Goal: Transaction & Acquisition: Purchase product/service

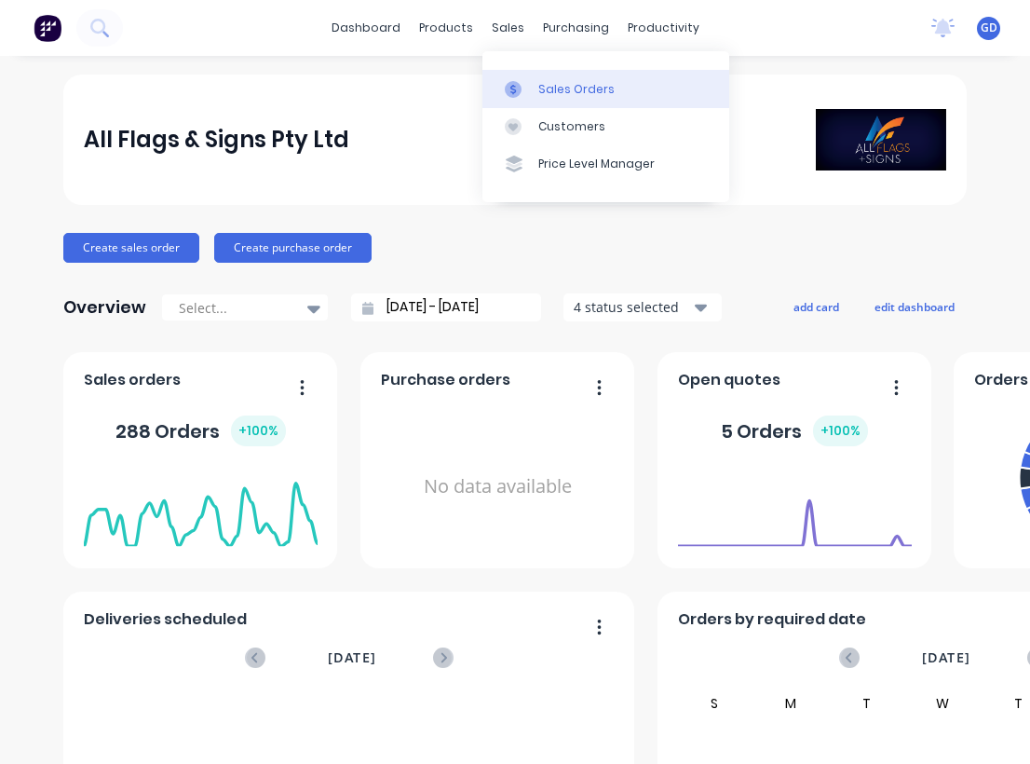
click at [546, 70] on link "Sales Orders" at bounding box center [606, 88] width 247 height 37
click at [567, 86] on div "Sales Orders" at bounding box center [577, 89] width 76 height 17
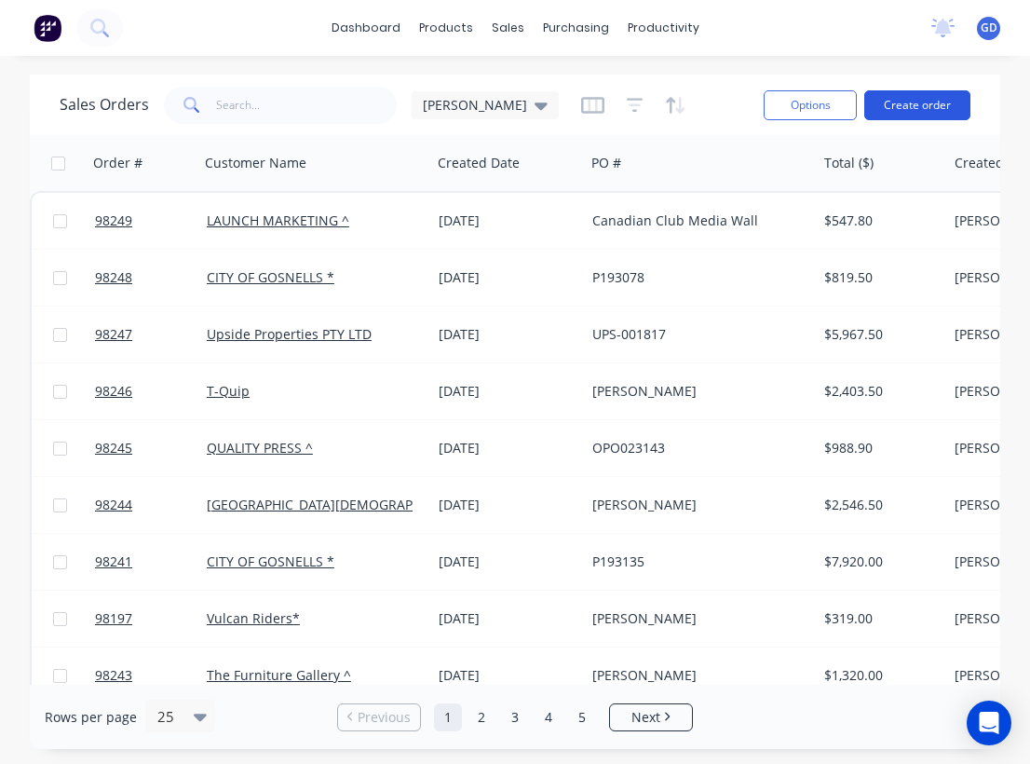
click at [920, 108] on button "Create order" at bounding box center [918, 105] width 106 height 30
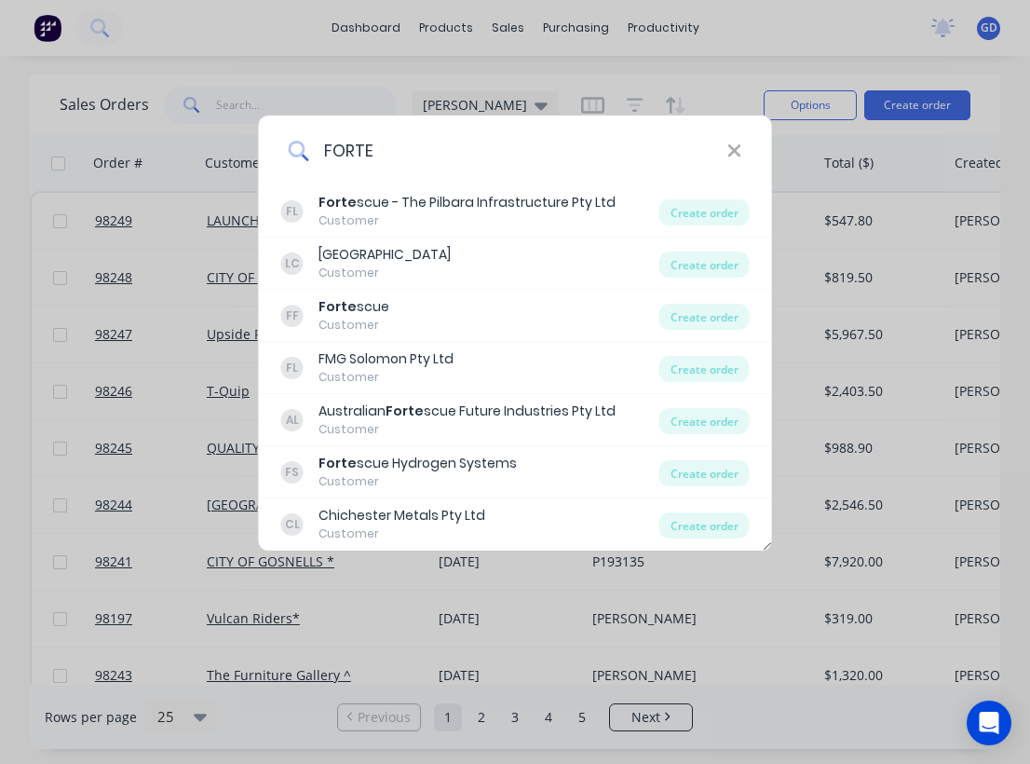
type input "FORTE"
click at [746, 156] on div "FORTE" at bounding box center [515, 151] width 513 height 70
click at [733, 150] on icon at bounding box center [735, 150] width 12 height 12
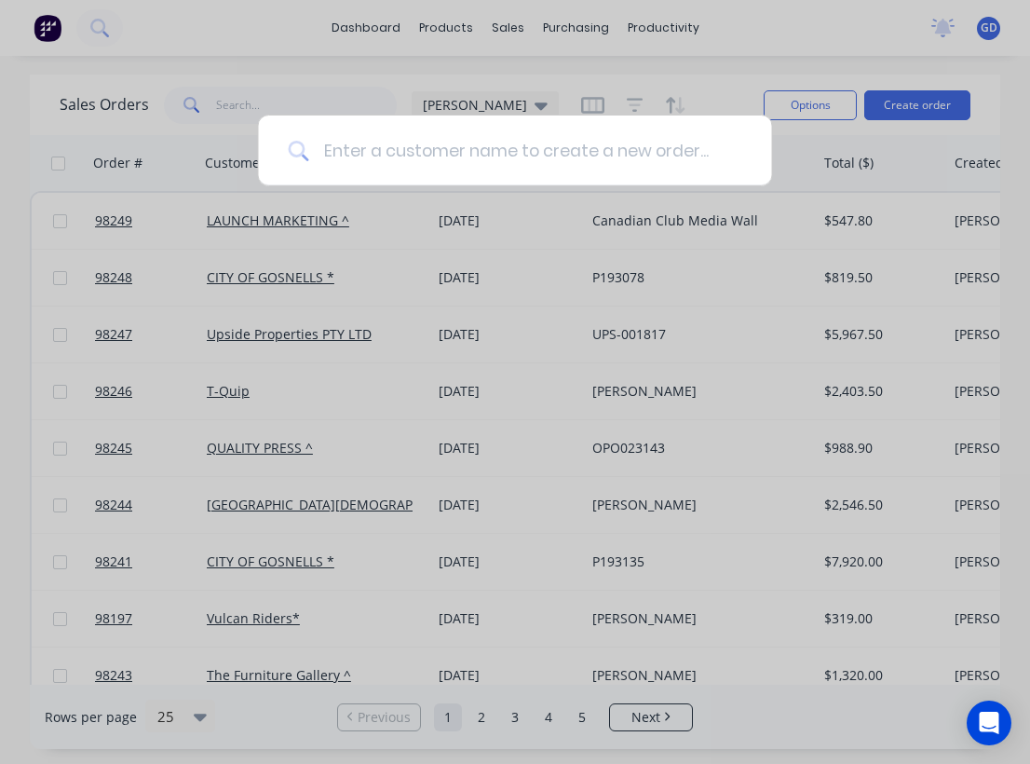
paste input "Fortescue [GEOGRAPHIC_DATA]"
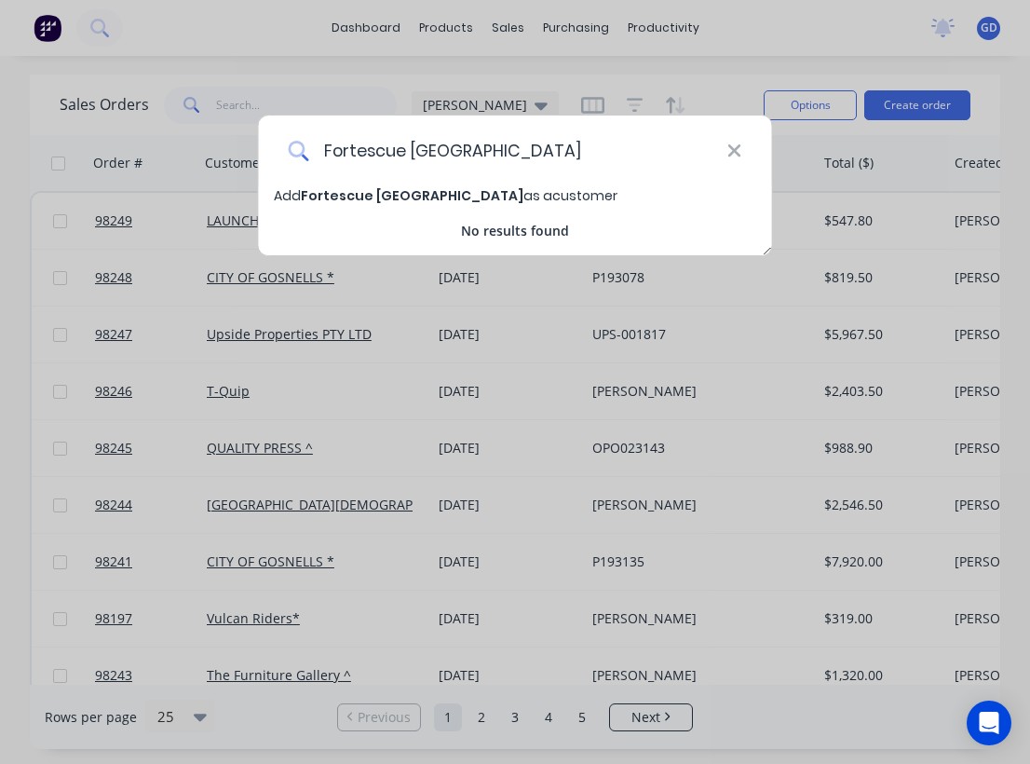
type input "Fortescue [GEOGRAPHIC_DATA]"
click at [452, 199] on span "Fortescue [GEOGRAPHIC_DATA]" at bounding box center [412, 195] width 223 height 19
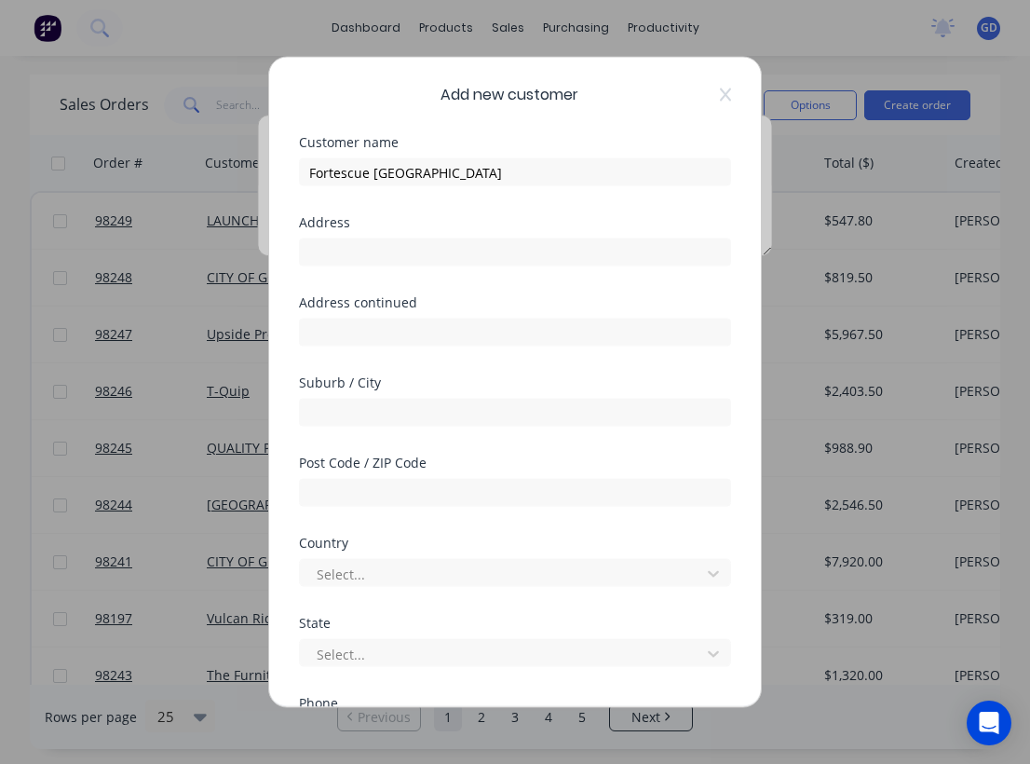
select select "AU"
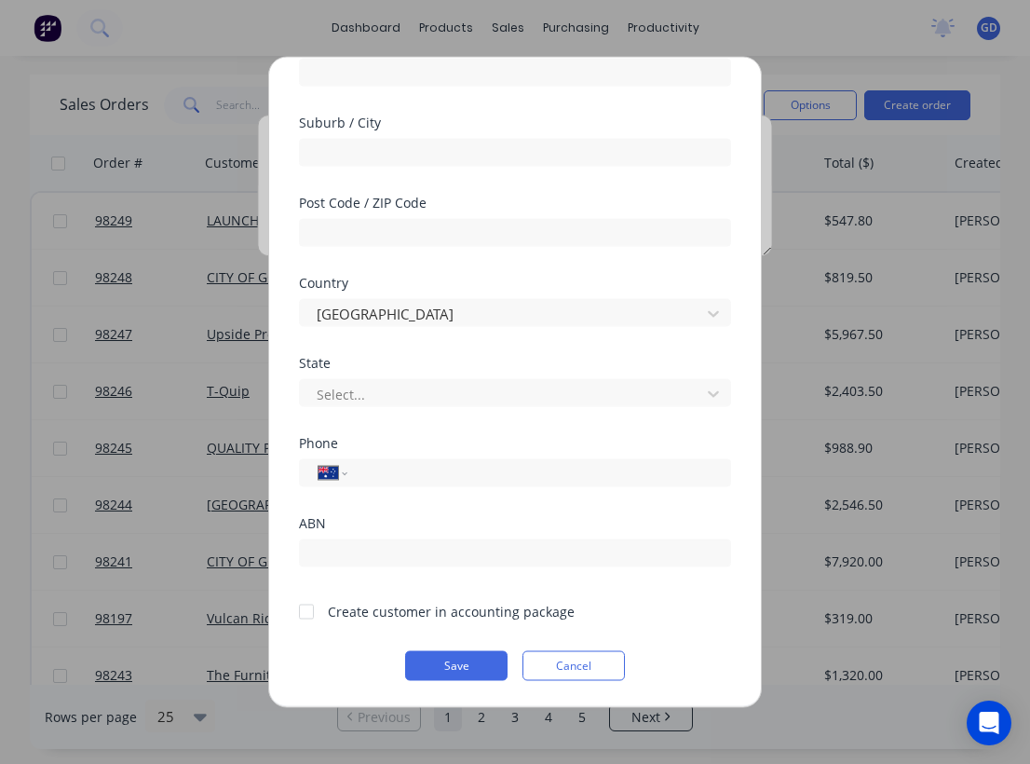
scroll to position [260, 0]
click at [303, 608] on div at bounding box center [306, 611] width 37 height 37
click at [453, 661] on button "Save" at bounding box center [456, 666] width 102 height 30
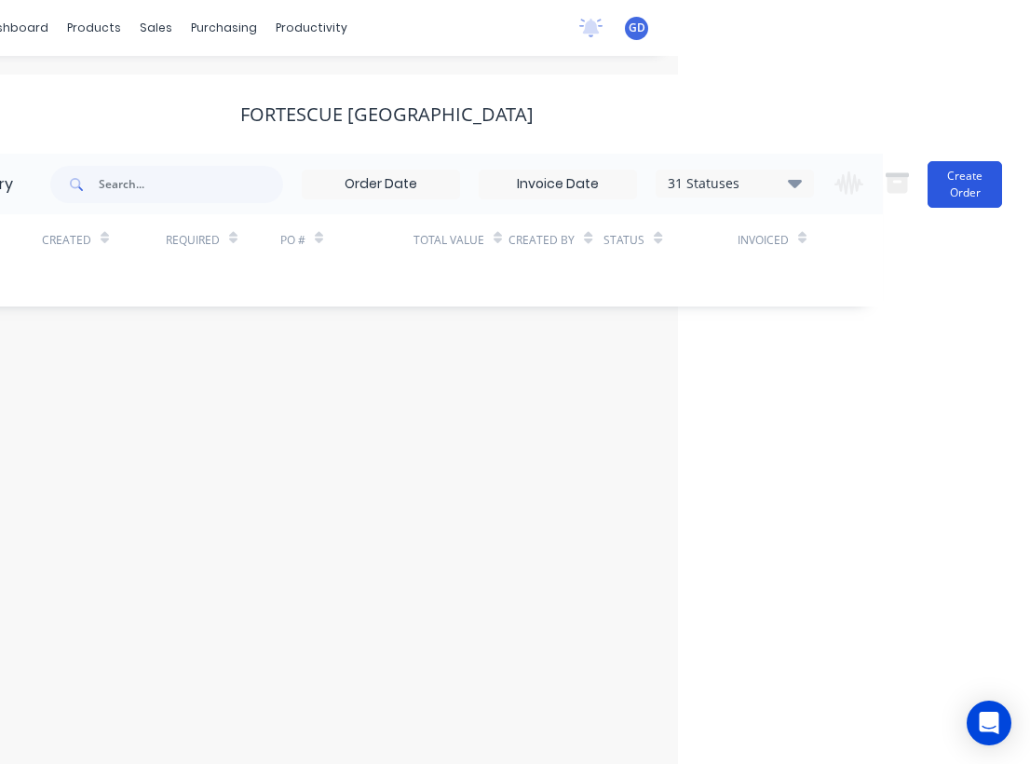
scroll to position [0, 353]
click at [947, 179] on button "Create Order" at bounding box center [965, 184] width 75 height 47
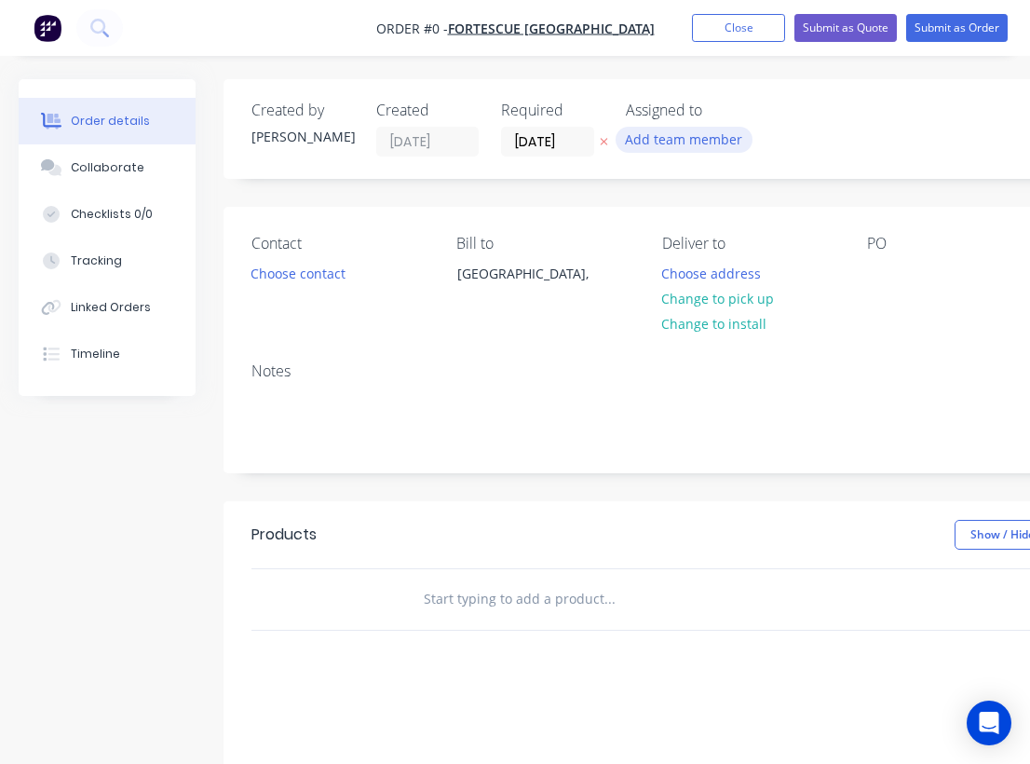
click at [657, 136] on button "Add team member" at bounding box center [684, 139] width 137 height 25
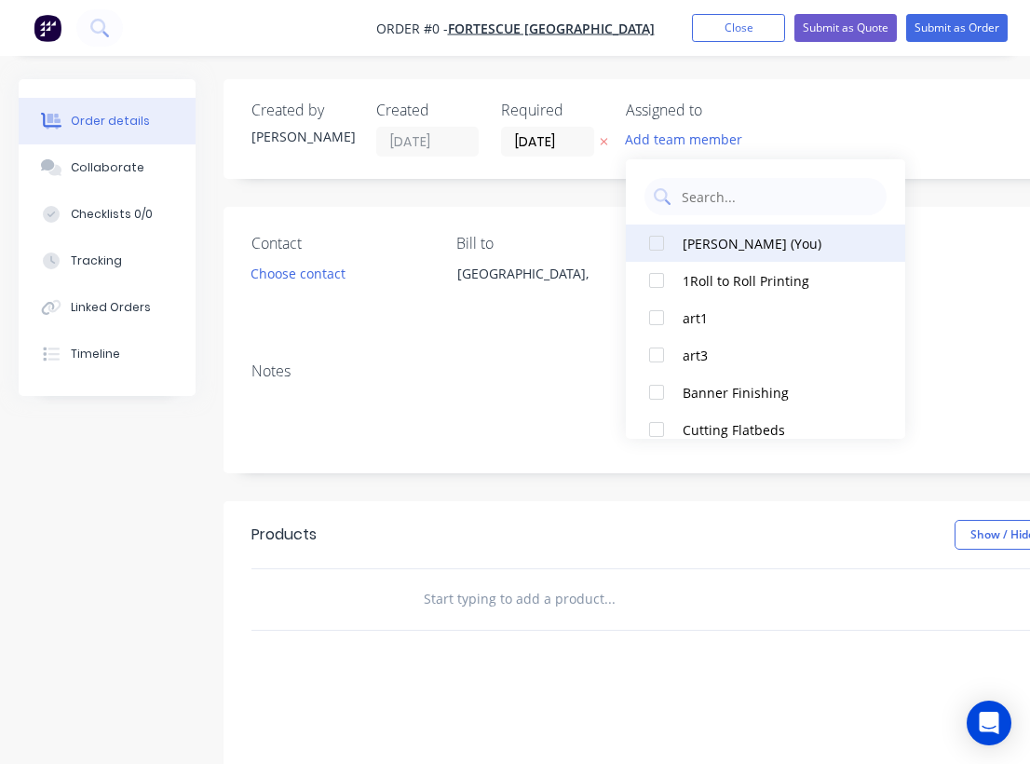
click at [693, 246] on div "[PERSON_NAME] (You)" at bounding box center [776, 244] width 186 height 20
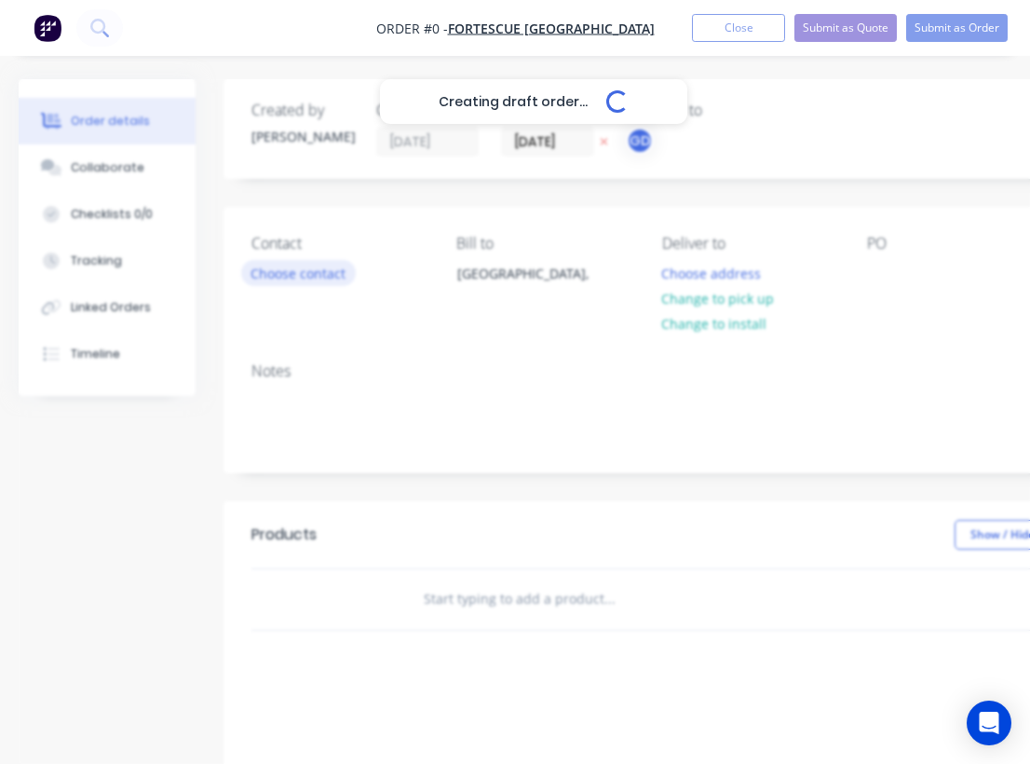
click at [289, 274] on div "Creating draft order... Loading... Order details Collaborate Checklists 0/0 Tra…" at bounding box center [647, 592] width 1295 height 1027
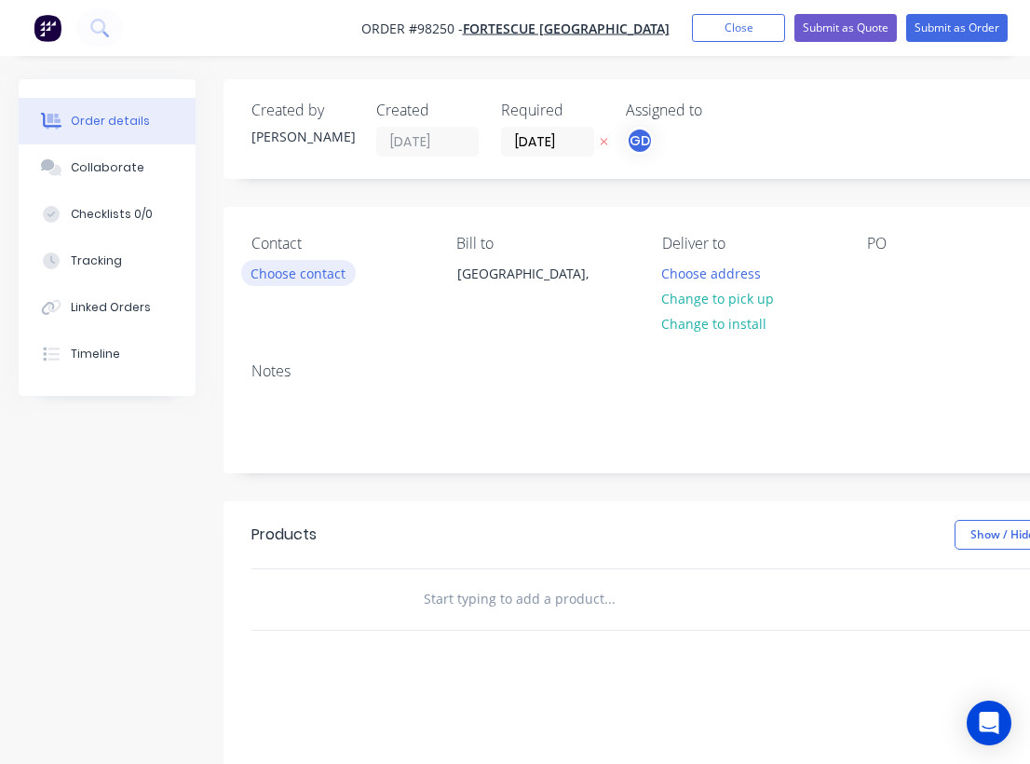
click at [289, 274] on button "Choose contact" at bounding box center [298, 272] width 115 height 25
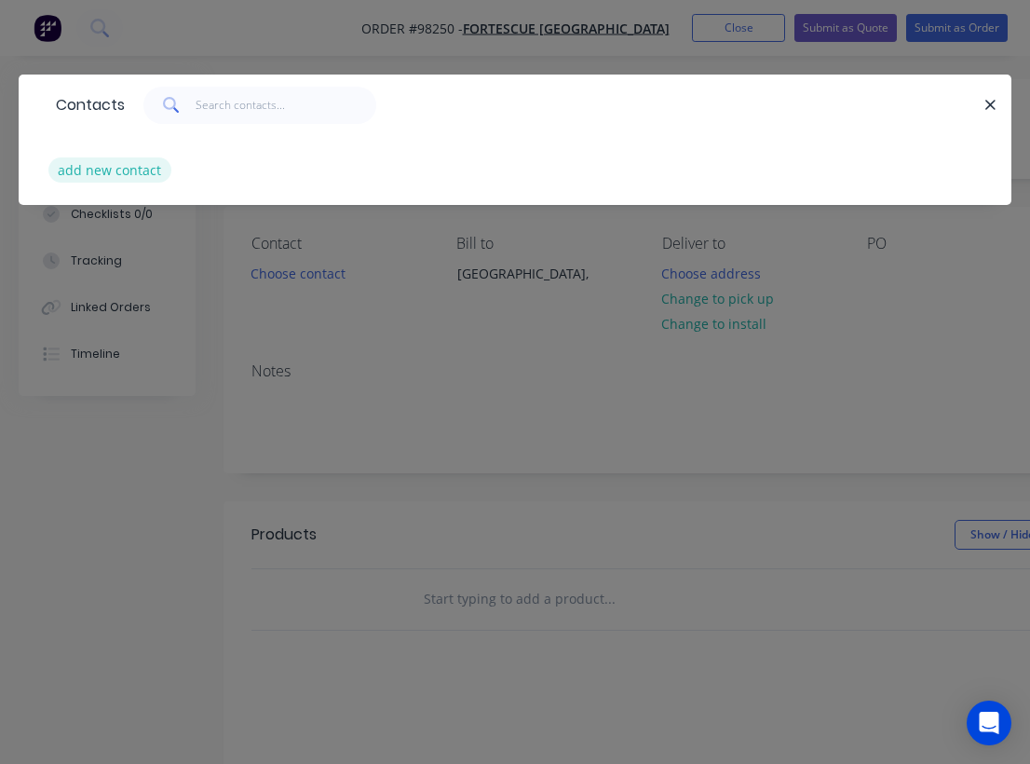
click at [119, 176] on button "add new contact" at bounding box center [109, 169] width 123 height 25
select select "AU"
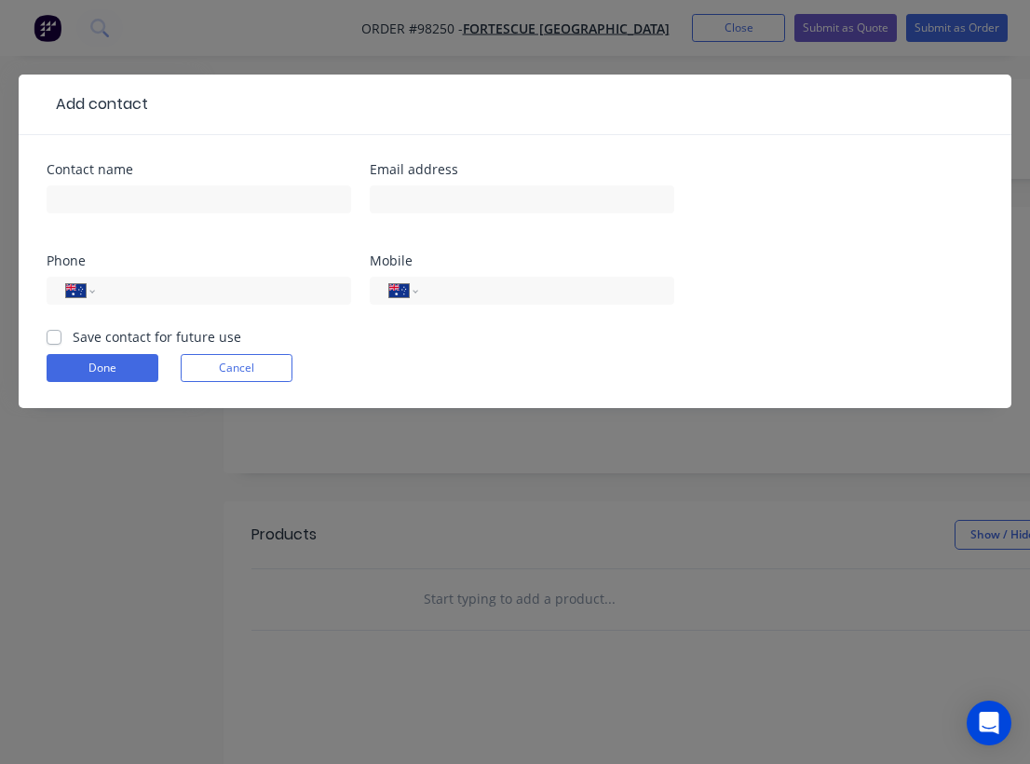
click at [100, 184] on div at bounding box center [199, 208] width 305 height 55
paste input "James Cameron"
type input "James Cameron"
click at [73, 330] on label "Save contact for future use" at bounding box center [157, 337] width 169 height 20
click at [52, 330] on input "Save contact for future use" at bounding box center [54, 336] width 15 height 18
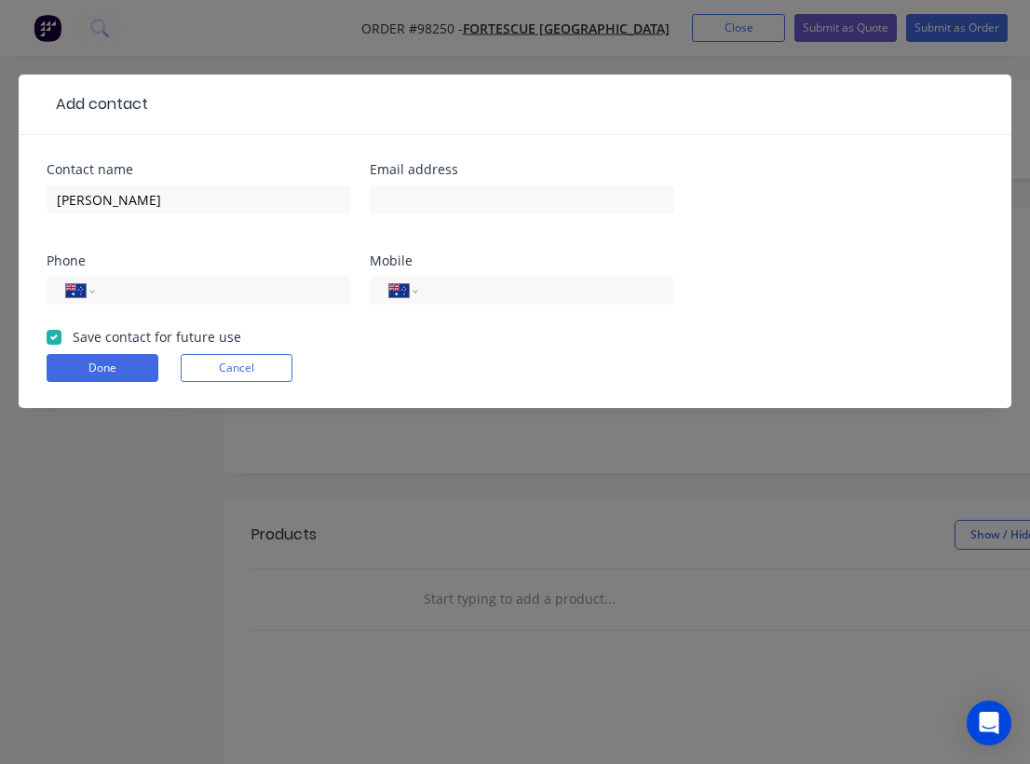
checkbox input "true"
paste input "nyidinghuvillagesuper@fortescue.com"
type input "nyidinghuvillagesuper@fortescue.com"
click at [438, 285] on input "tel" at bounding box center [543, 290] width 224 height 21
paste input "0437 368 073"
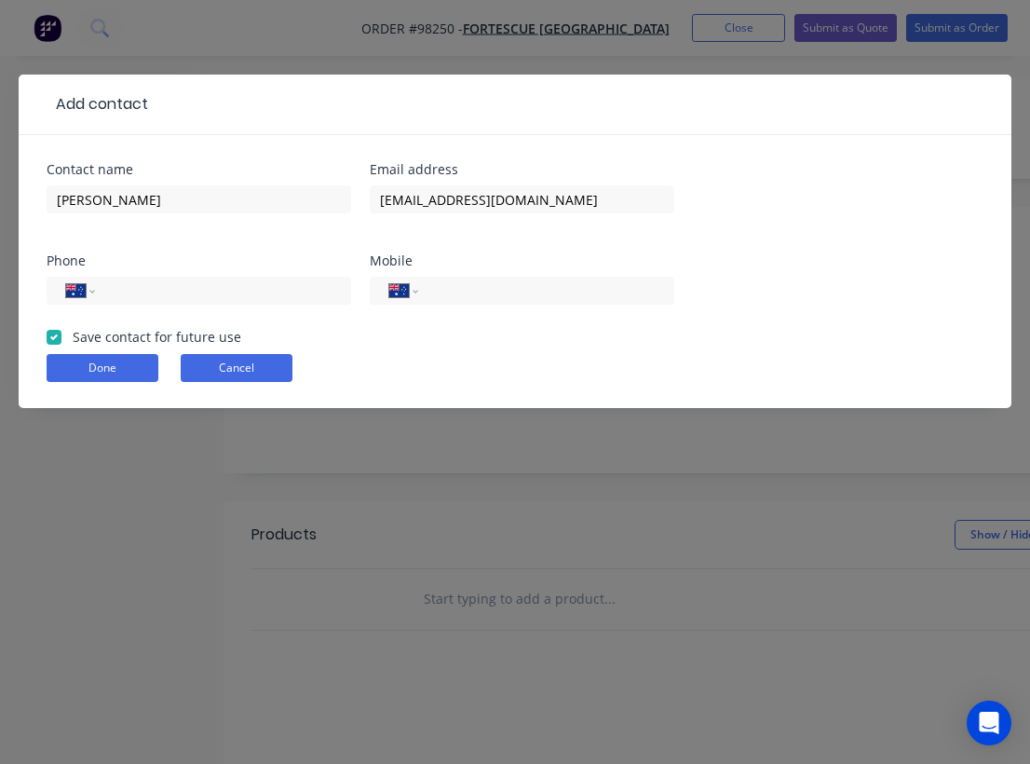
type input "0437 368 073"
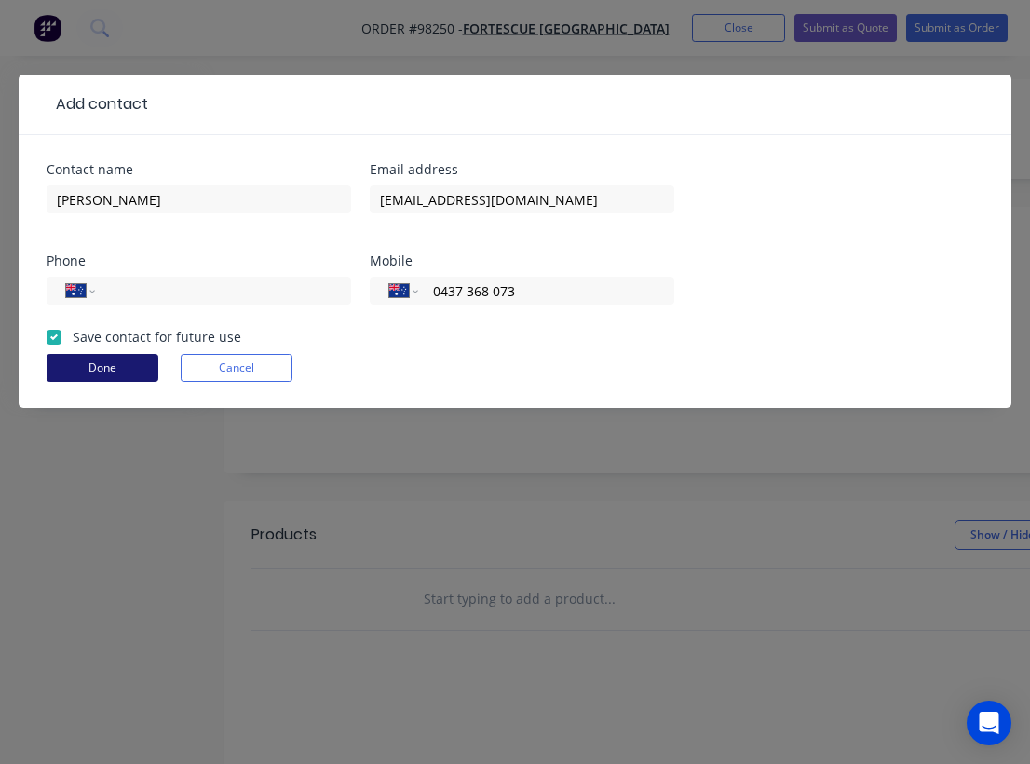
click at [111, 371] on button "Done" at bounding box center [103, 368] width 112 height 28
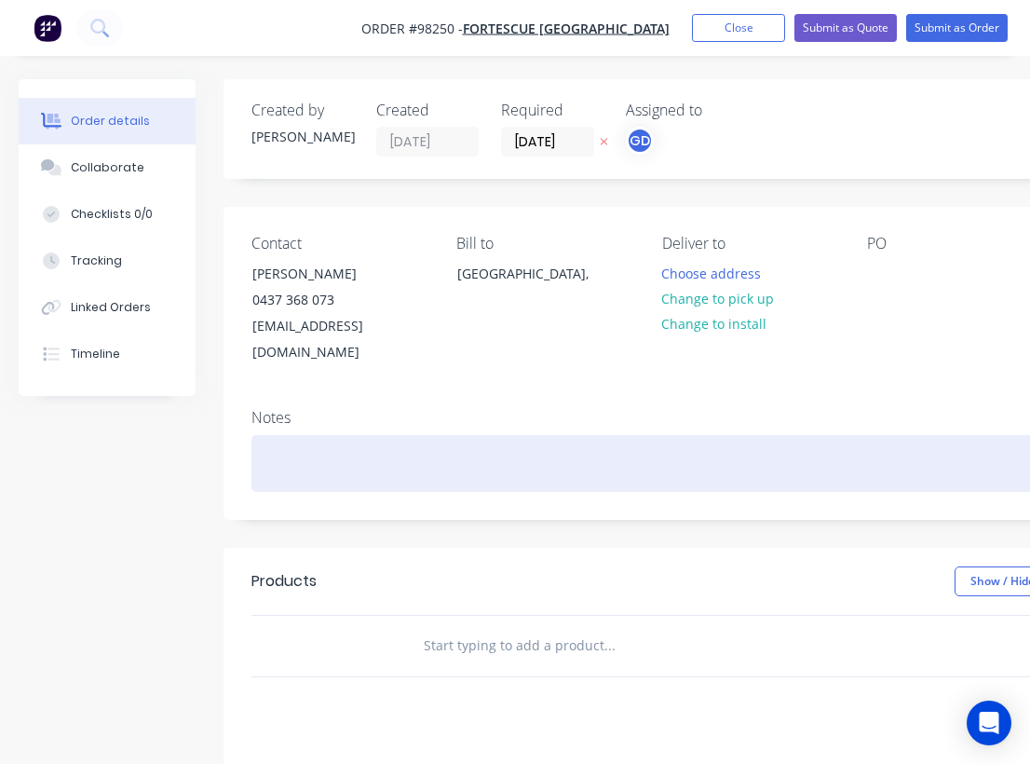
click at [278, 440] on div at bounding box center [750, 463] width 997 height 57
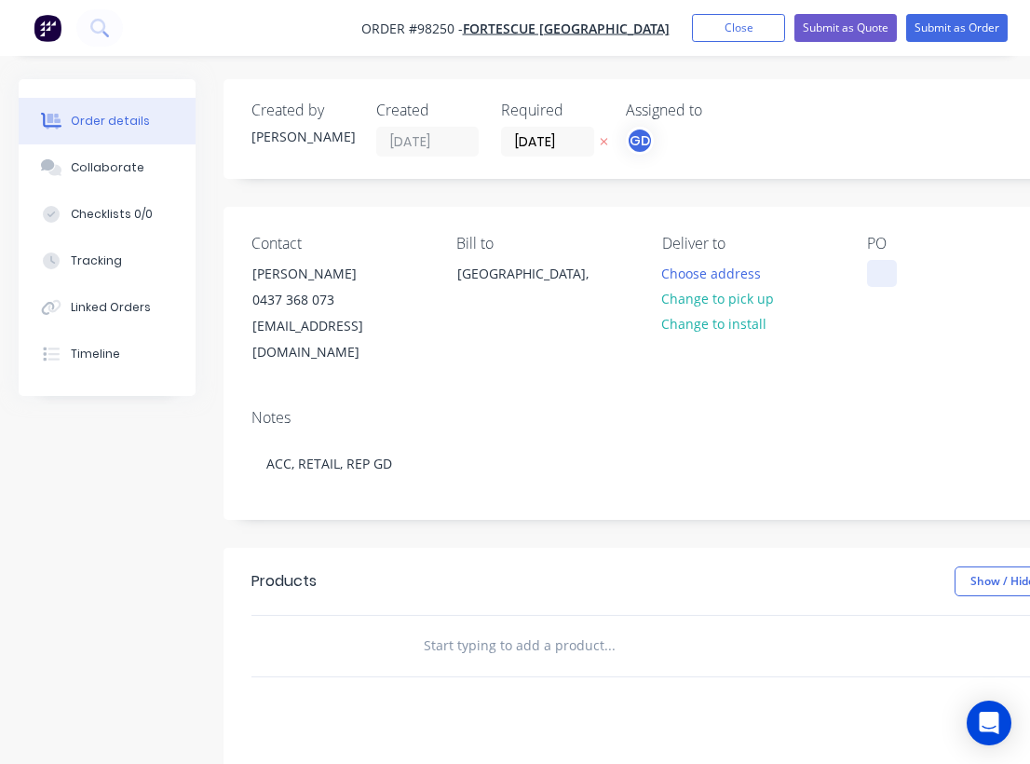
click at [880, 275] on div at bounding box center [882, 273] width 30 height 27
click at [703, 277] on button "Choose address" at bounding box center [711, 272] width 119 height 25
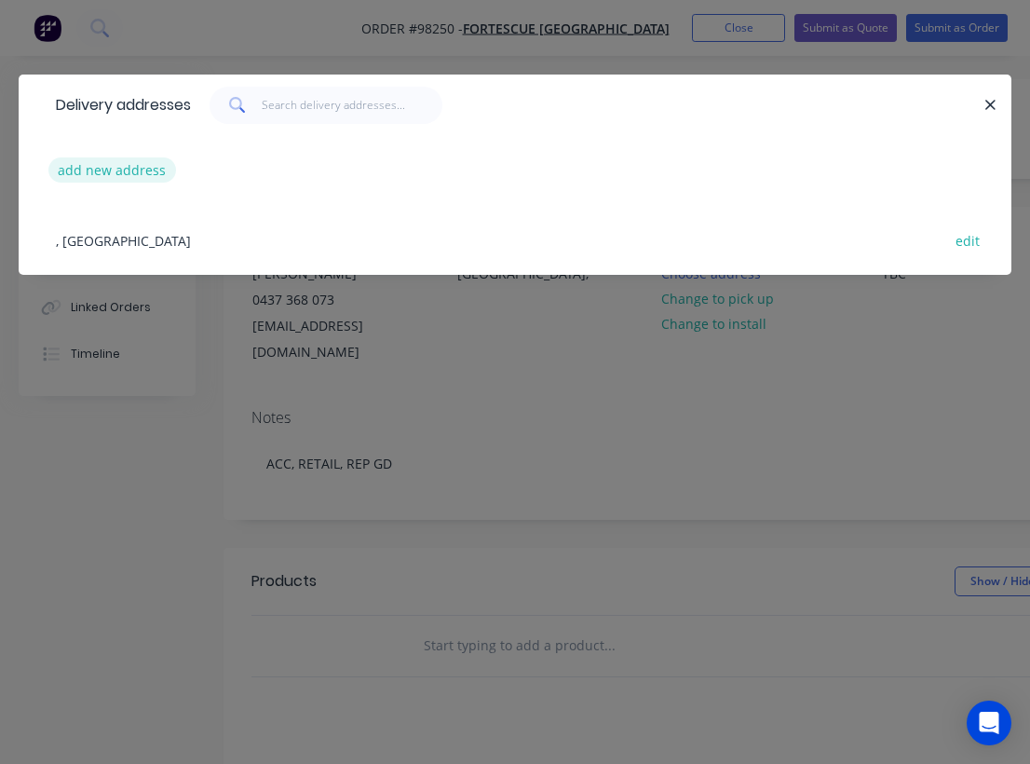
click at [85, 172] on button "add new address" at bounding box center [112, 169] width 128 height 25
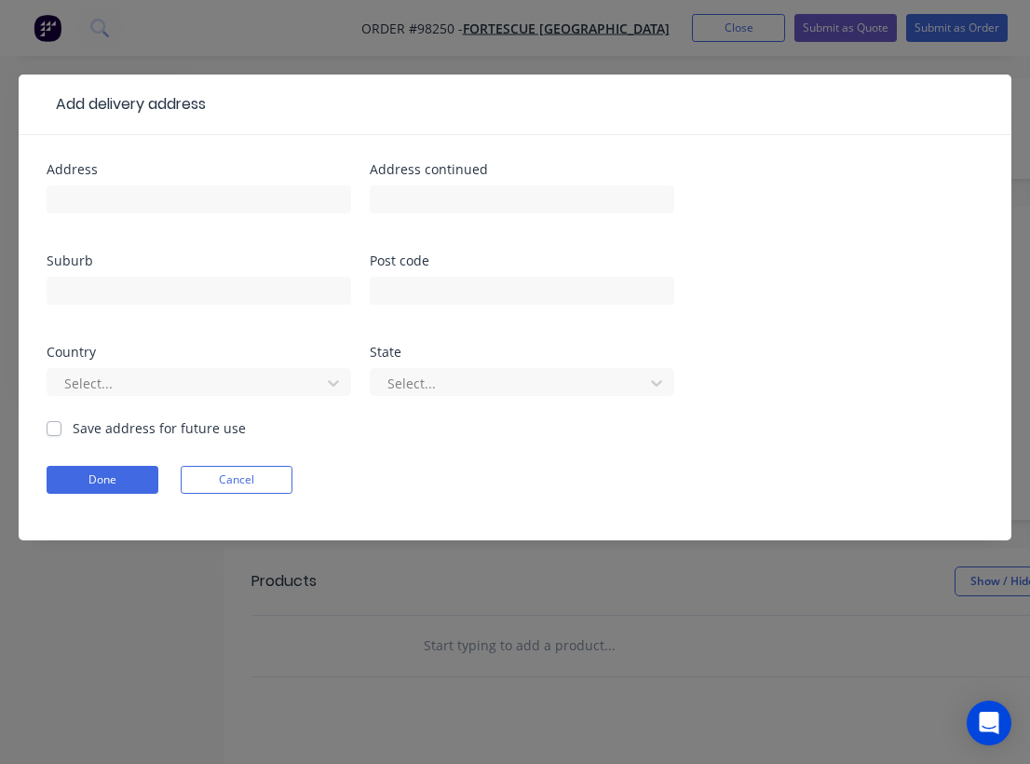
click at [73, 430] on label "Save address for future use" at bounding box center [159, 428] width 173 height 20
click at [50, 430] on input "Save address for future use" at bounding box center [54, 427] width 15 height 18
checkbox input "true"
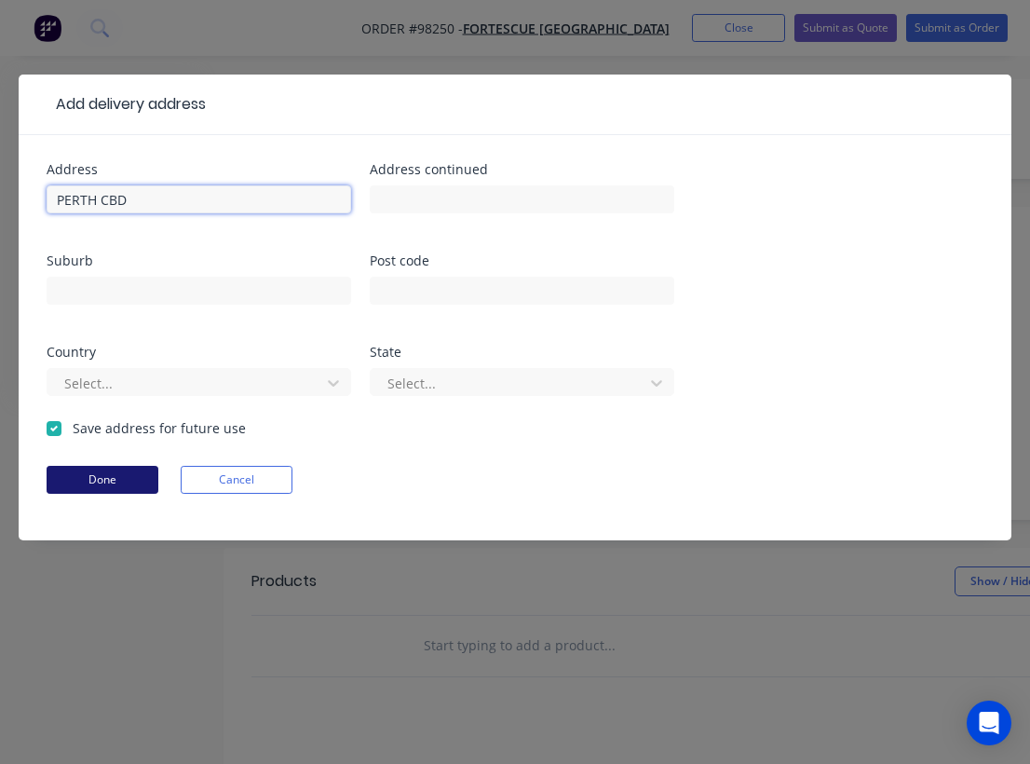
type input "PERTH CBD"
click at [95, 478] on button "Done" at bounding box center [103, 480] width 112 height 28
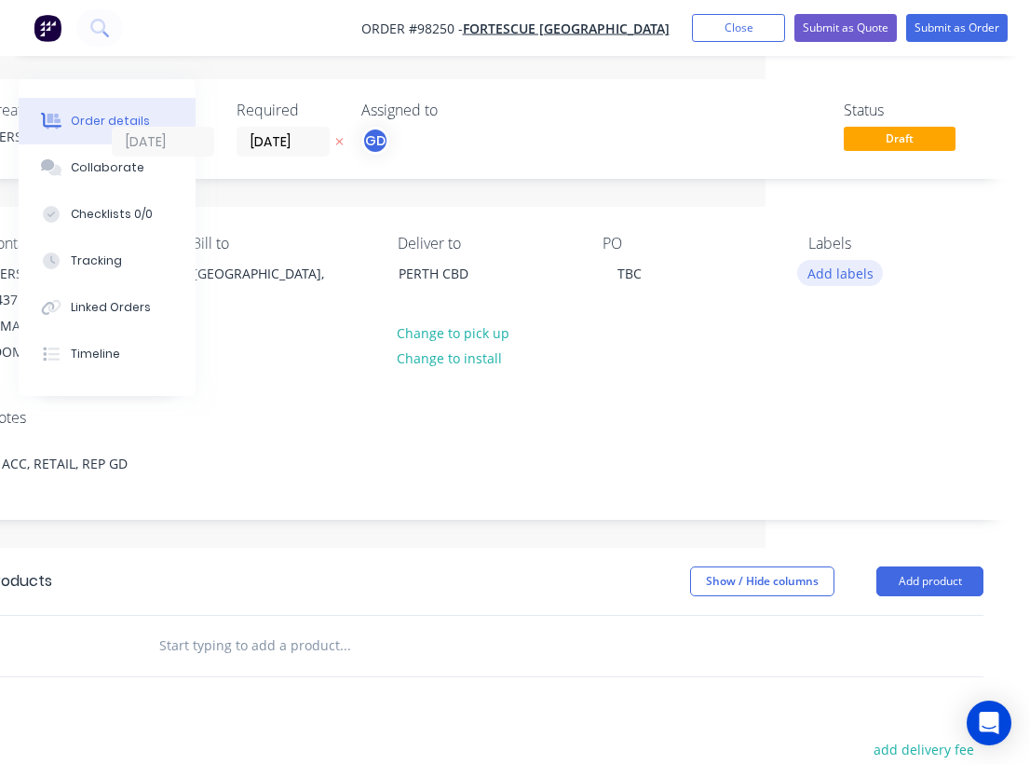
scroll to position [0, 265]
click at [830, 272] on button "Add labels" at bounding box center [841, 272] width 86 height 25
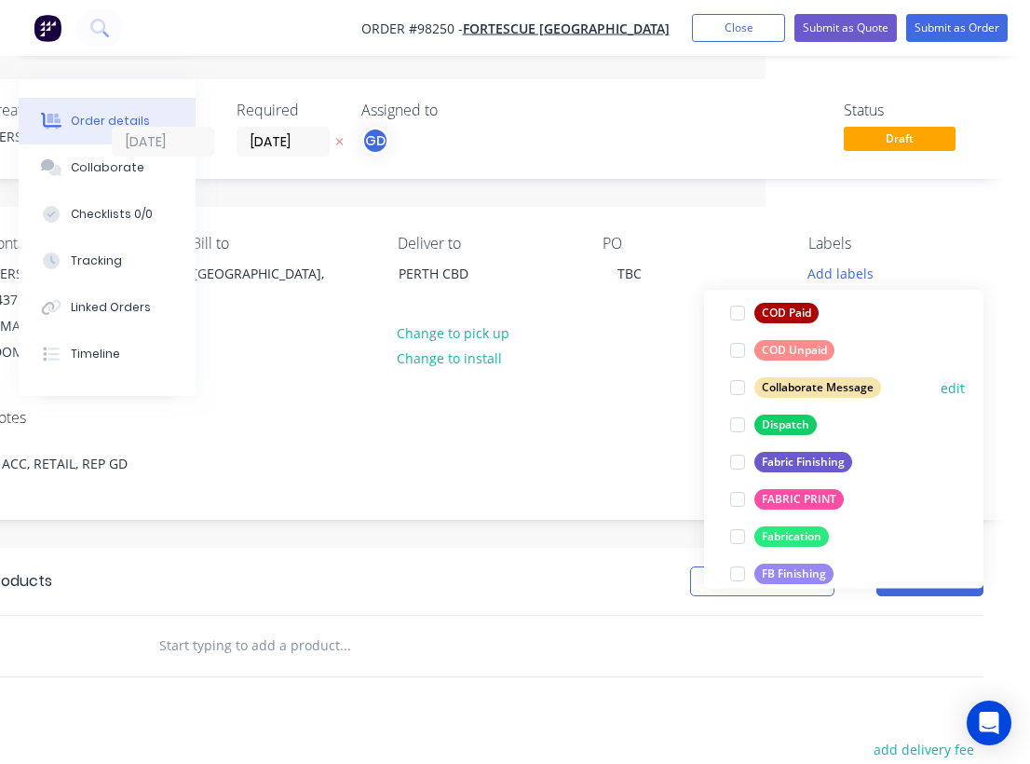
scroll to position [280, 0]
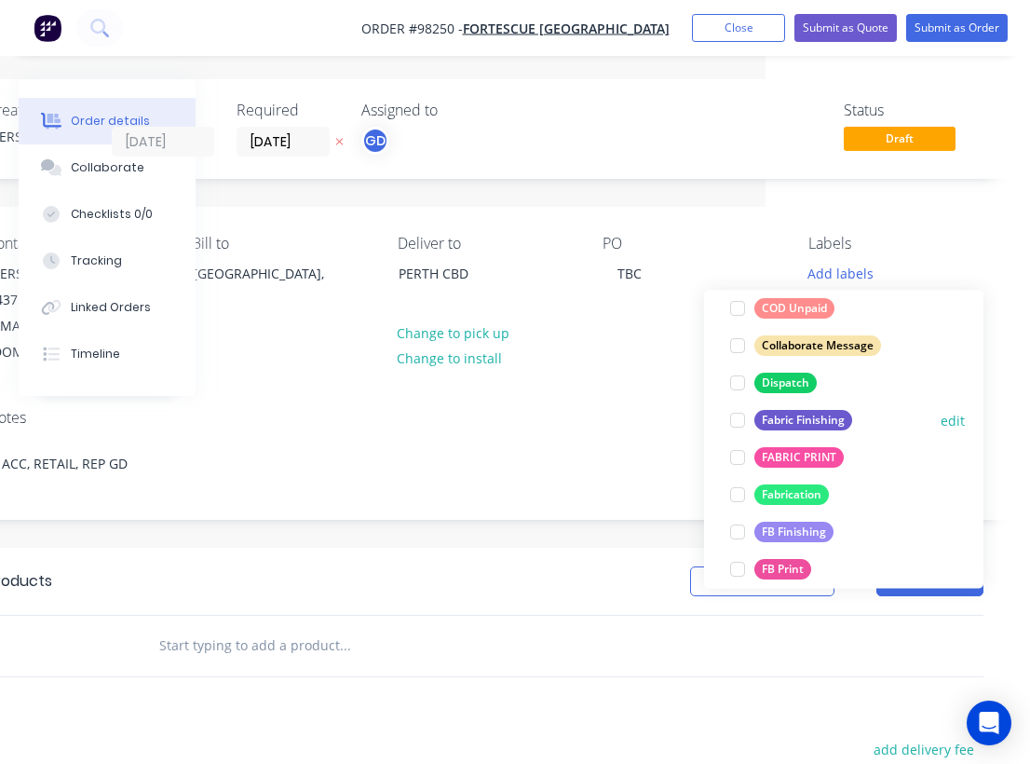
click at [803, 420] on div "Fabric Finishing" at bounding box center [804, 420] width 98 height 20
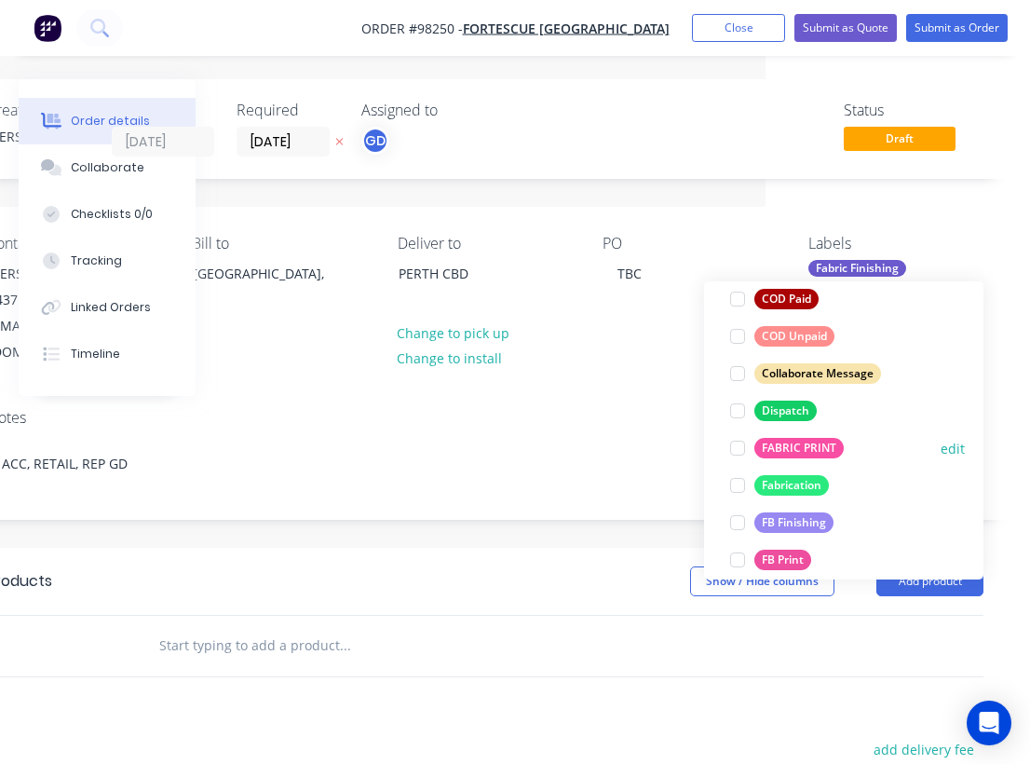
click at [800, 442] on div "FABRIC PRINT" at bounding box center [799, 448] width 89 height 20
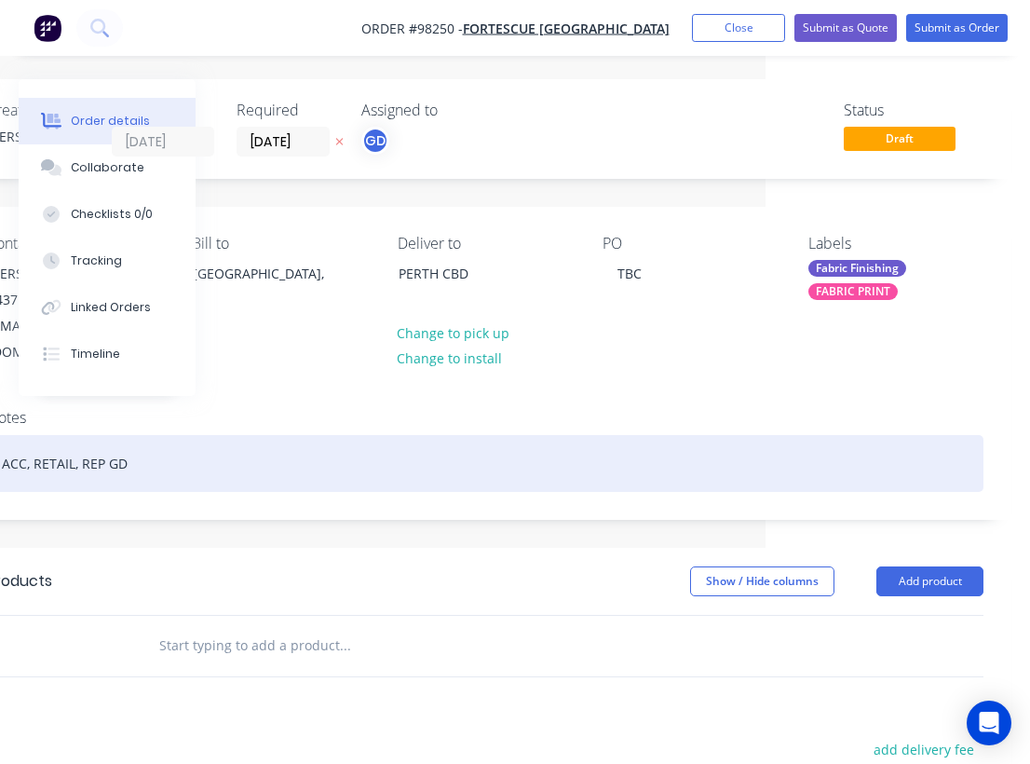
click at [639, 435] on div "ACC, RETAIL, REP GD" at bounding box center [485, 463] width 997 height 57
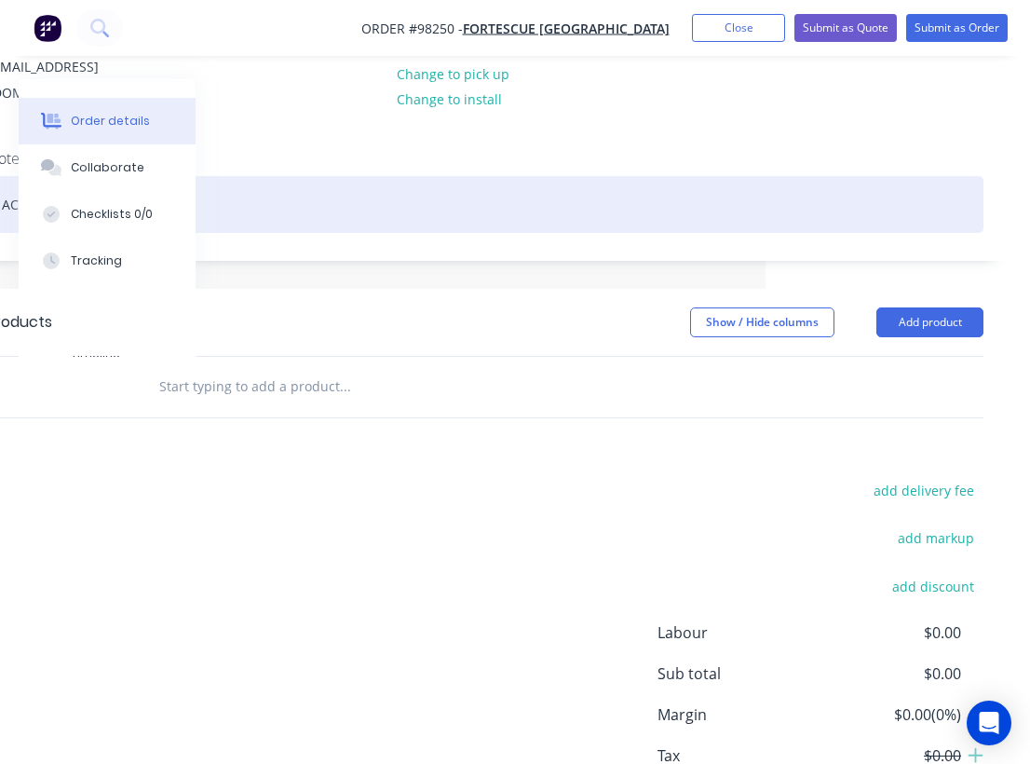
scroll to position [265, 265]
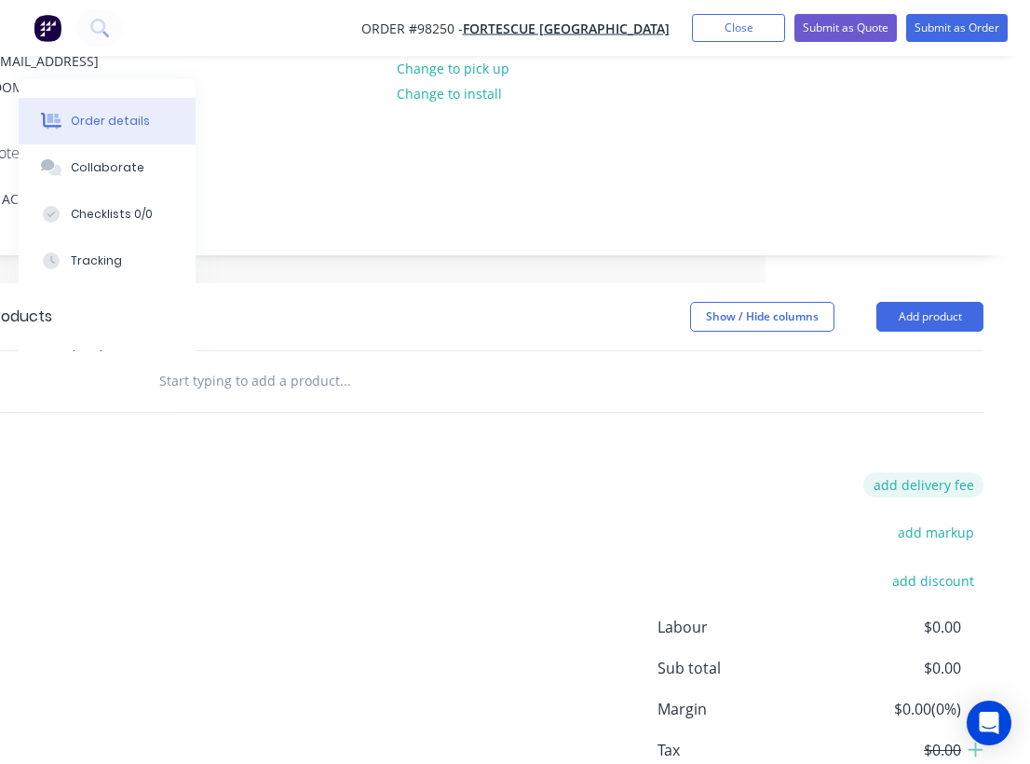
click at [927, 472] on button "add delivery fee" at bounding box center [924, 484] width 120 height 25
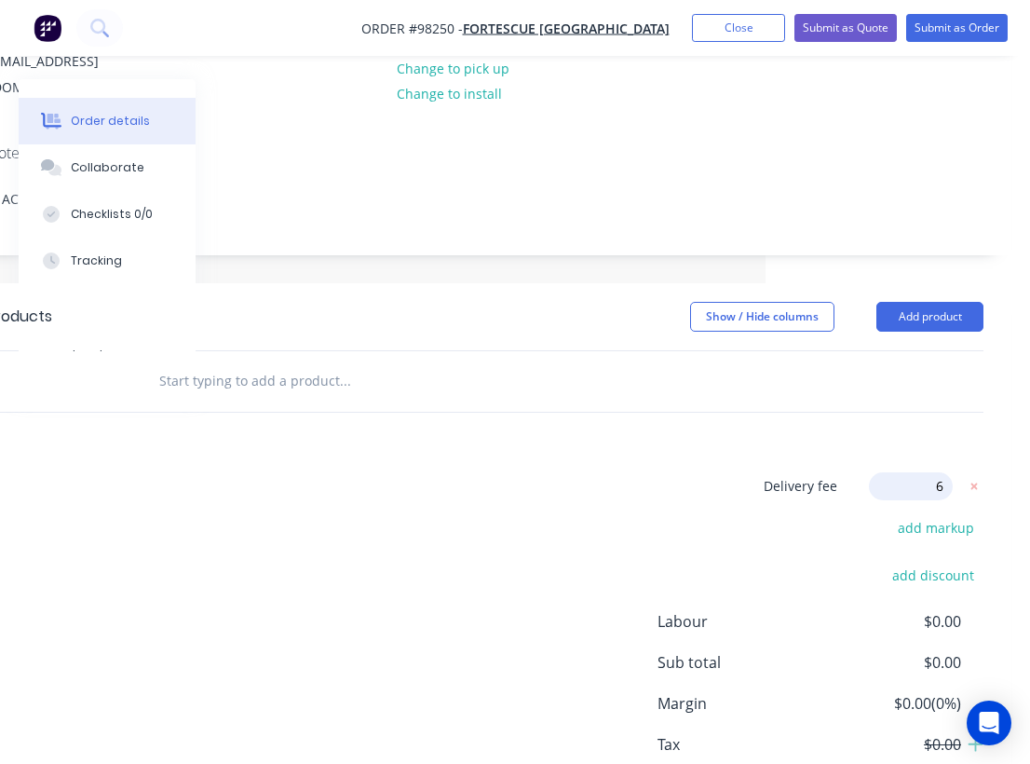
type input "60"
click at [595, 472] on div "Delivery fee Delivery fee Delivery fee name (Optional) 60 60 $0 add markup add …" at bounding box center [485, 649] width 997 height 355
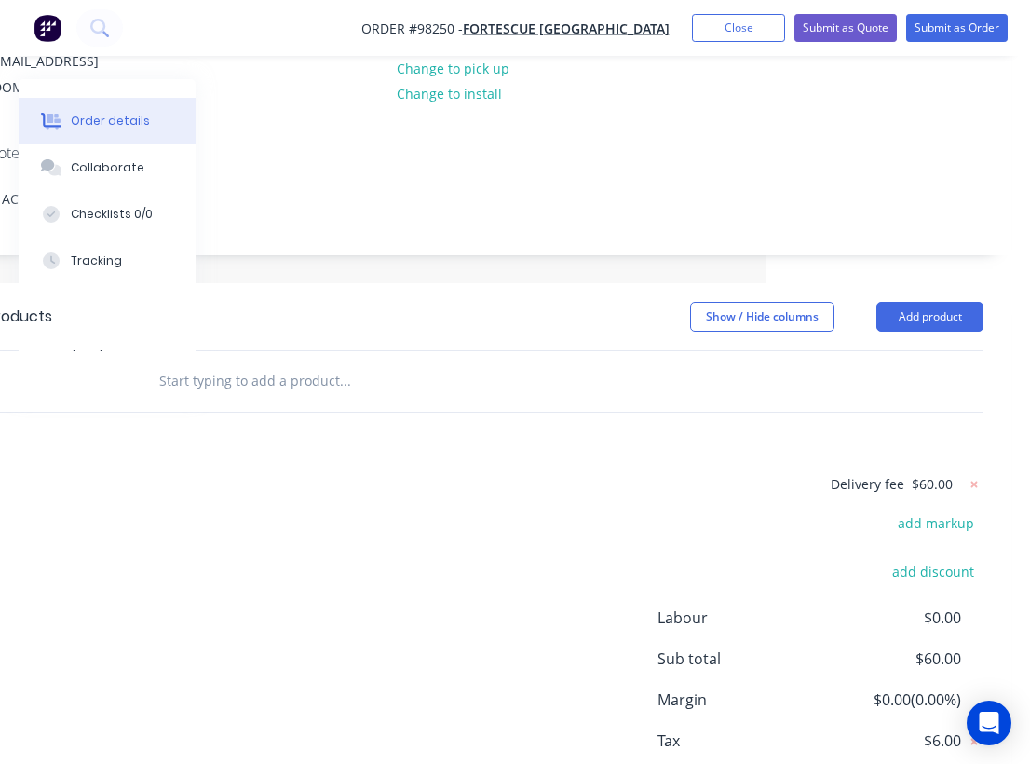
click at [279, 362] on input "text" at bounding box center [344, 380] width 373 height 37
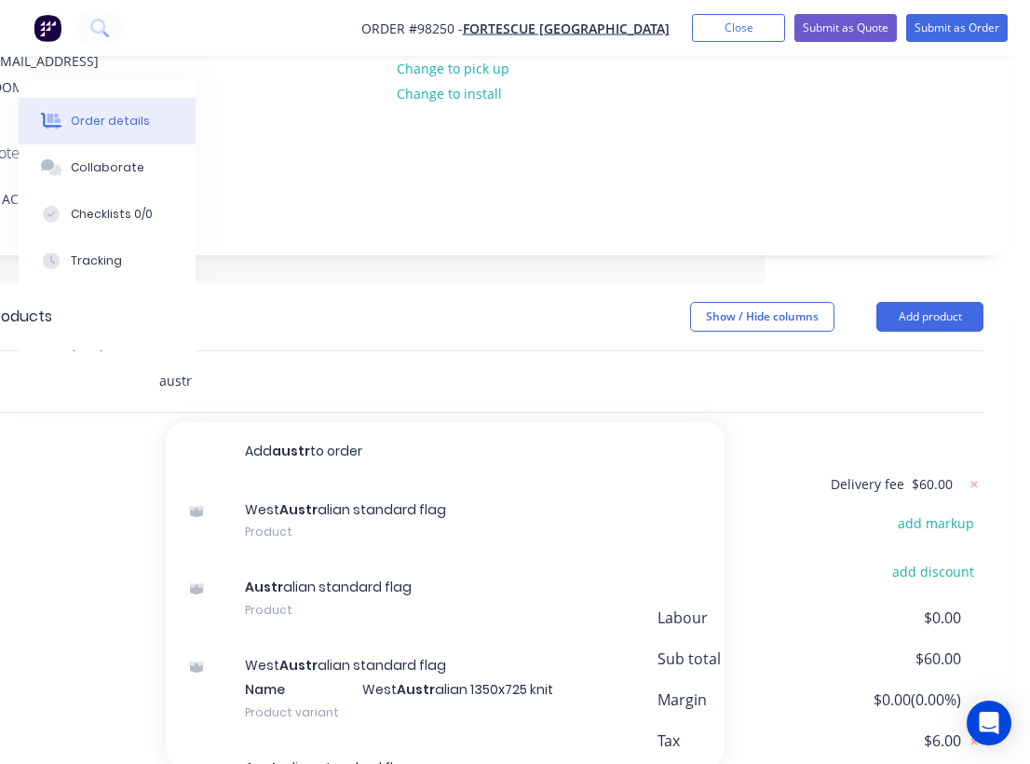
type input "austr"
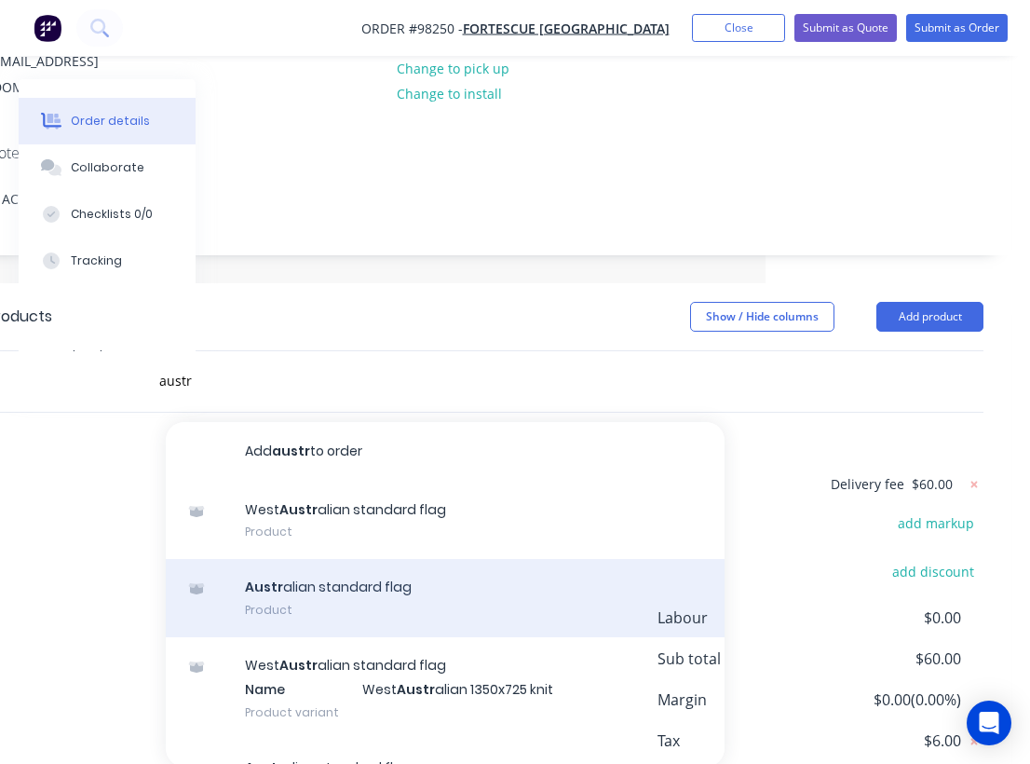
drag, startPoint x: 279, startPoint y: 362, endPoint x: 346, endPoint y: 564, distance: 212.1
click at [346, 564] on div "Austr alian standard flag Product" at bounding box center [445, 598] width 559 height 78
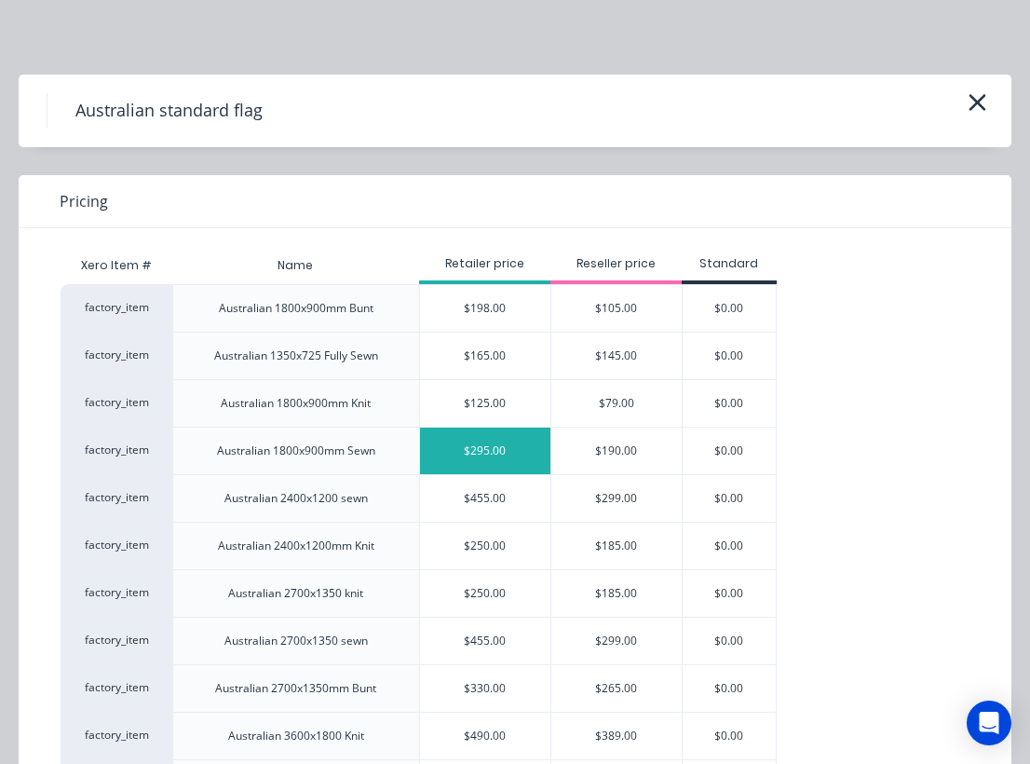
click at [483, 451] on div "$295.00" at bounding box center [485, 451] width 130 height 47
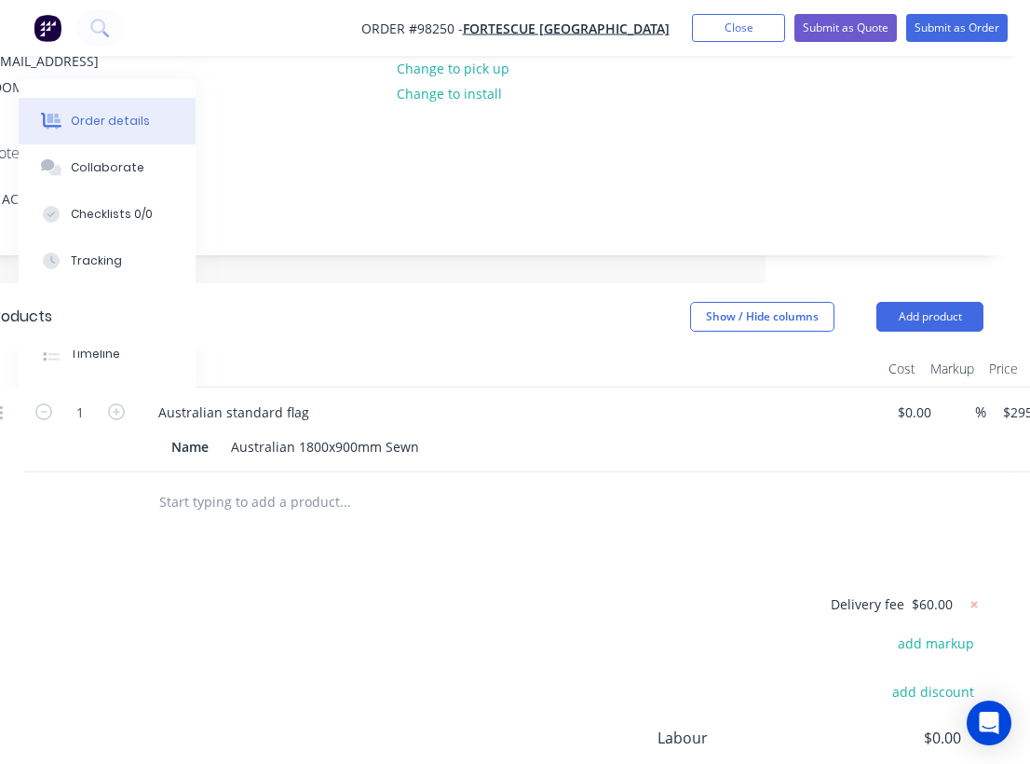
click at [488, 283] on header "Products Show / Hide columns Add product" at bounding box center [485, 316] width 1053 height 67
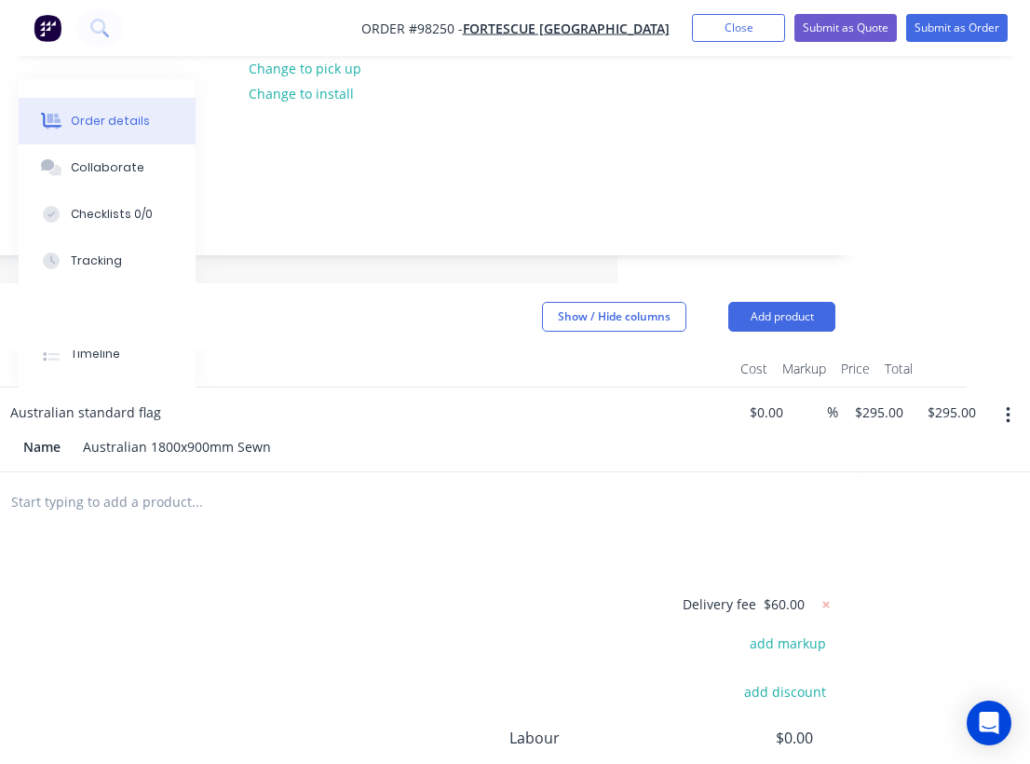
scroll to position [265, 413]
click at [957, 399] on input "295.00" at bounding box center [955, 412] width 58 height 27
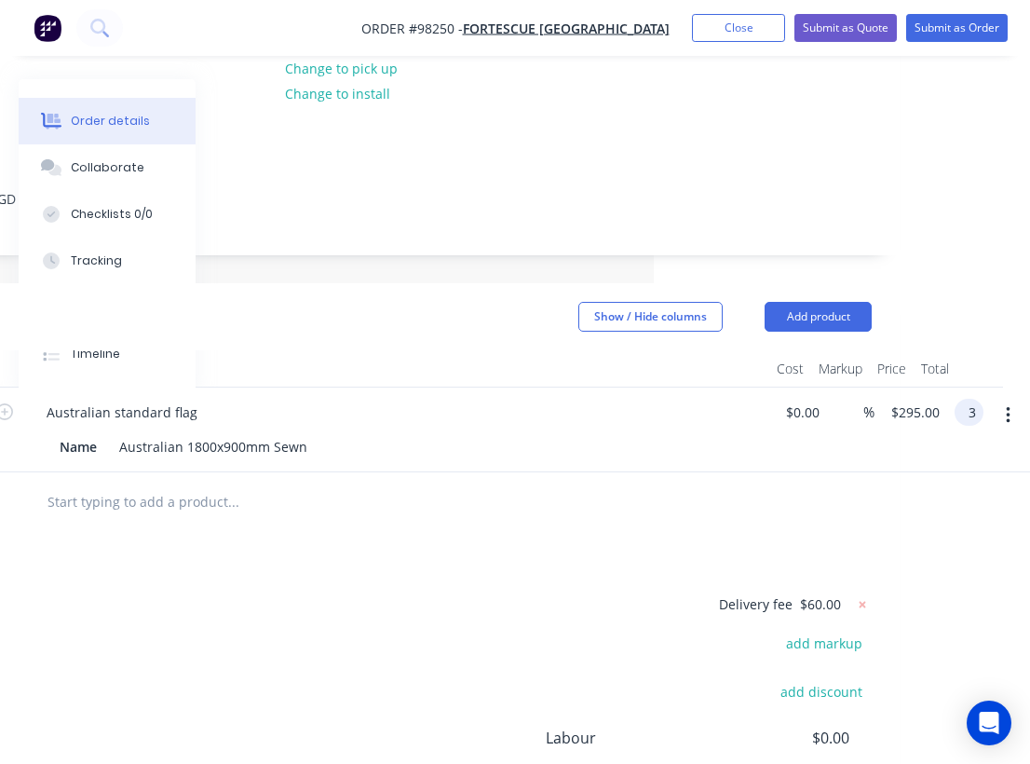
scroll to position [265, 376]
type input "$315.00"
click at [661, 525] on div "Products Show / Hide columns Add product Qty Cost Markup Price Total 1 Australi…" at bounding box center [373, 627] width 1053 height 688
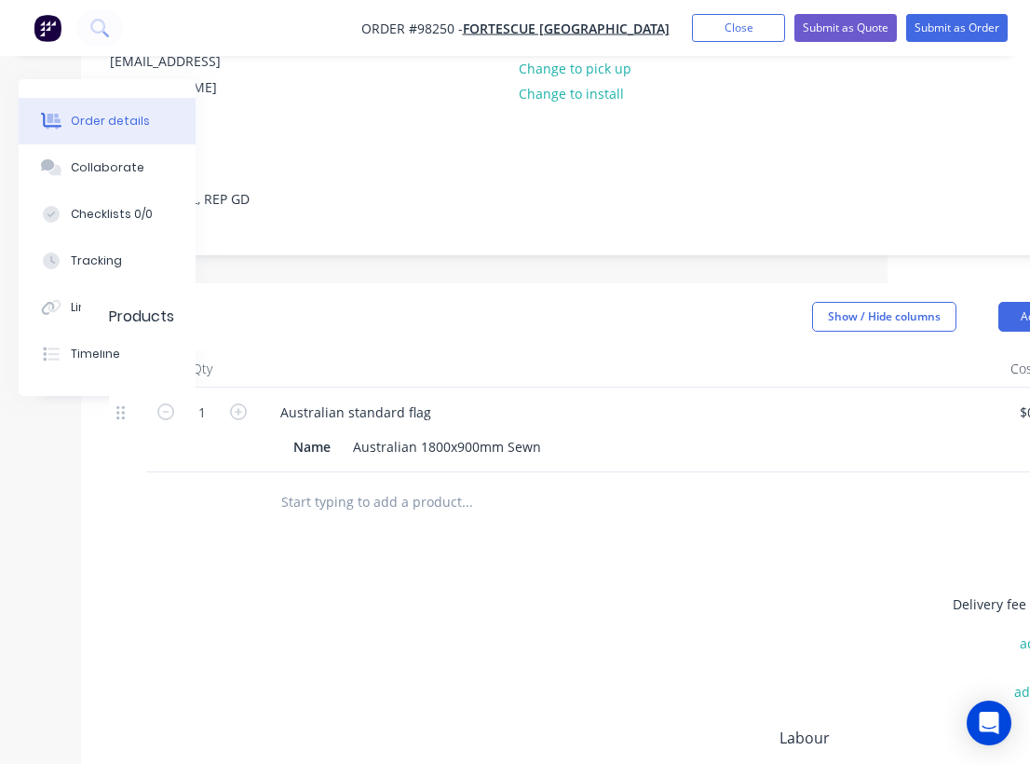
scroll to position [265, 0]
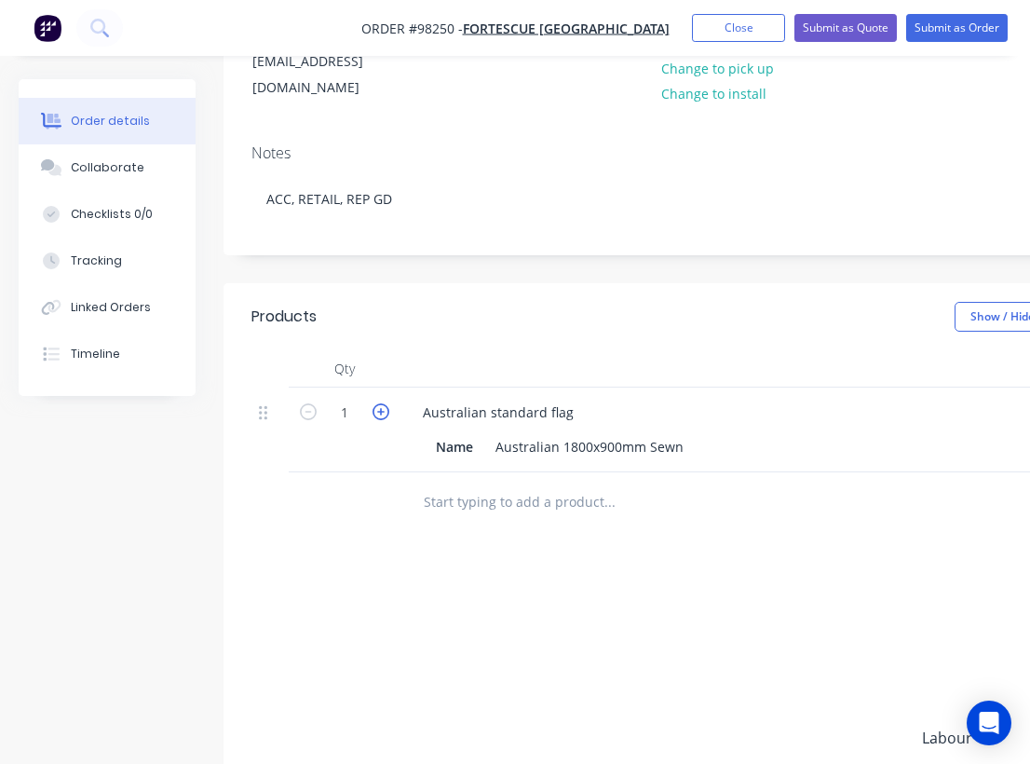
click at [380, 403] on icon "button" at bounding box center [381, 411] width 17 height 17
type input "2"
type input "$630.00"
click at [689, 433] on div "Name Australian 1800x900mm Sewn" at bounding box center [770, 446] width 682 height 27
click at [536, 505] on input "text" at bounding box center [609, 521] width 373 height 37
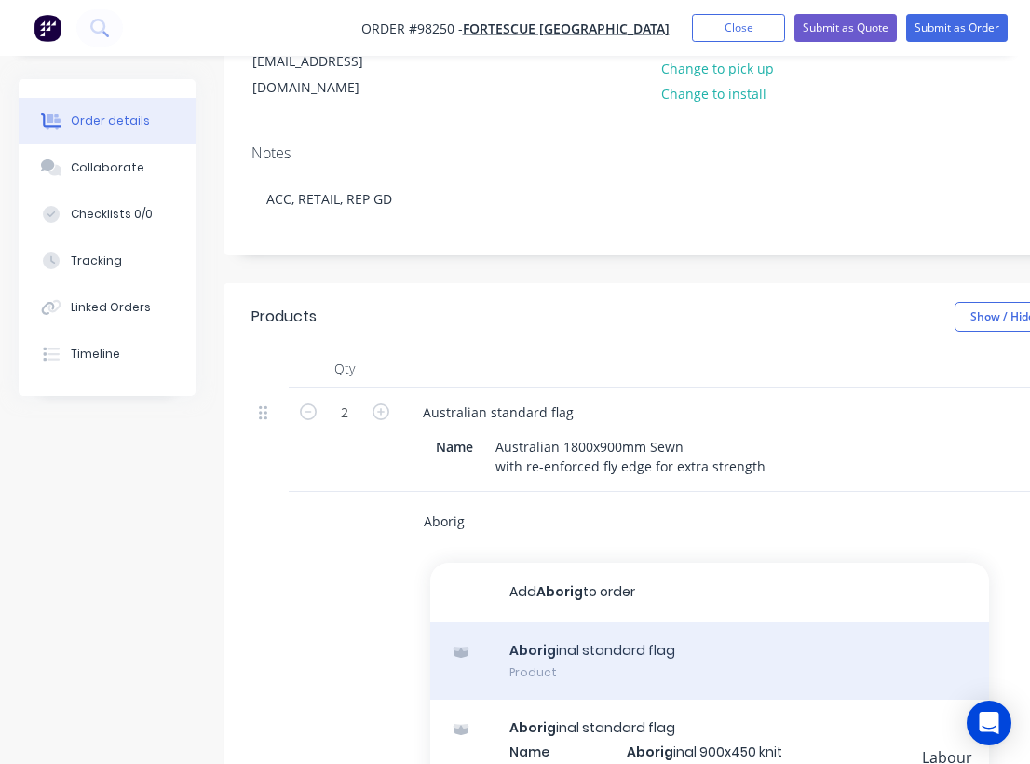
type input "Aborig"
click at [620, 626] on div "Aborig inal standard flag Product" at bounding box center [709, 661] width 559 height 78
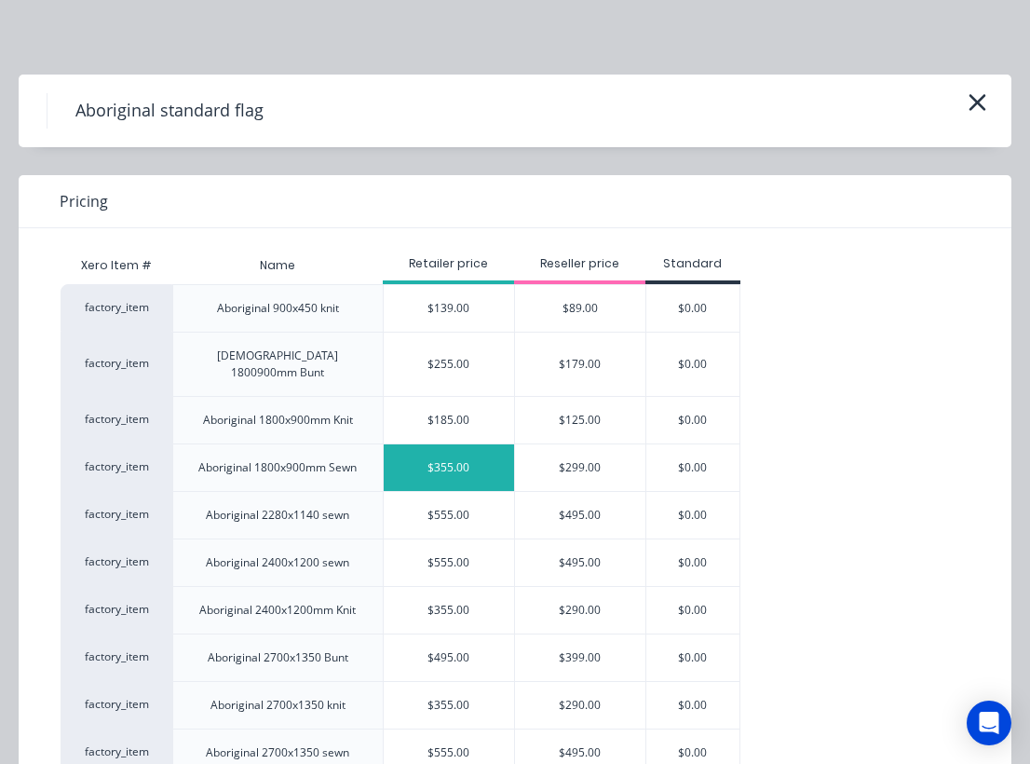
click at [452, 450] on div "$355.00" at bounding box center [449, 467] width 130 height 47
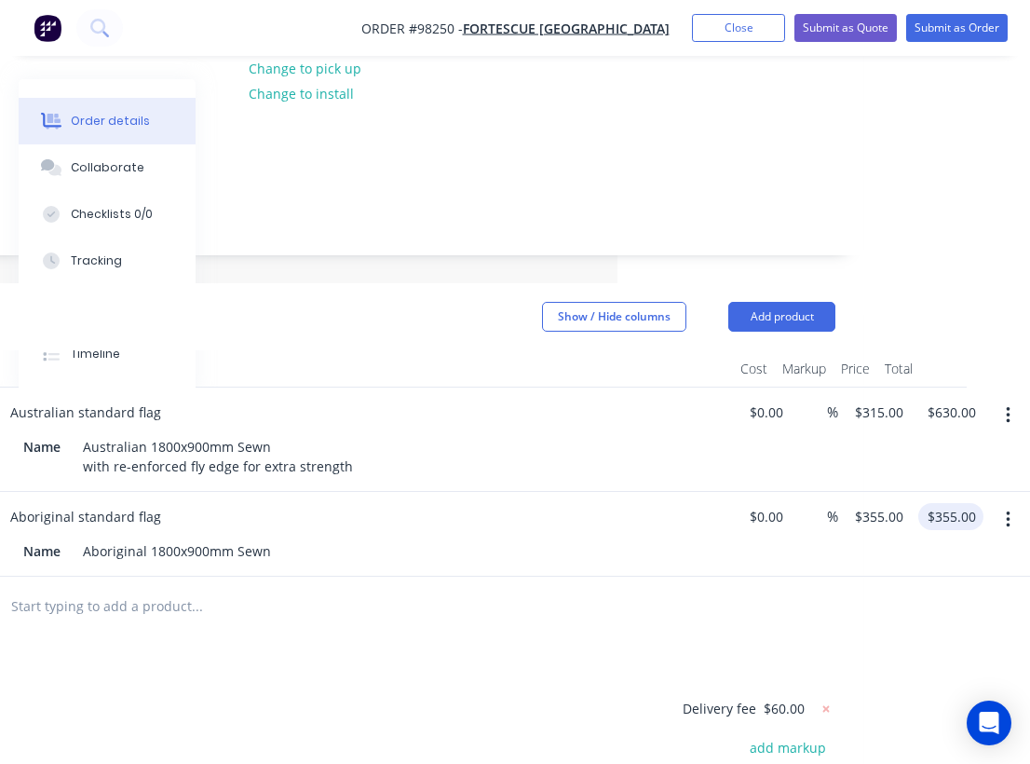
scroll to position [265, 413]
click at [961, 503] on input "355.00" at bounding box center [955, 516] width 58 height 27
type input "$385.00"
click at [650, 588] on div at bounding box center [323, 606] width 656 height 37
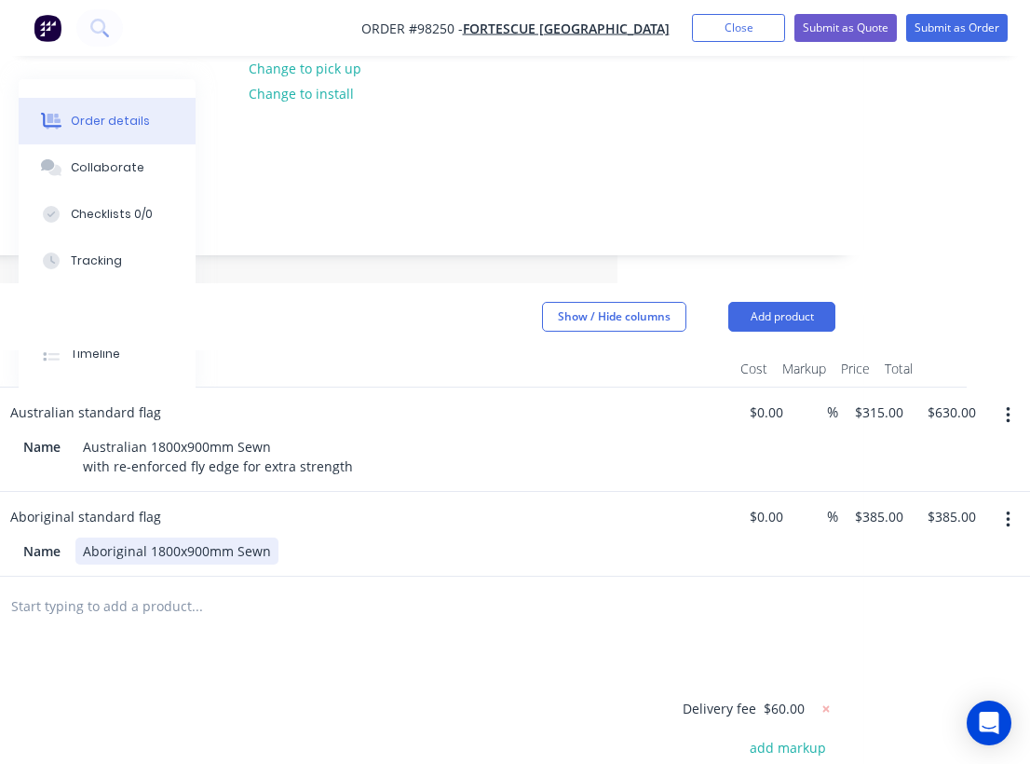
click at [280, 538] on div "Name Aboriginal 1800x900mm Sewn" at bounding box center [357, 551] width 682 height 27
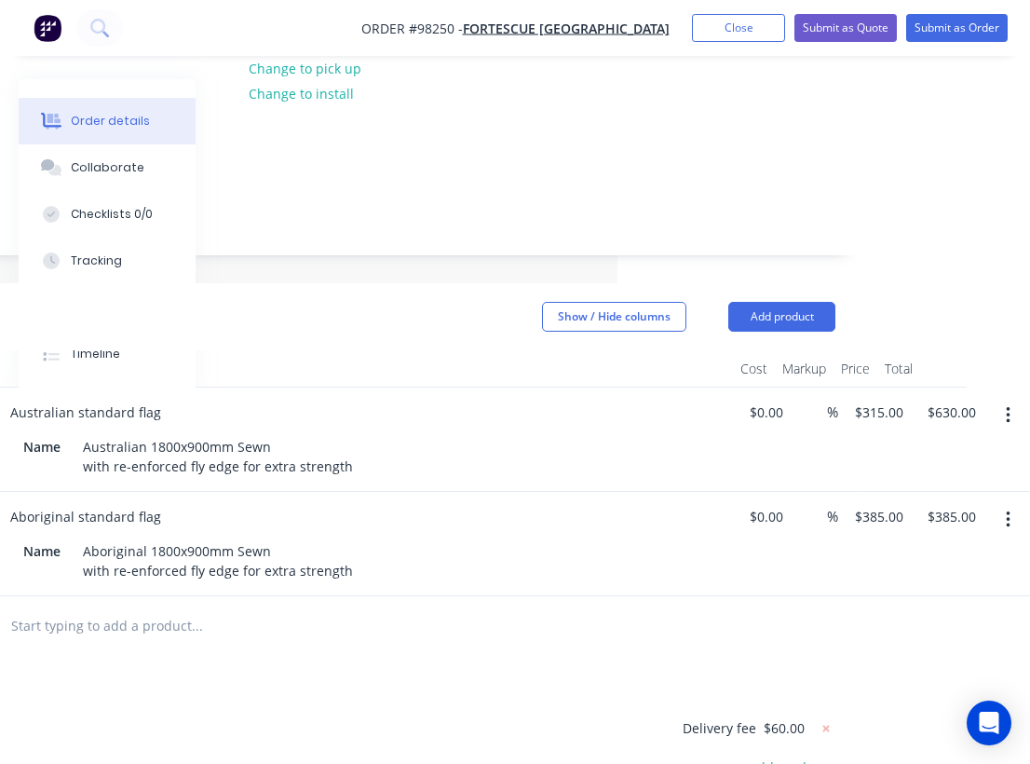
click at [293, 622] on div at bounding box center [323, 626] width 671 height 61
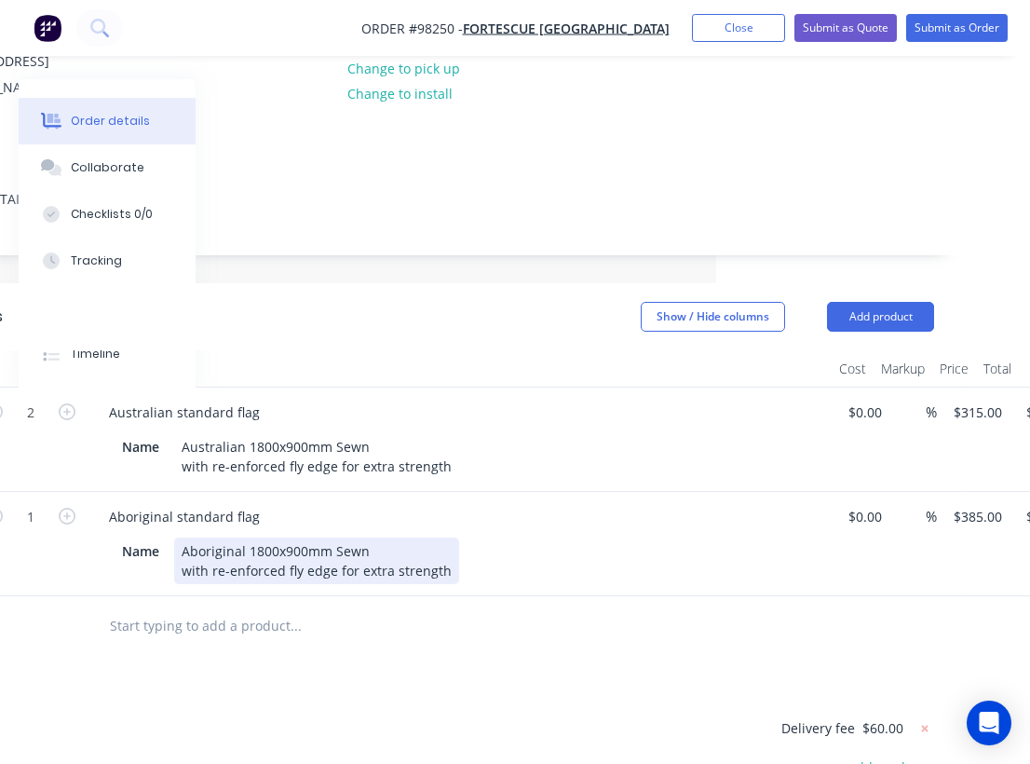
scroll to position [265, 308]
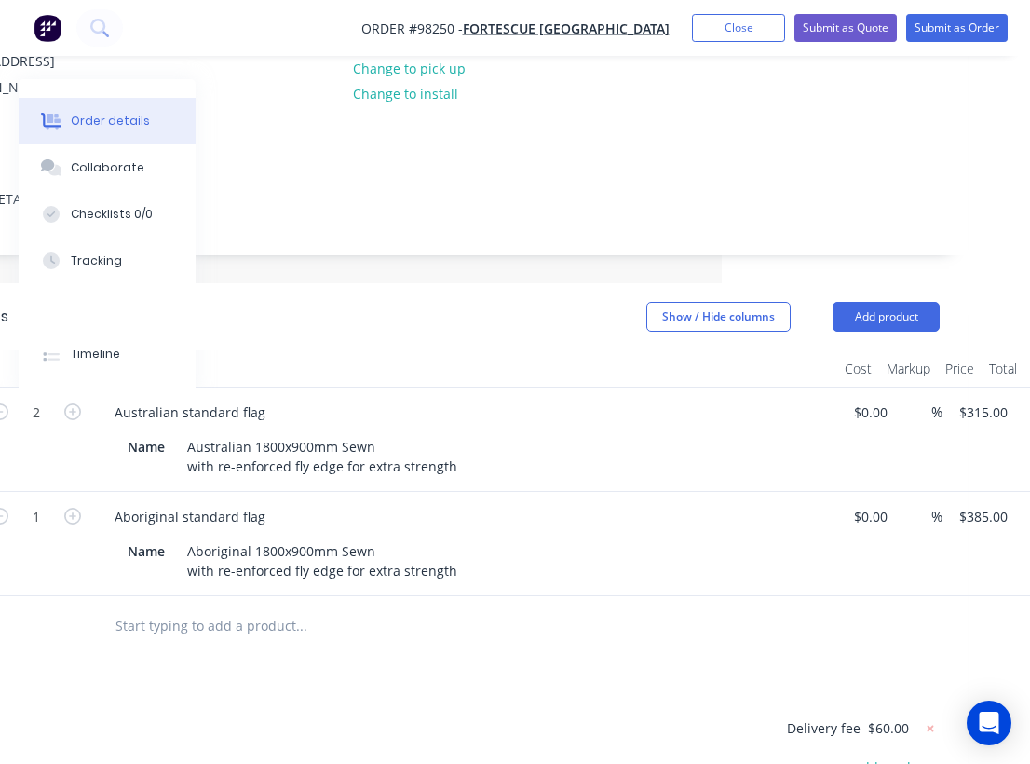
click at [206, 607] on input "text" at bounding box center [301, 625] width 373 height 37
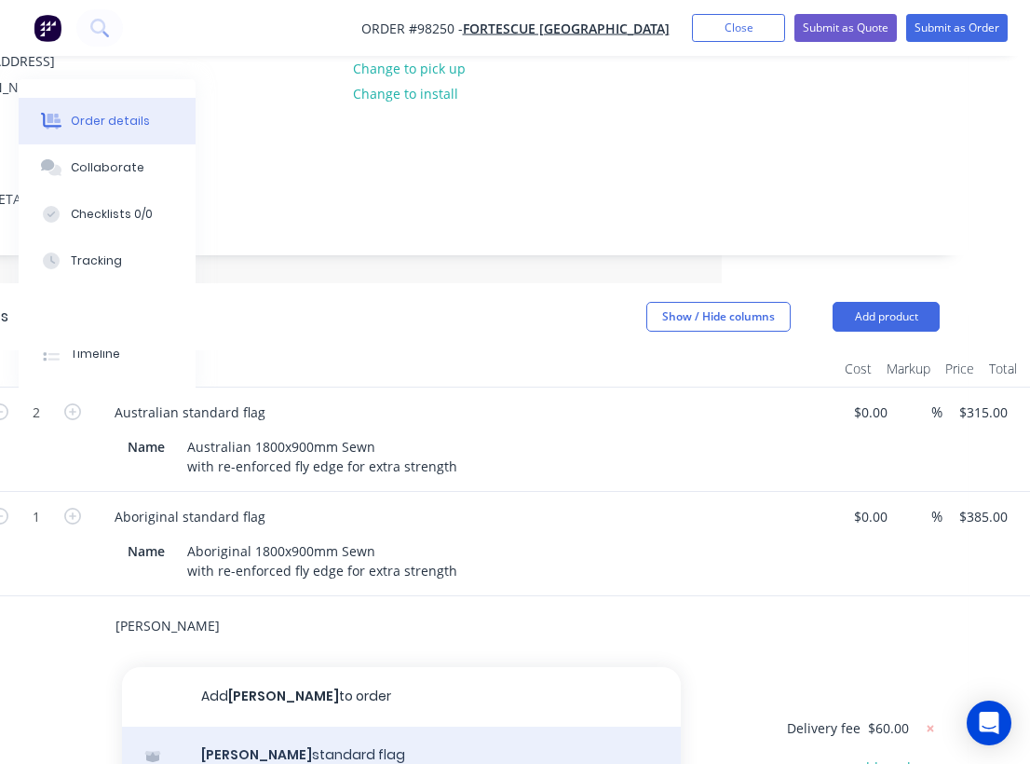
type input "Torres"
click at [288, 727] on div "Torres standard flag Product" at bounding box center [401, 766] width 559 height 78
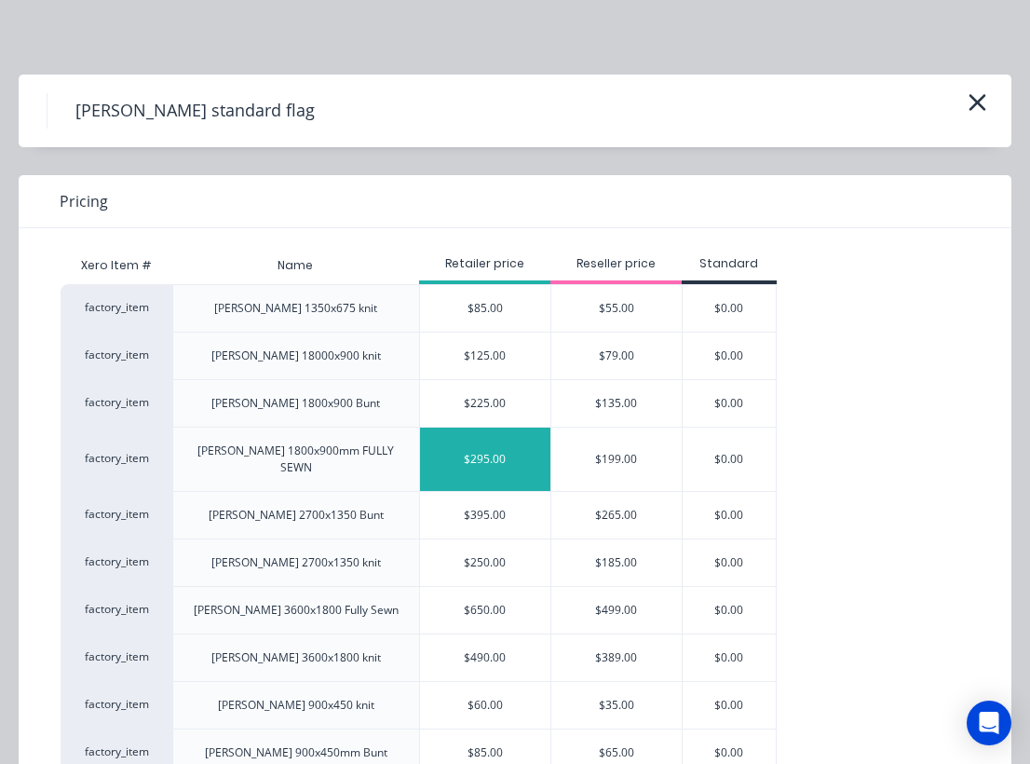
click at [481, 450] on div "$295.00" at bounding box center [485, 459] width 130 height 63
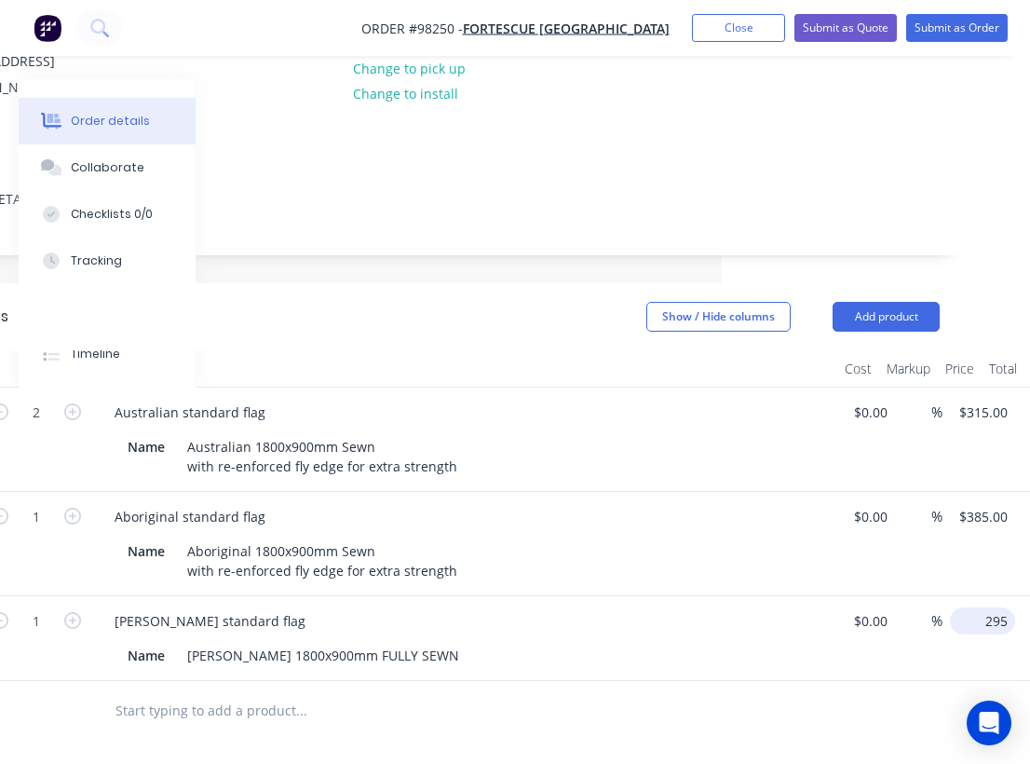
click at [940, 596] on div "1 Torres standard flag Name Torres 1800x900mm FULLY SEWN $0.00 $0.00 % 295 $295…" at bounding box center [441, 638] width 997 height 85
type input "$325.00"
click at [674, 693] on div at bounding box center [428, 710] width 656 height 37
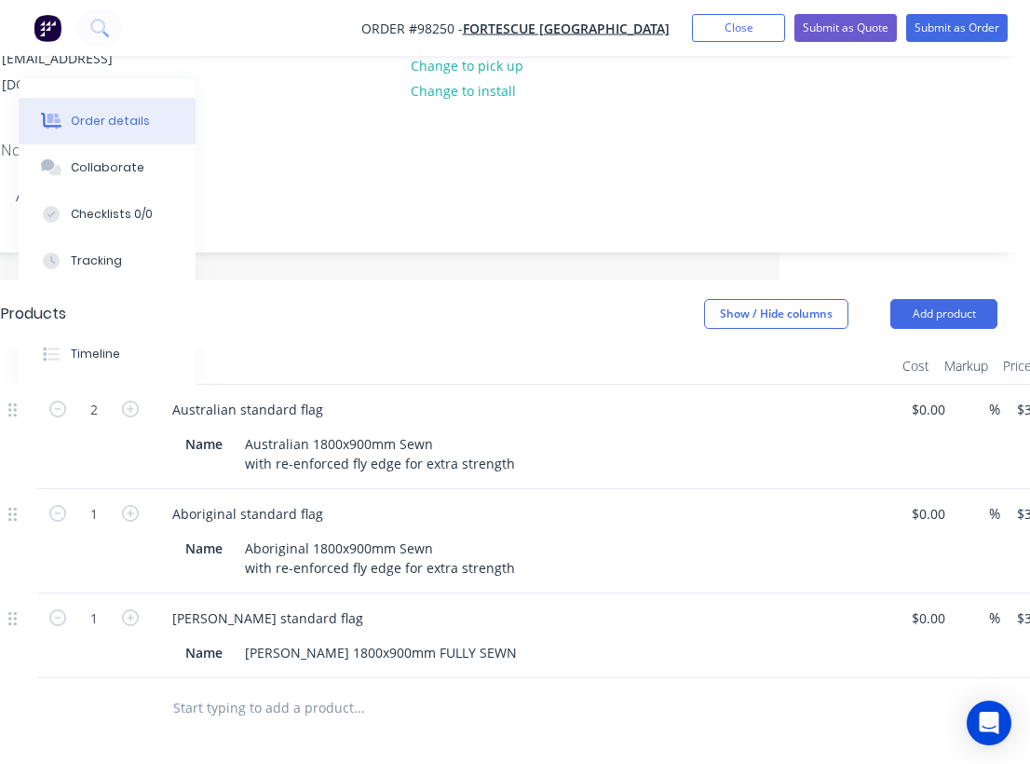
scroll to position [268, 244]
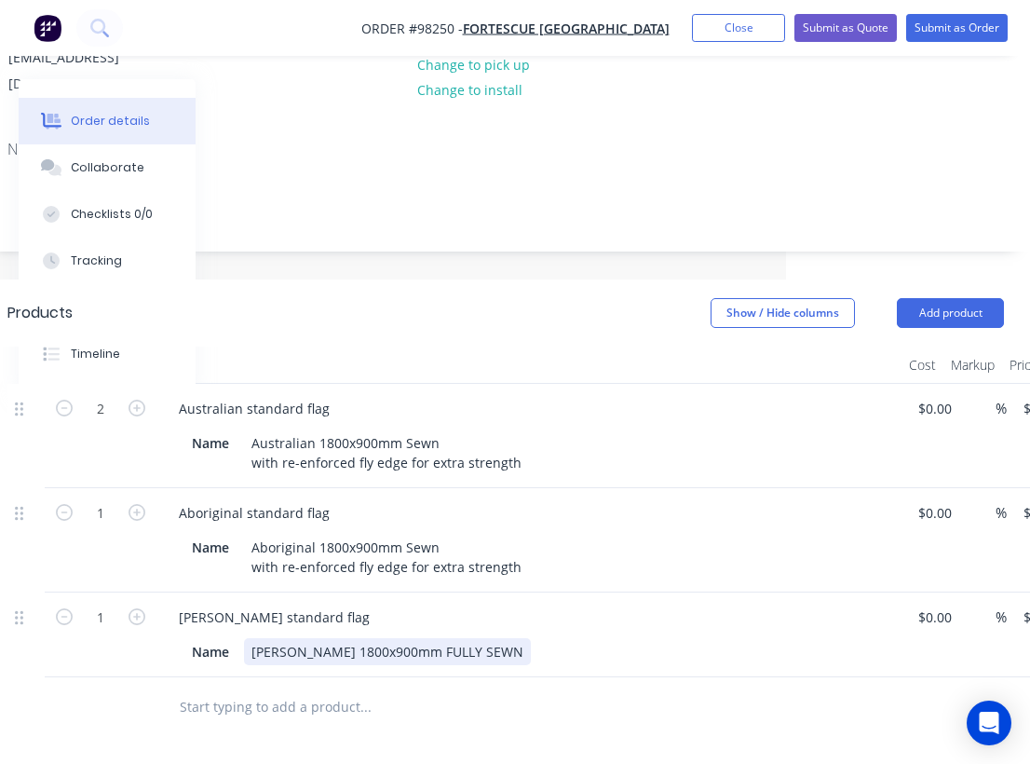
click at [462, 638] on div "Torres 1800x900mm FULLY SEWN" at bounding box center [387, 651] width 287 height 27
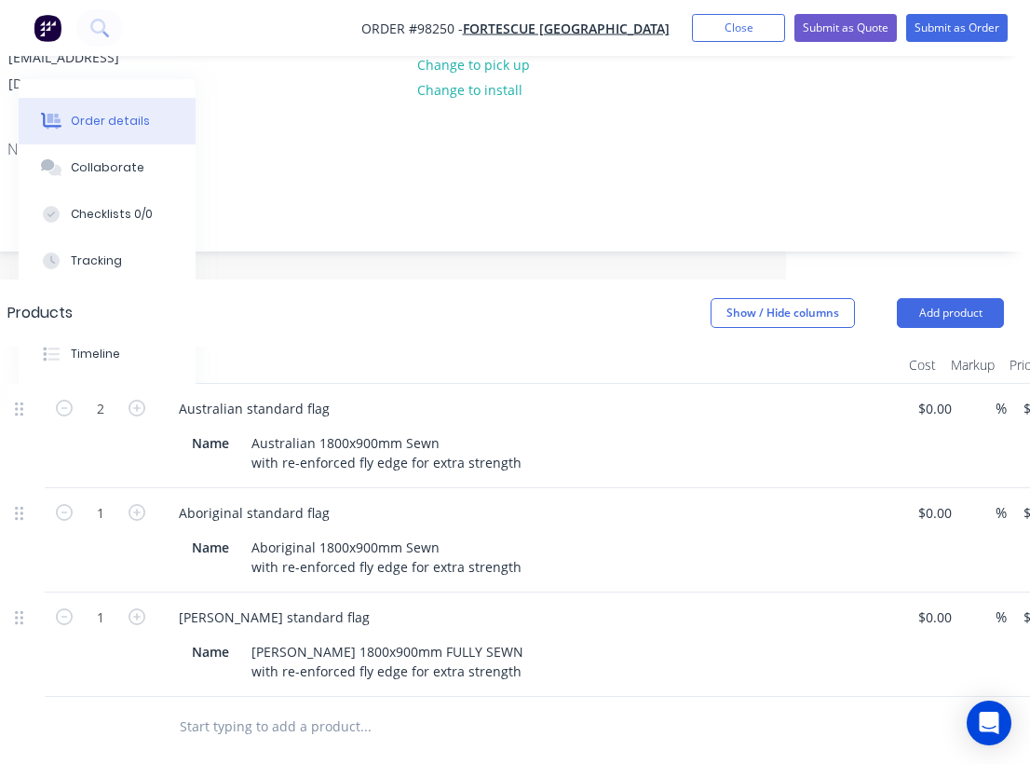
click at [433, 347] on div at bounding box center [529, 365] width 745 height 37
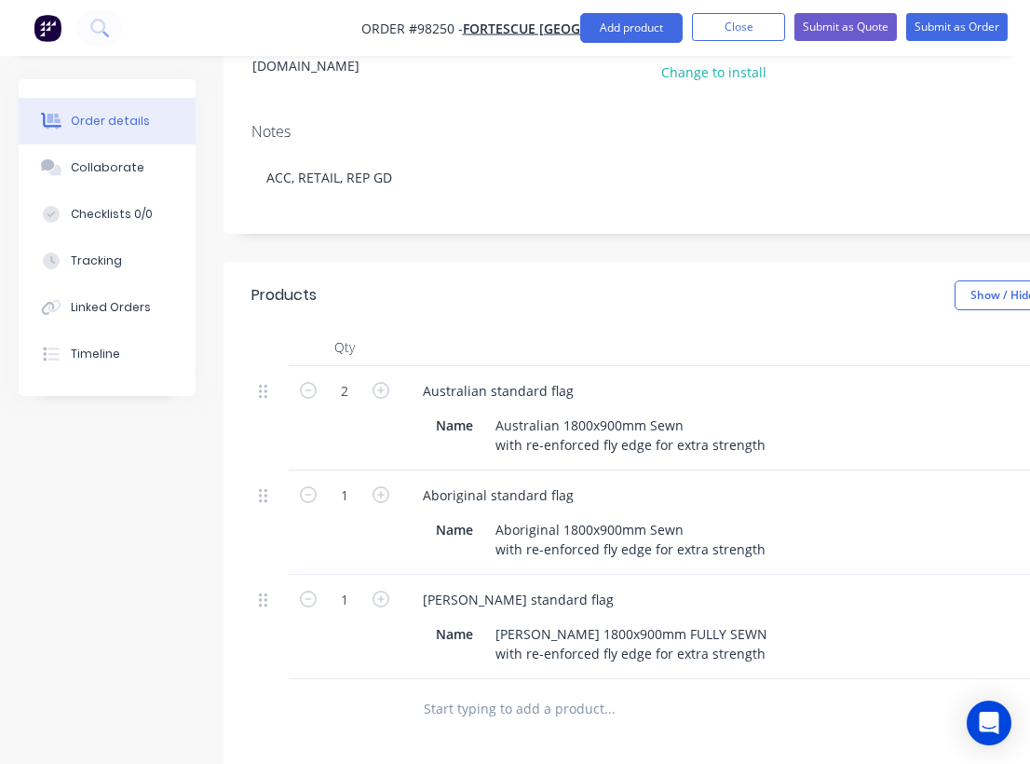
scroll to position [0, 0]
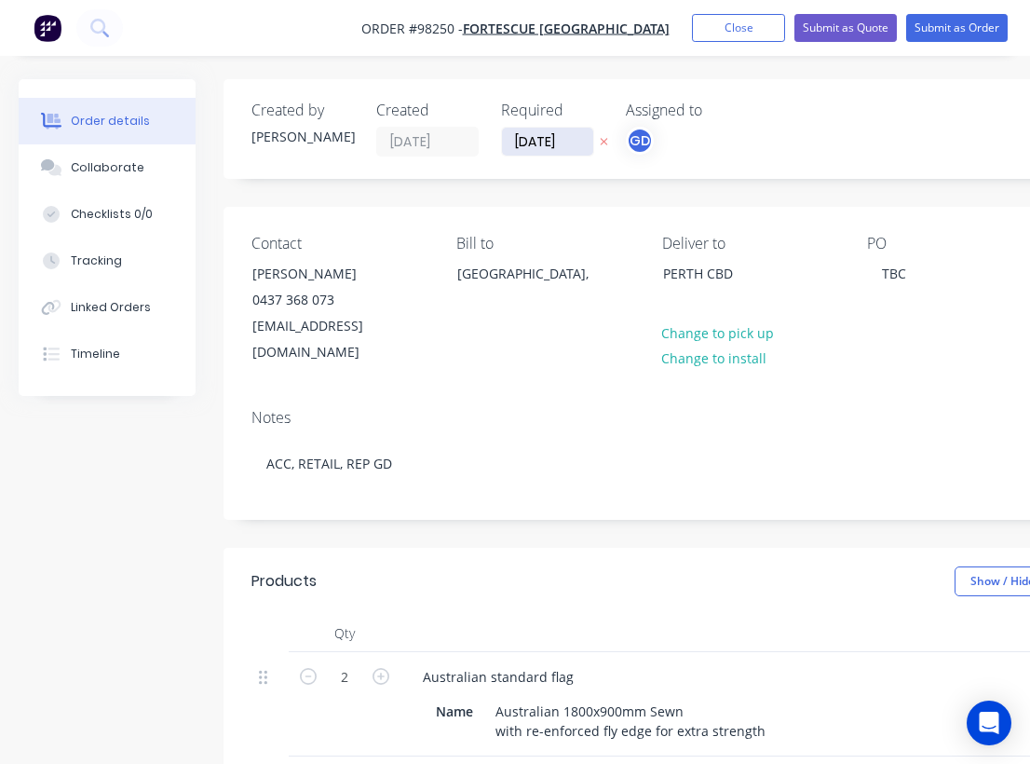
click at [541, 143] on input "[DATE]" at bounding box center [547, 142] width 91 height 28
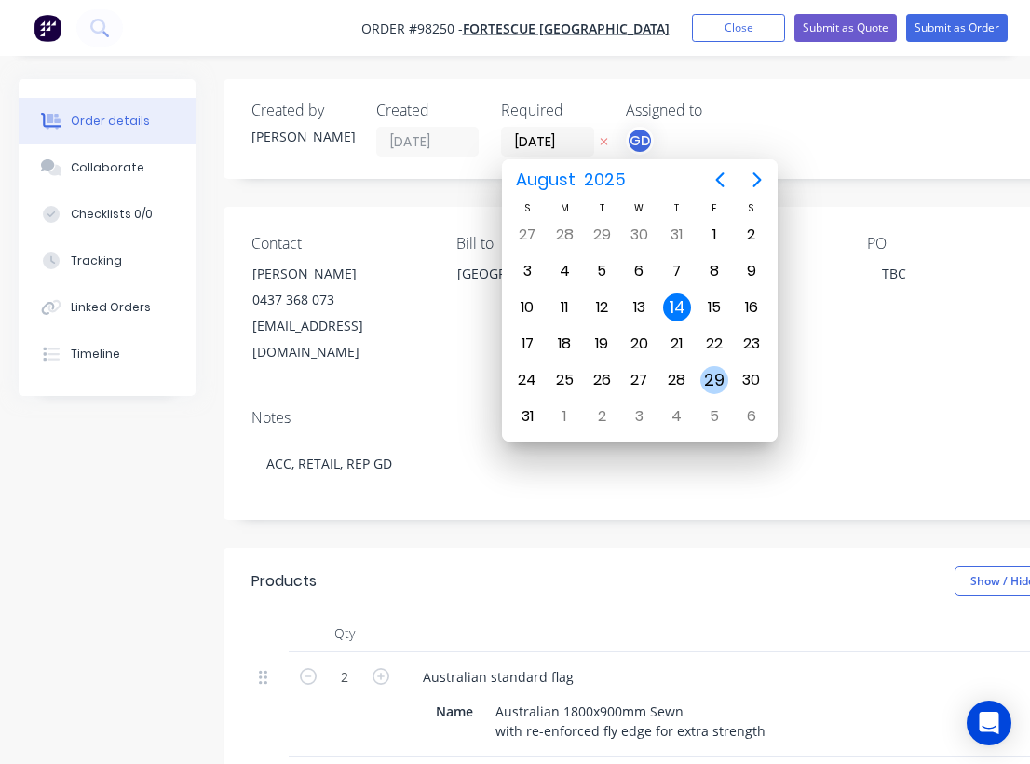
click at [714, 382] on div "29" at bounding box center [715, 380] width 28 height 28
type input "29/08/25"
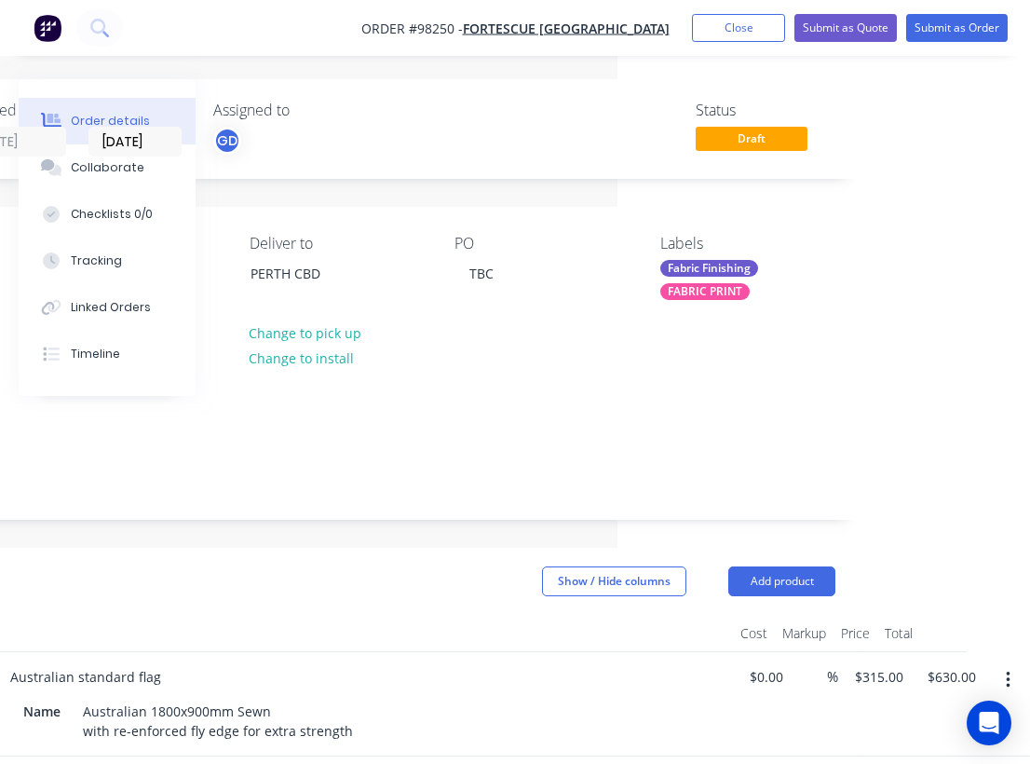
scroll to position [0, 413]
click at [836, 30] on button "Submit as Quote" at bounding box center [846, 28] width 102 height 28
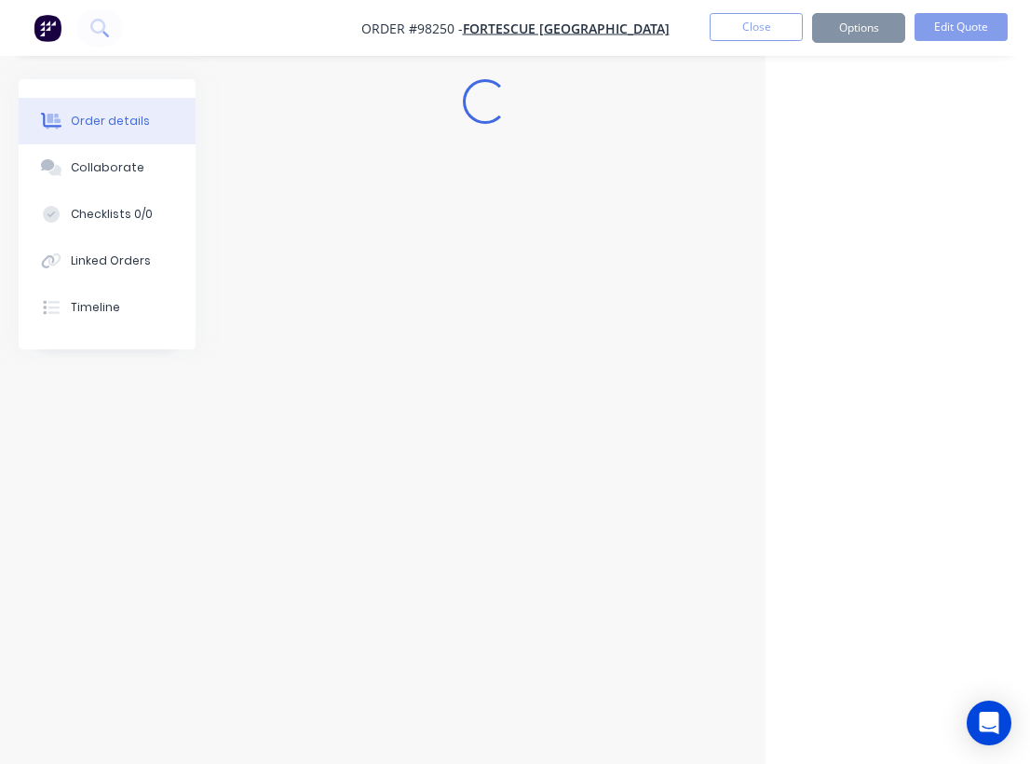
scroll to position [0, 265]
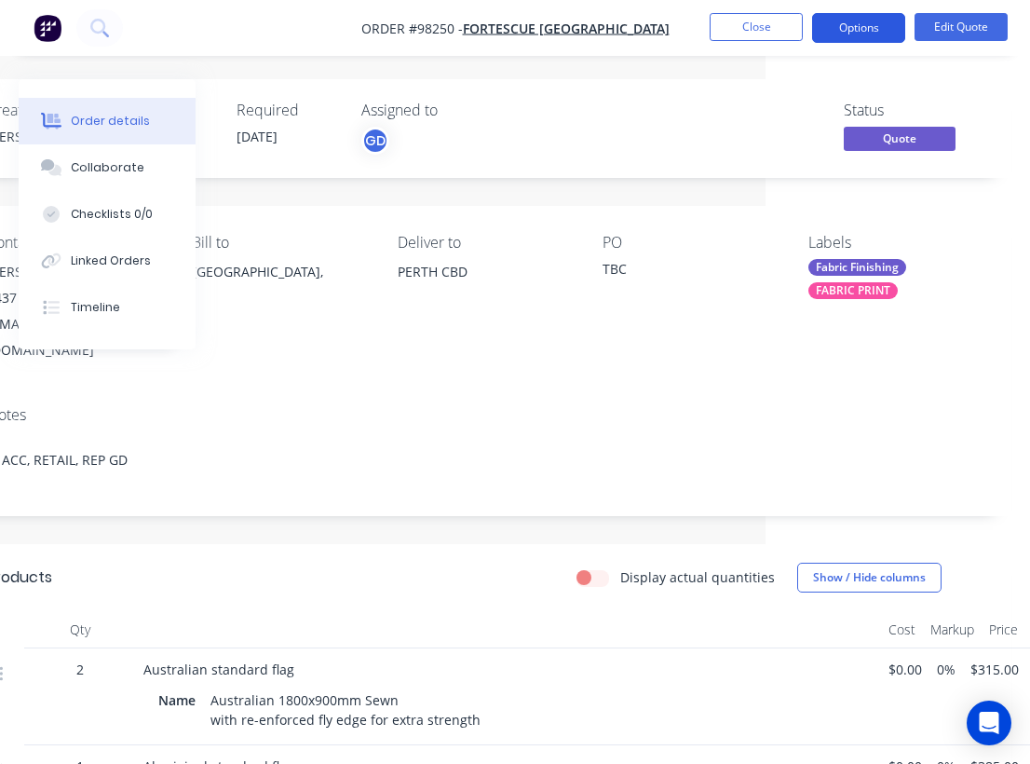
click at [858, 25] on button "Options" at bounding box center [858, 28] width 93 height 30
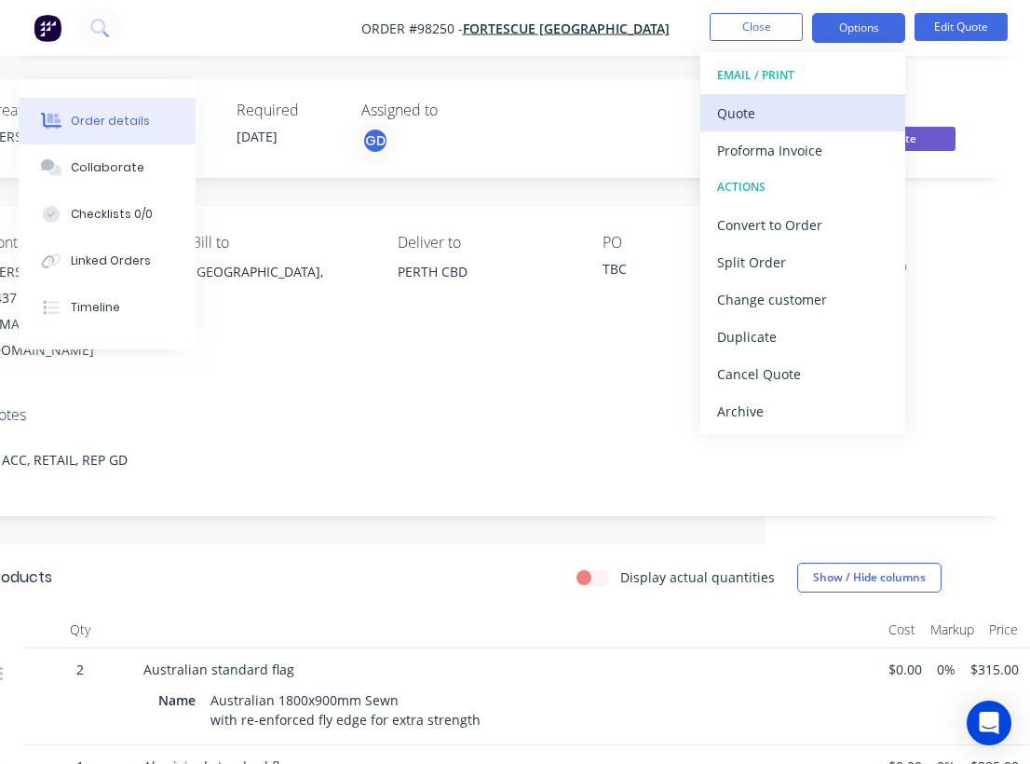
click at [737, 113] on div "Quote" at bounding box center [802, 113] width 171 height 27
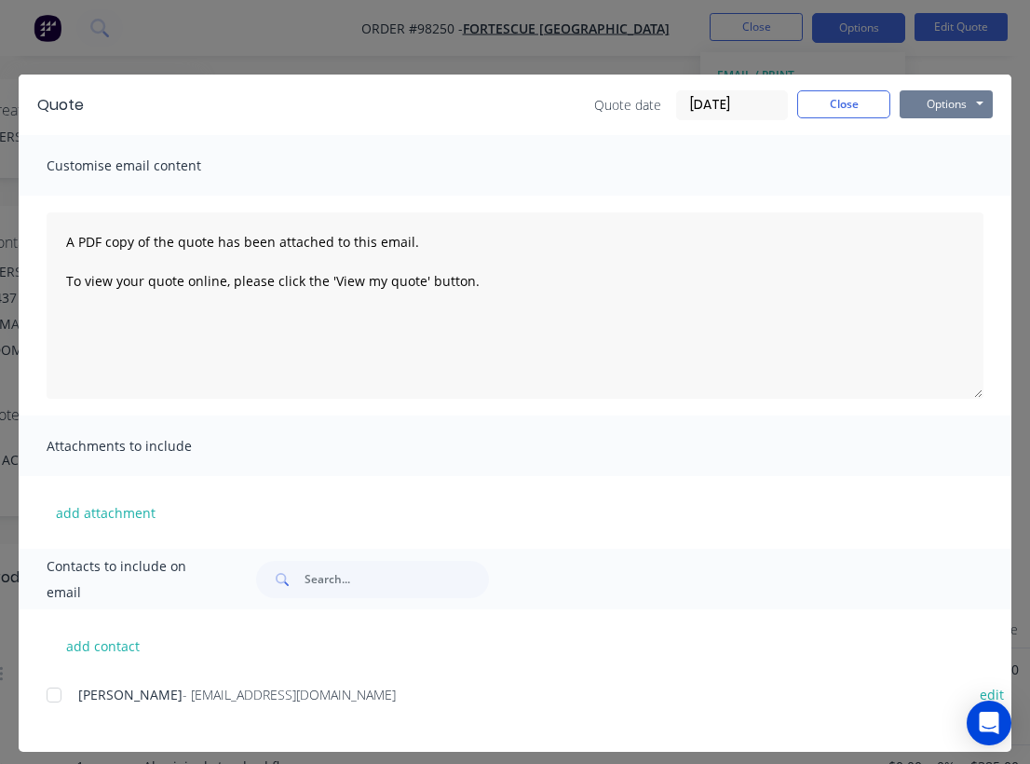
click at [969, 99] on button "Options" at bounding box center [946, 104] width 93 height 28
click at [954, 200] on button "Email" at bounding box center [959, 199] width 119 height 31
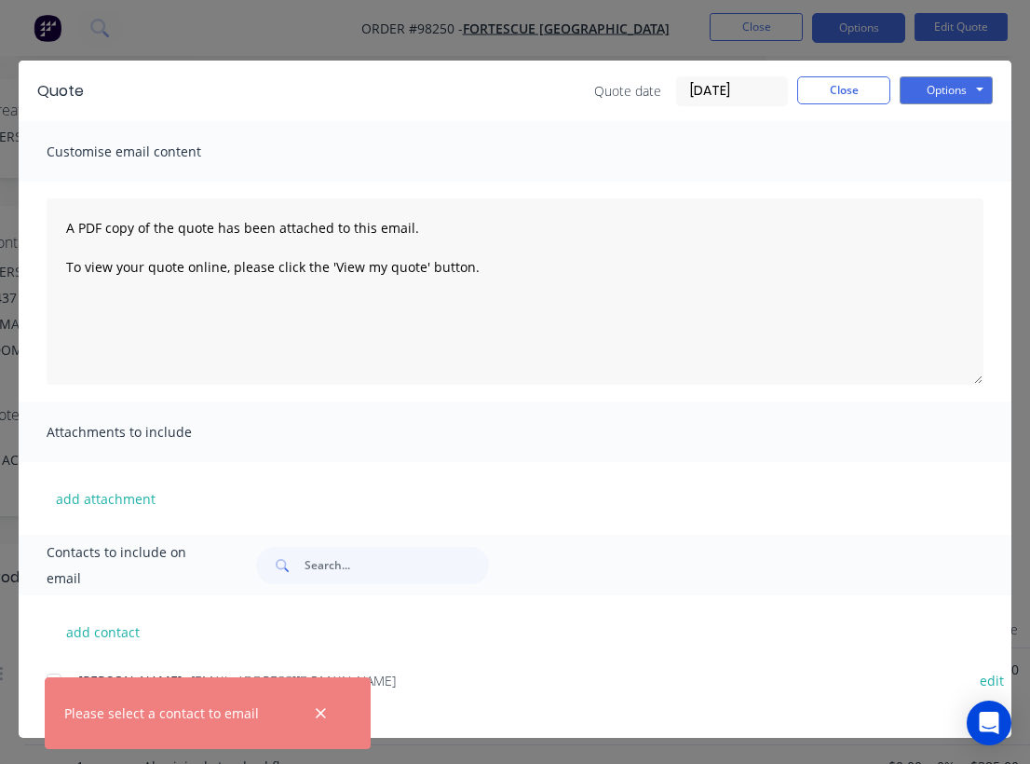
scroll to position [14, 0]
click at [321, 710] on icon "button" at bounding box center [321, 713] width 12 height 17
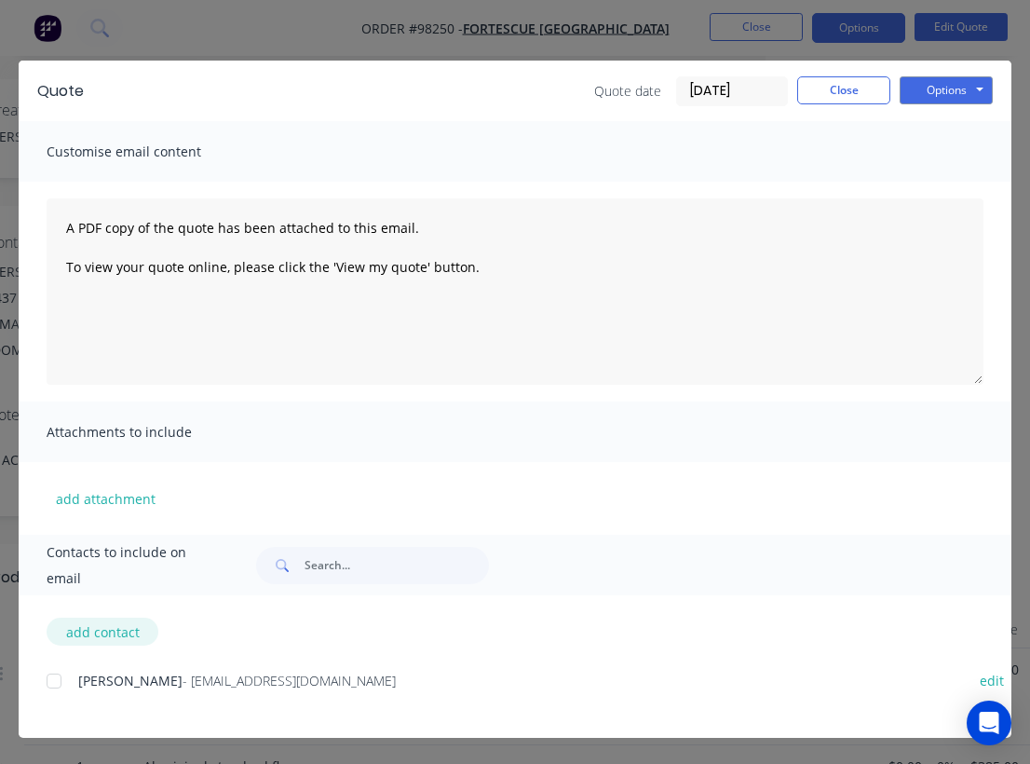
click at [96, 630] on button "add contact" at bounding box center [103, 632] width 112 height 28
select select "AU"
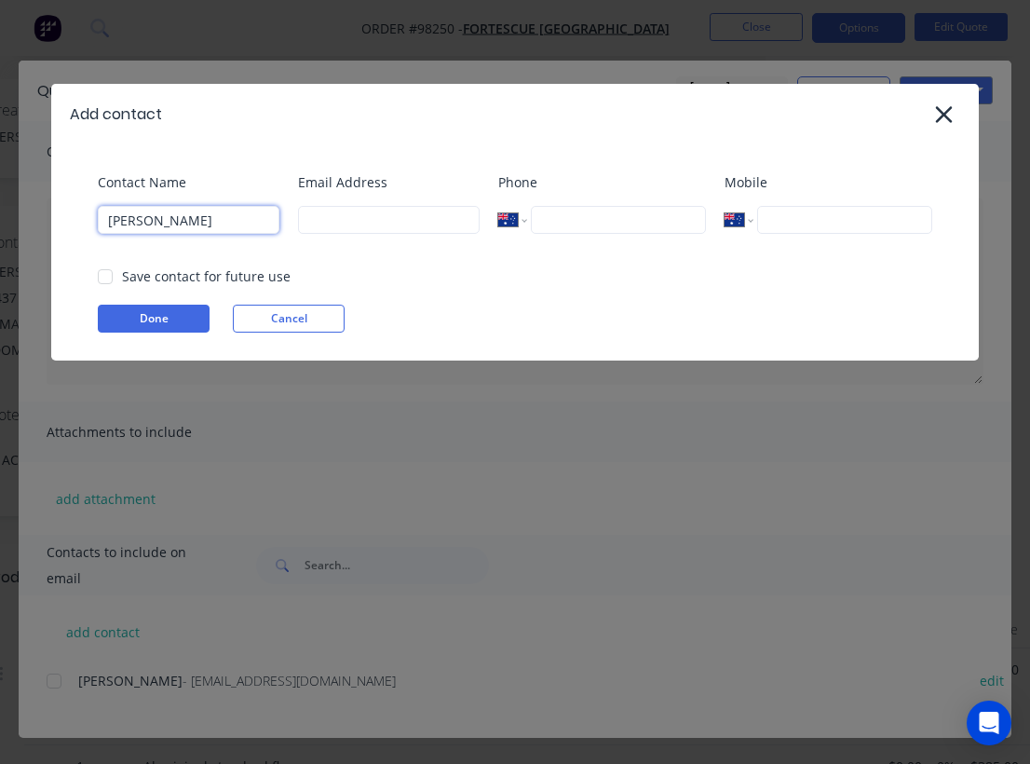
click at [107, 276] on div at bounding box center [105, 276] width 37 height 37
type input "[PERSON_NAME]"
click at [320, 225] on input "ginod@allflags" at bounding box center [389, 220] width 182 height 28
click at [411, 221] on input "ginod@allflags" at bounding box center [389, 220] width 182 height 28
type input "ginod@allflags.com.au"
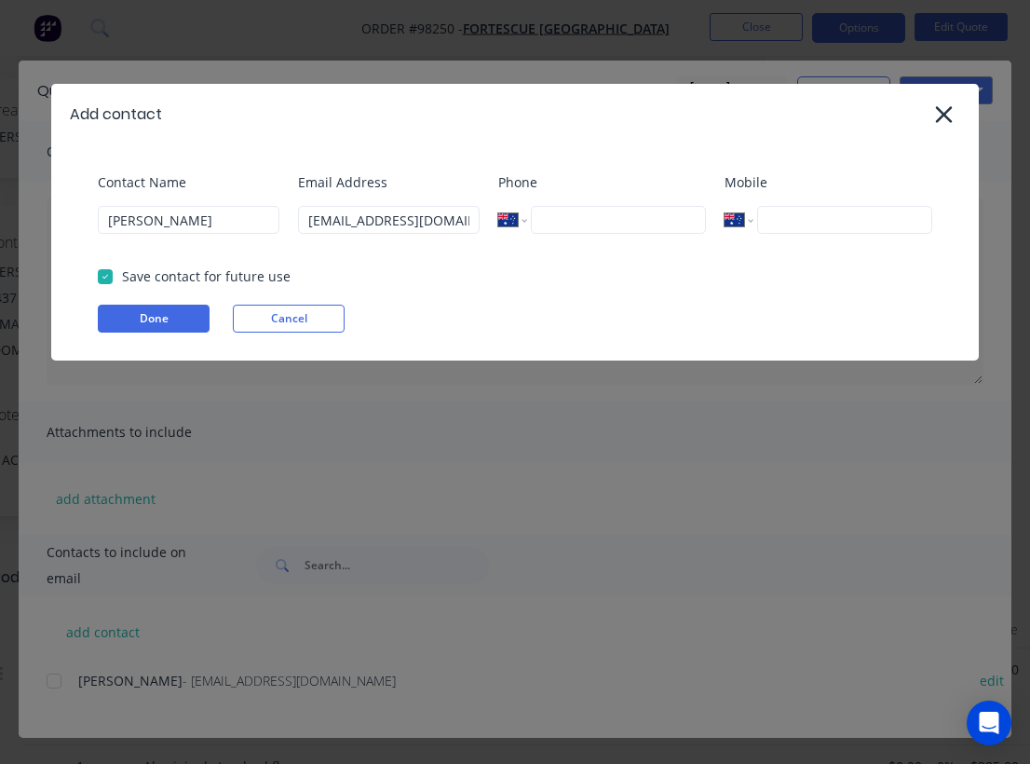
click at [478, 248] on div "Email Address ginod@allflags.com.au" at bounding box center [389, 209] width 182 height 75
click at [174, 319] on button "Done" at bounding box center [154, 319] width 112 height 28
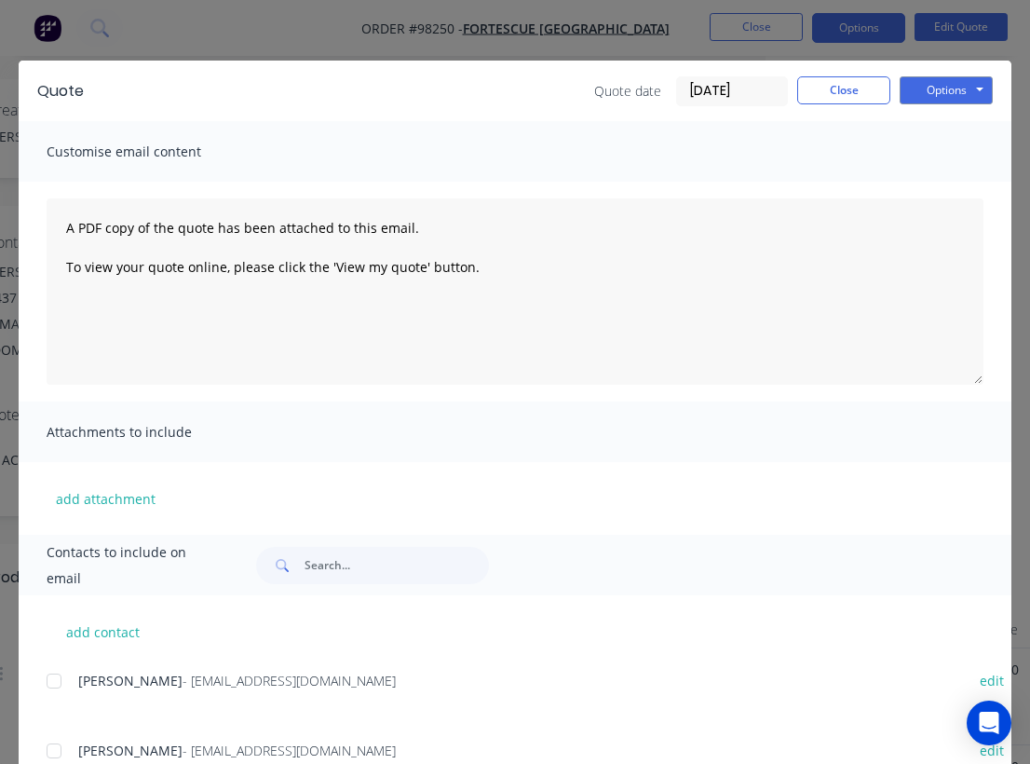
scroll to position [0, 0]
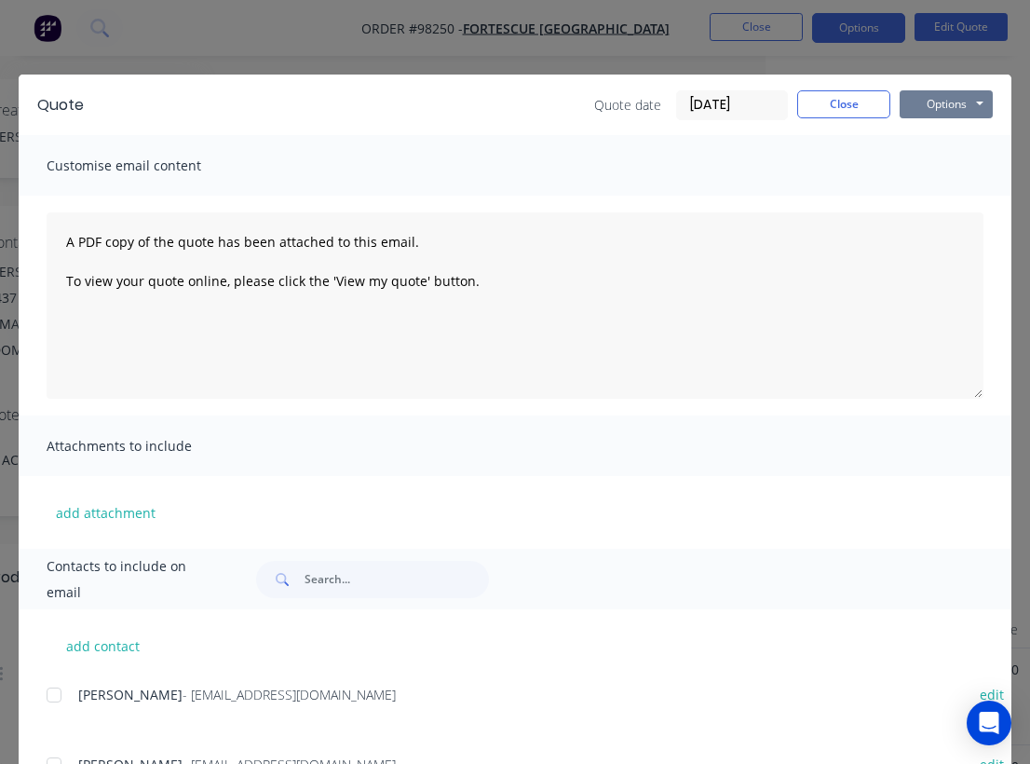
click at [949, 106] on button "Options" at bounding box center [946, 104] width 93 height 28
click at [959, 197] on button "Email" at bounding box center [959, 199] width 119 height 31
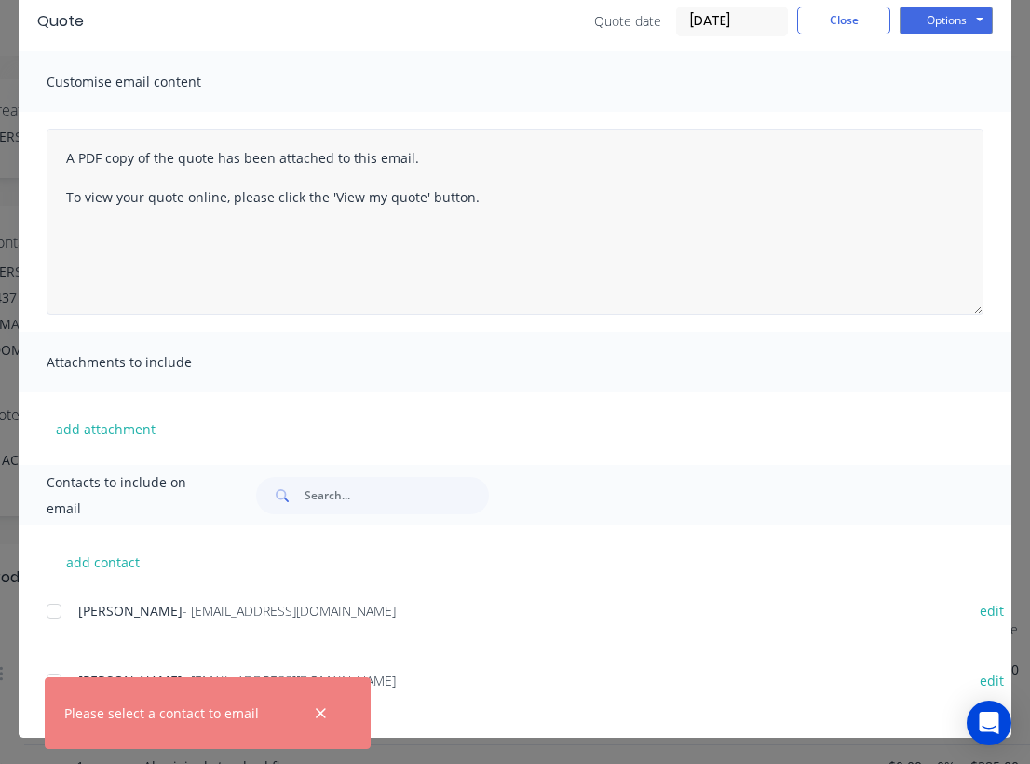
scroll to position [84, 0]
click at [320, 719] on icon "button" at bounding box center [321, 713] width 12 height 17
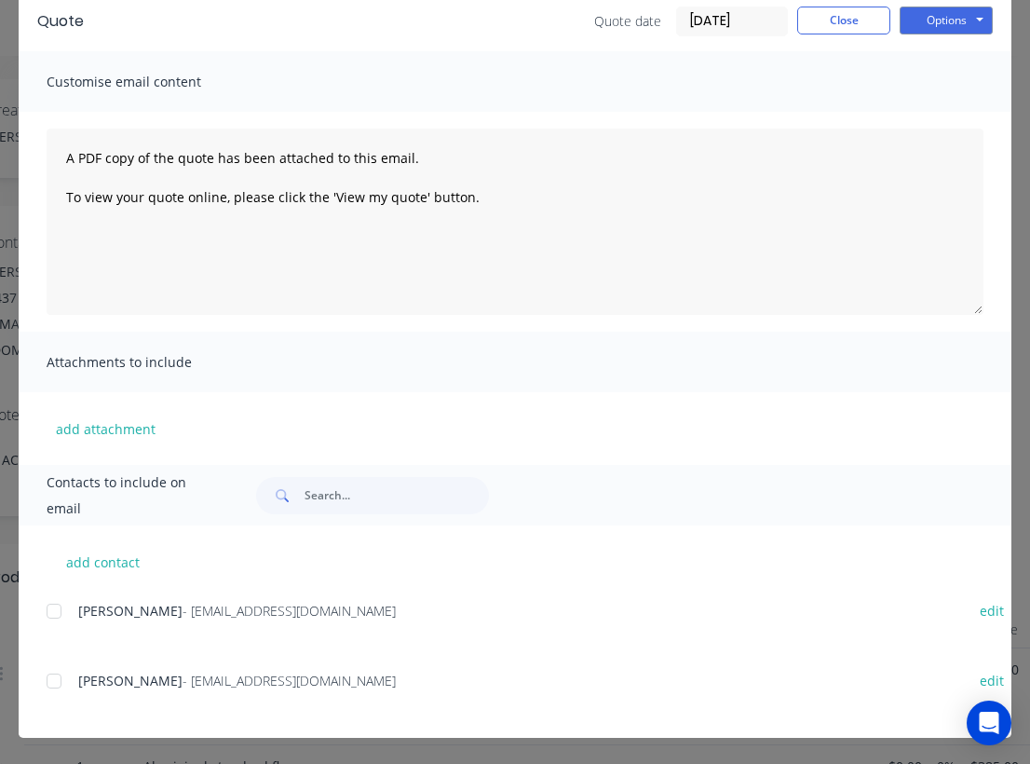
click at [56, 683] on div at bounding box center [53, 680] width 37 height 37
click at [932, 26] on button "Options" at bounding box center [946, 21] width 93 height 28
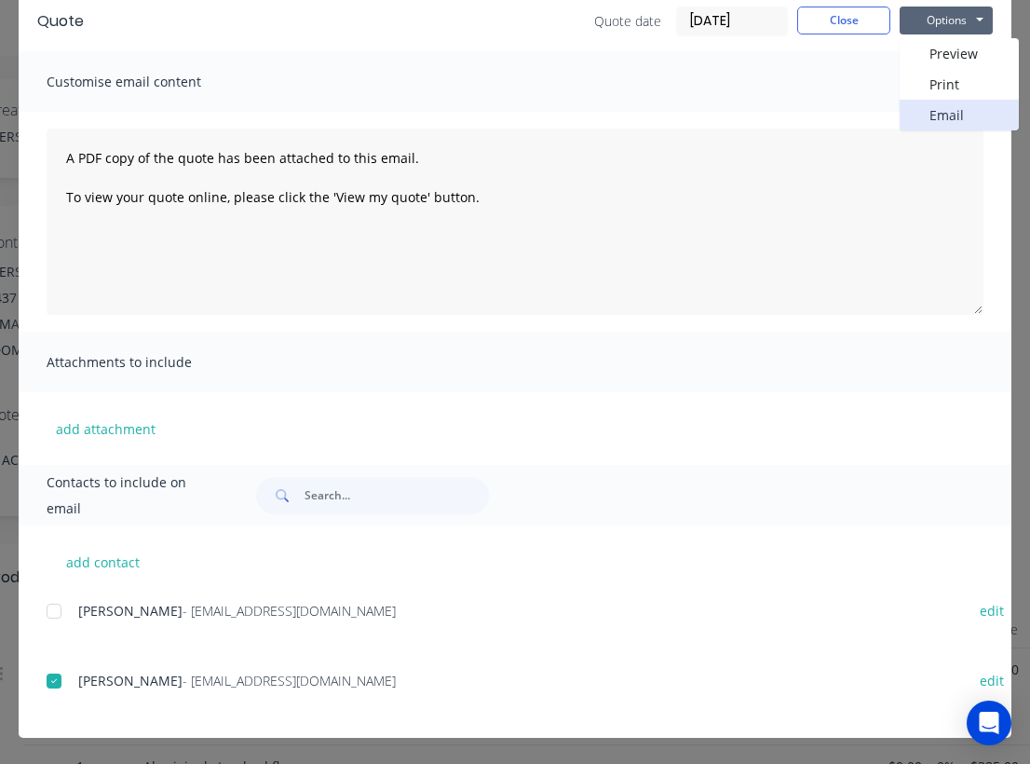
click at [955, 116] on button "Email" at bounding box center [959, 115] width 119 height 31
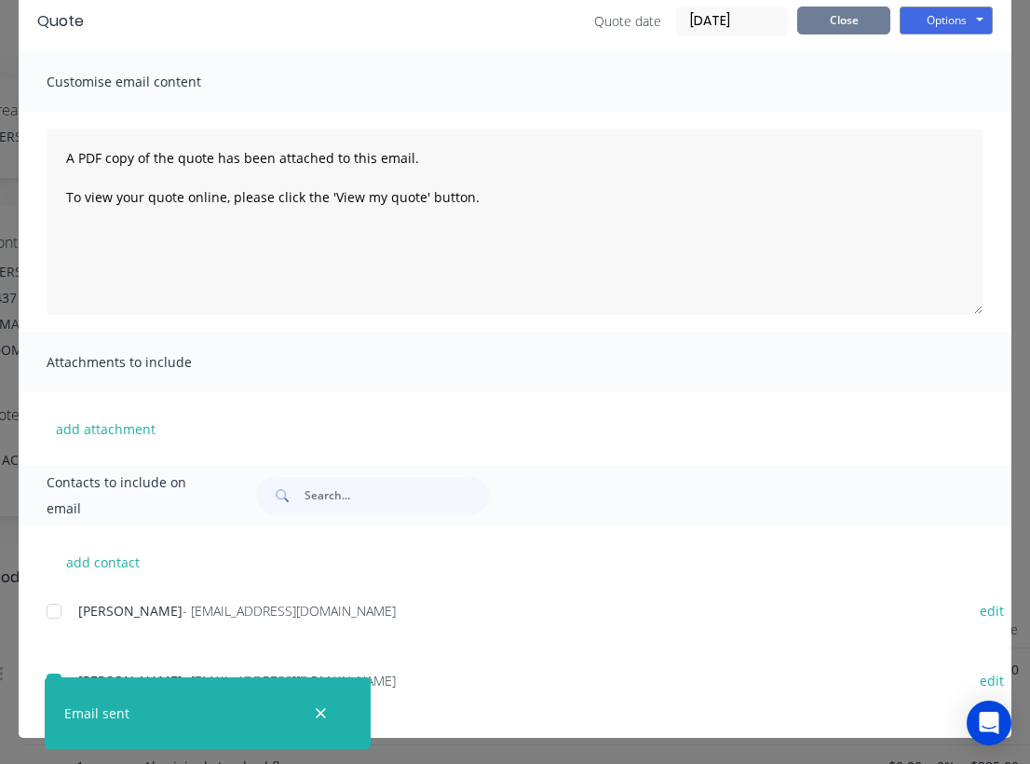
click at [856, 20] on button "Close" at bounding box center [844, 21] width 93 height 28
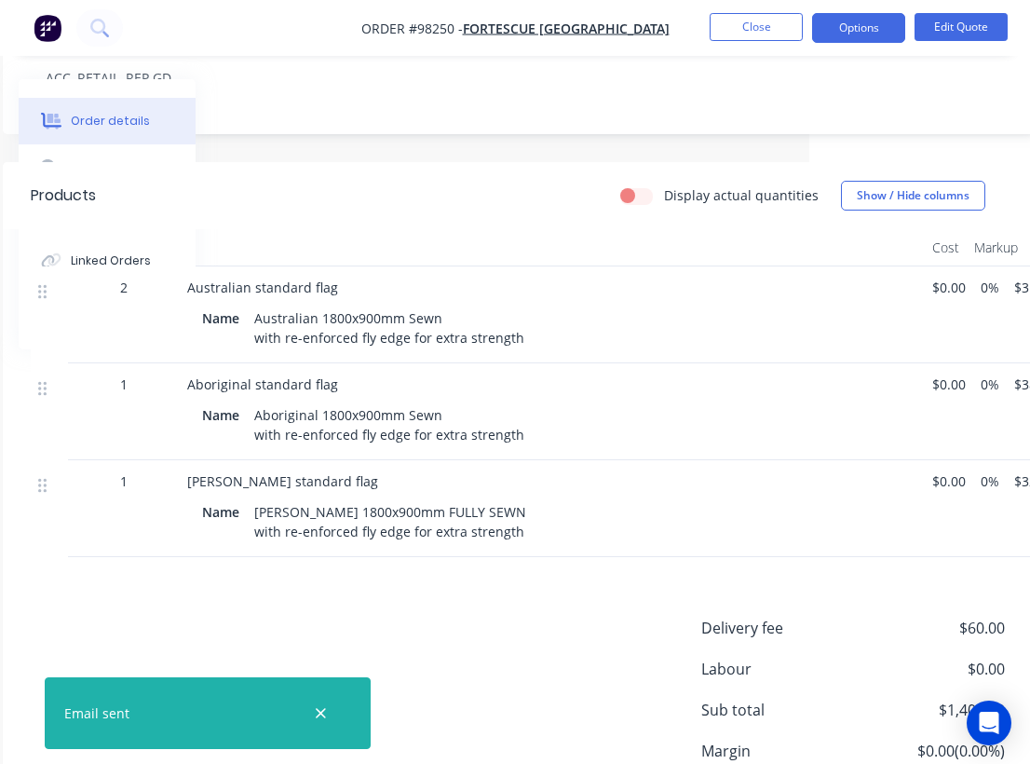
scroll to position [376, 221]
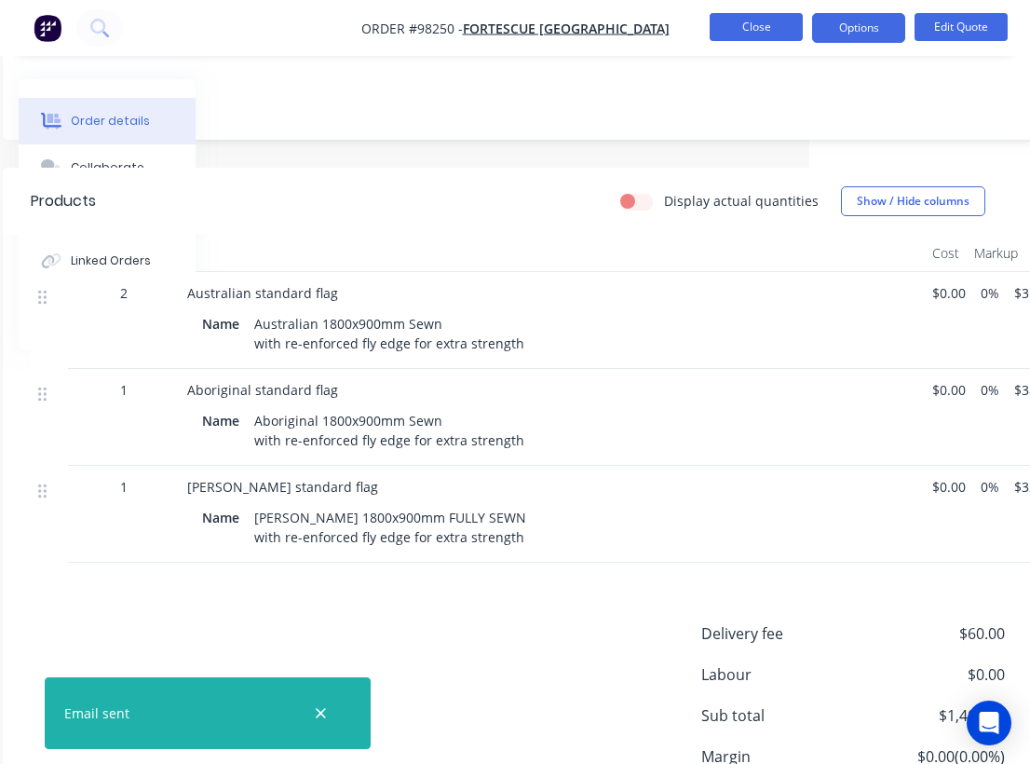
click at [743, 25] on button "Close" at bounding box center [756, 27] width 93 height 28
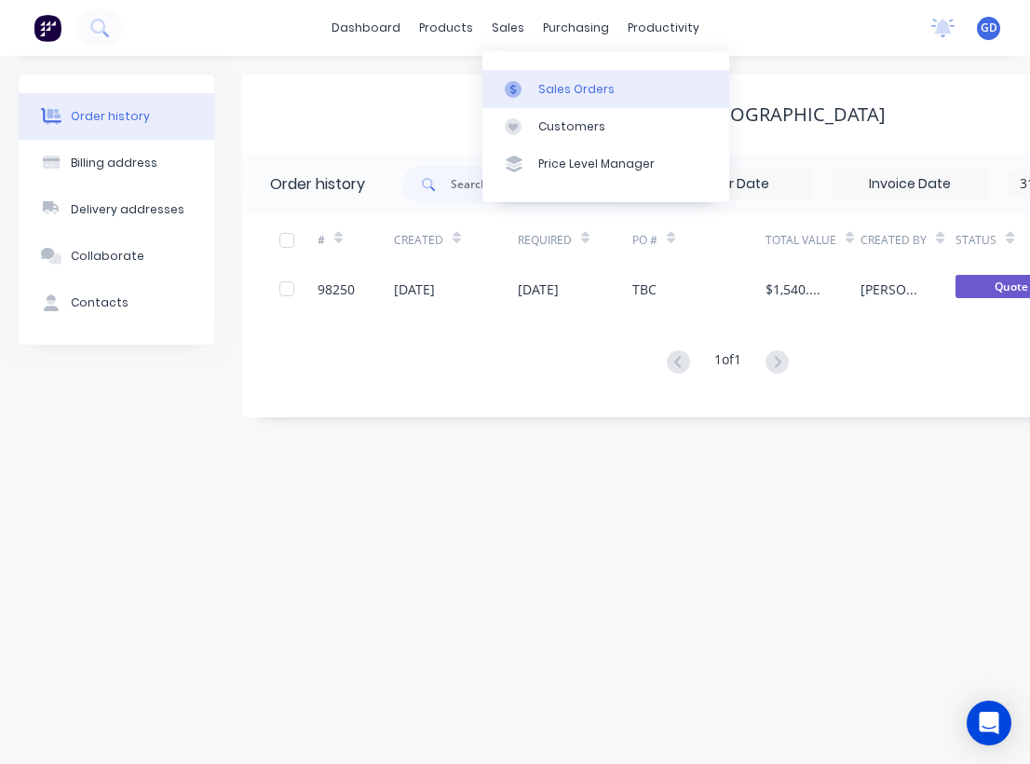
click at [575, 81] on div "Sales Orders" at bounding box center [577, 89] width 76 height 17
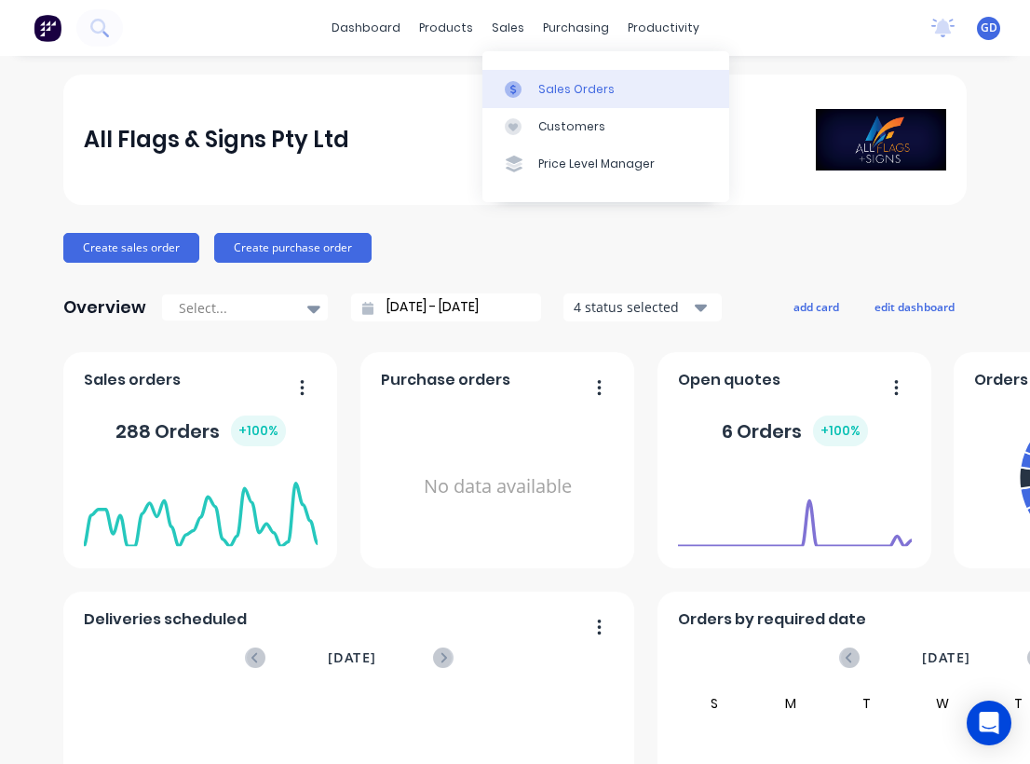
click at [553, 81] on div "Sales Orders" at bounding box center [577, 89] width 76 height 17
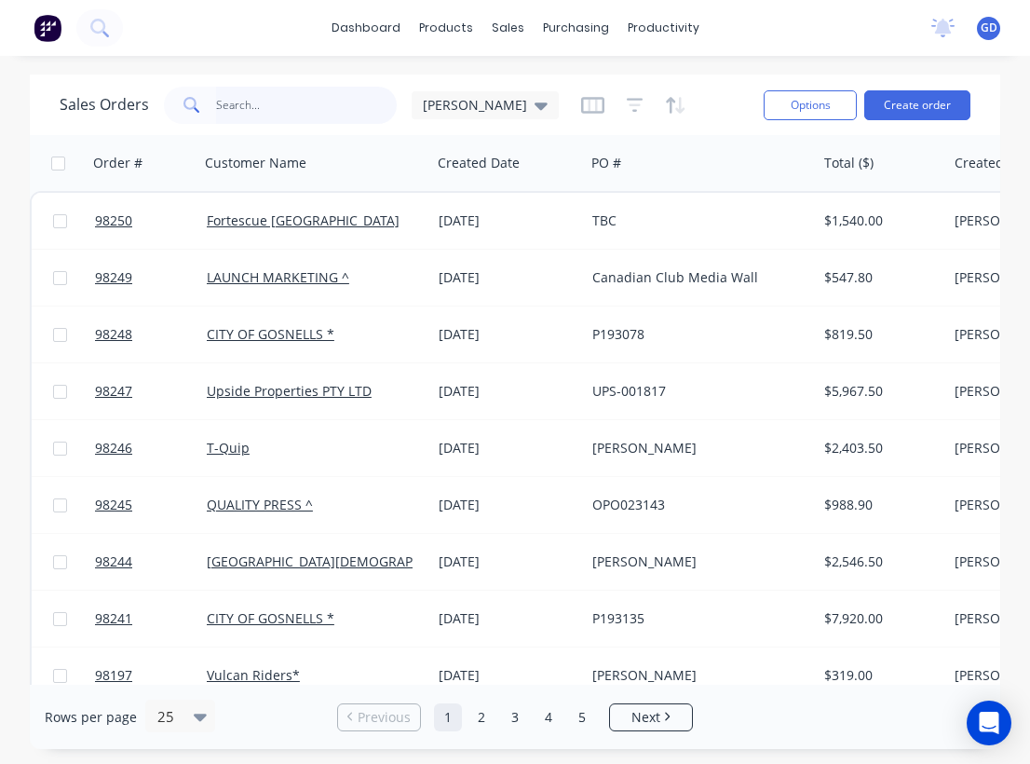
click at [255, 102] on input "text" at bounding box center [307, 105] width 182 height 37
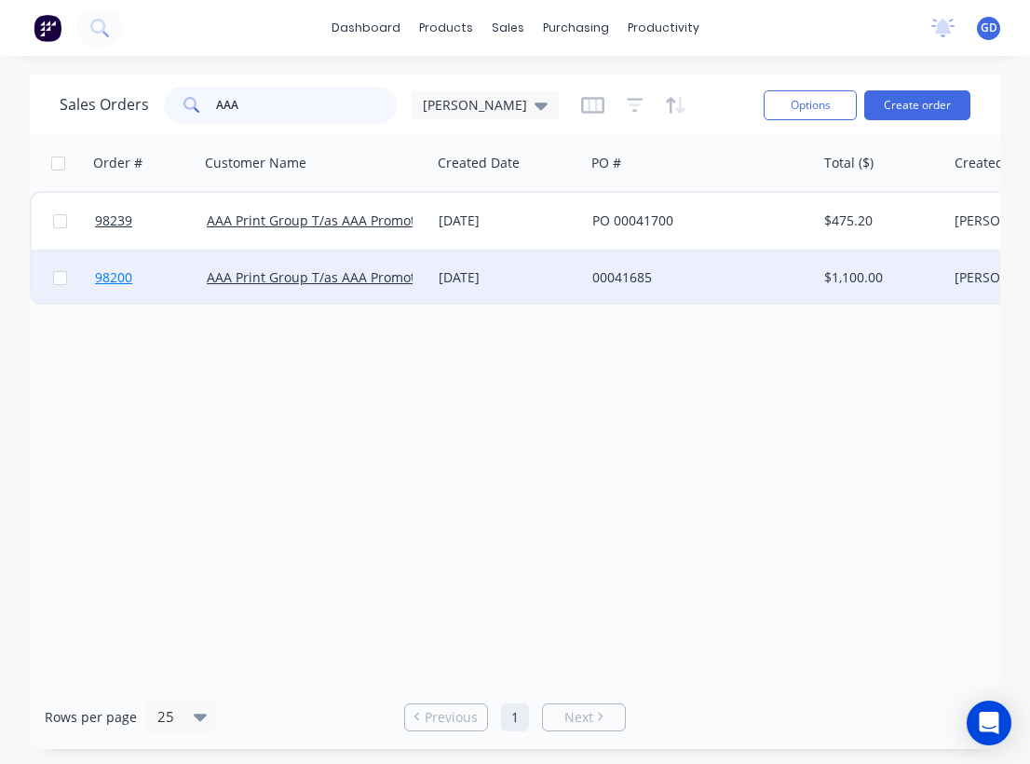
type input "AAA"
click at [114, 279] on span "98200" at bounding box center [113, 277] width 37 height 19
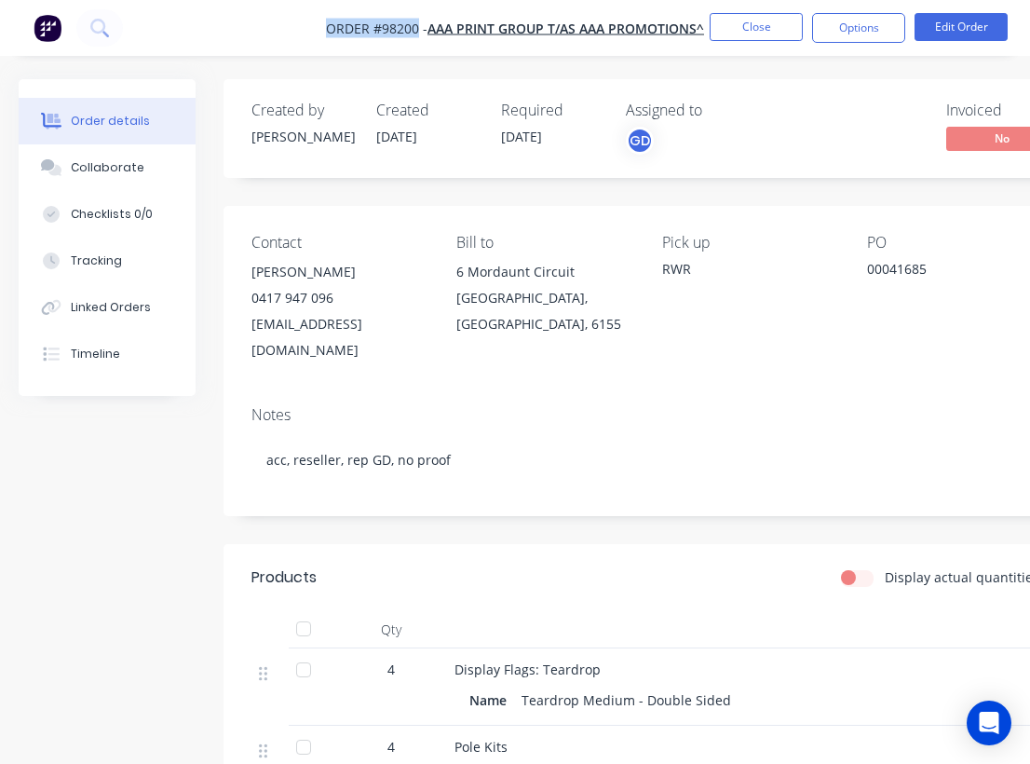
drag, startPoint x: 301, startPoint y: 25, endPoint x: 419, endPoint y: 34, distance: 118.7
click at [419, 34] on nav "Order #98200 - AAA Print Group T/as AAA Promotions^ Close Options Edit Order" at bounding box center [515, 28] width 1030 height 56
copy span "Order #98200"
click at [736, 28] on button "Close" at bounding box center [756, 27] width 93 height 28
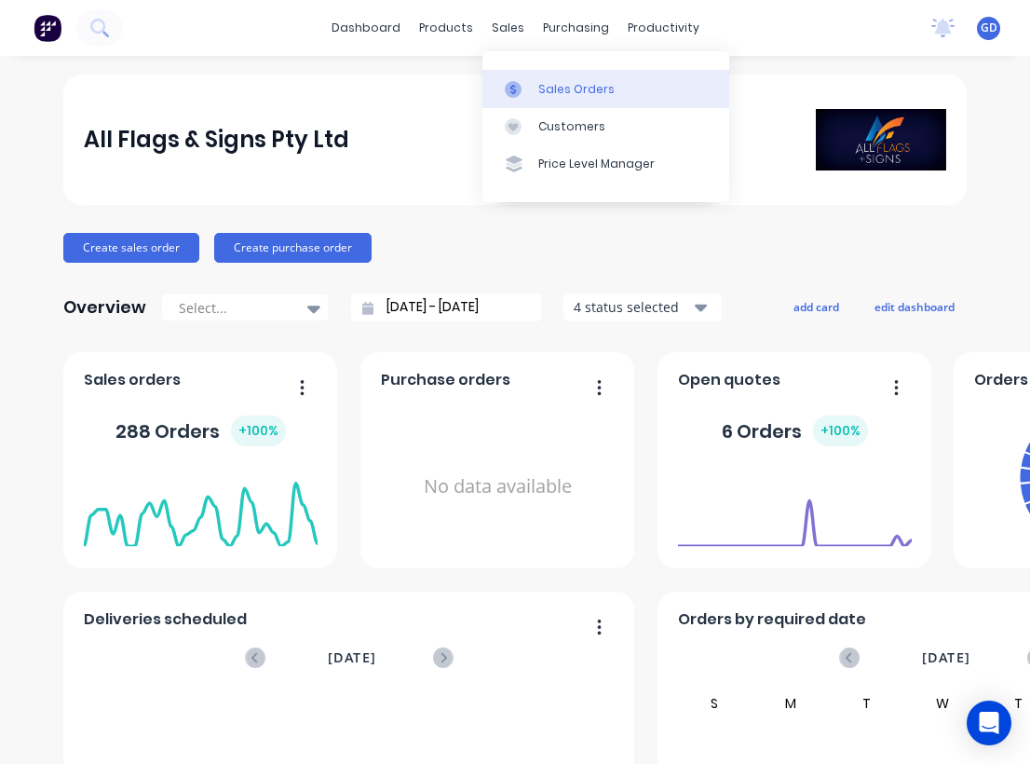
click at [557, 79] on link "Sales Orders" at bounding box center [606, 88] width 247 height 37
click at [555, 79] on link "Sales Orders" at bounding box center [606, 88] width 247 height 37
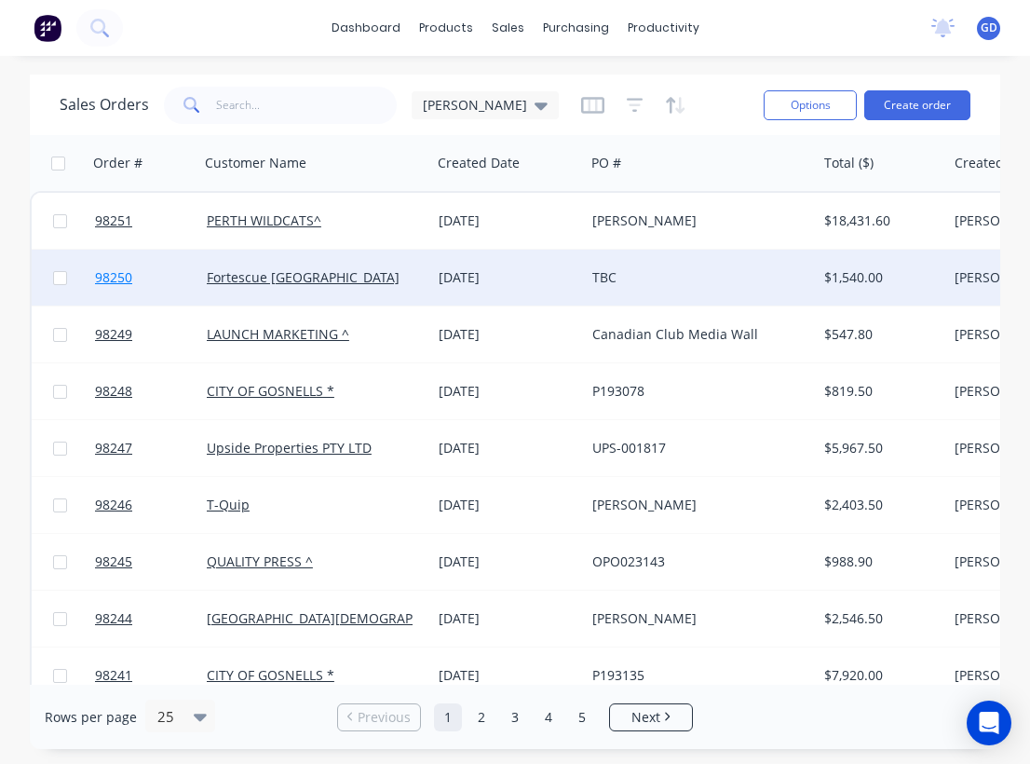
click at [120, 279] on span "98250" at bounding box center [113, 277] width 37 height 19
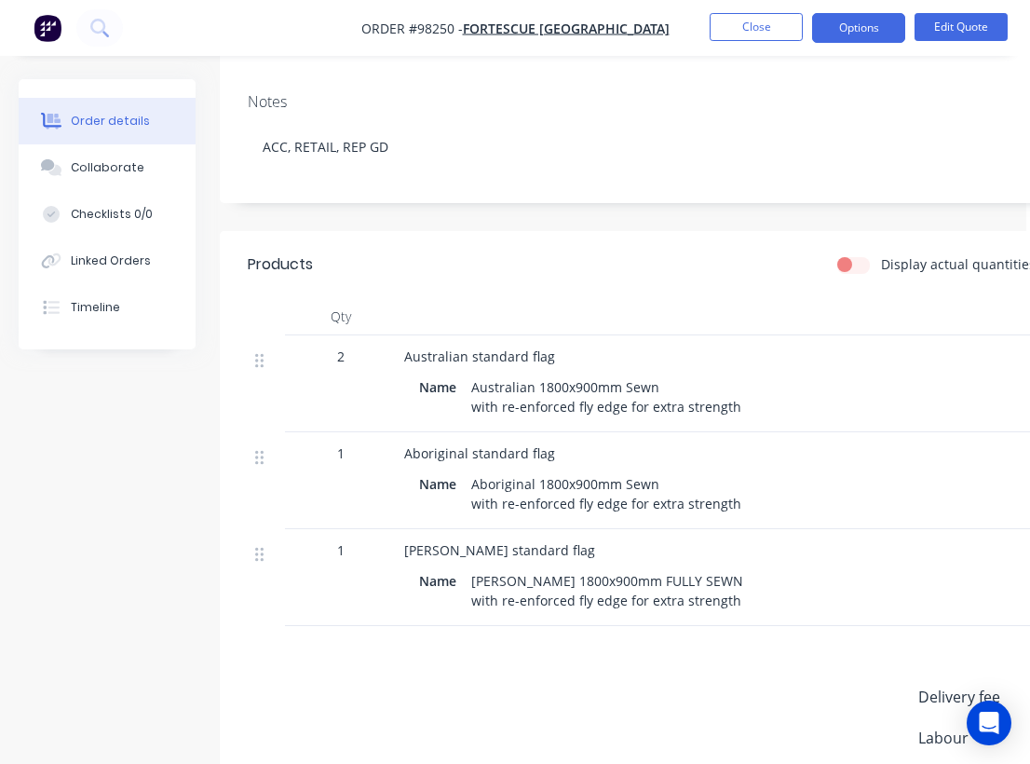
scroll to position [0, 4]
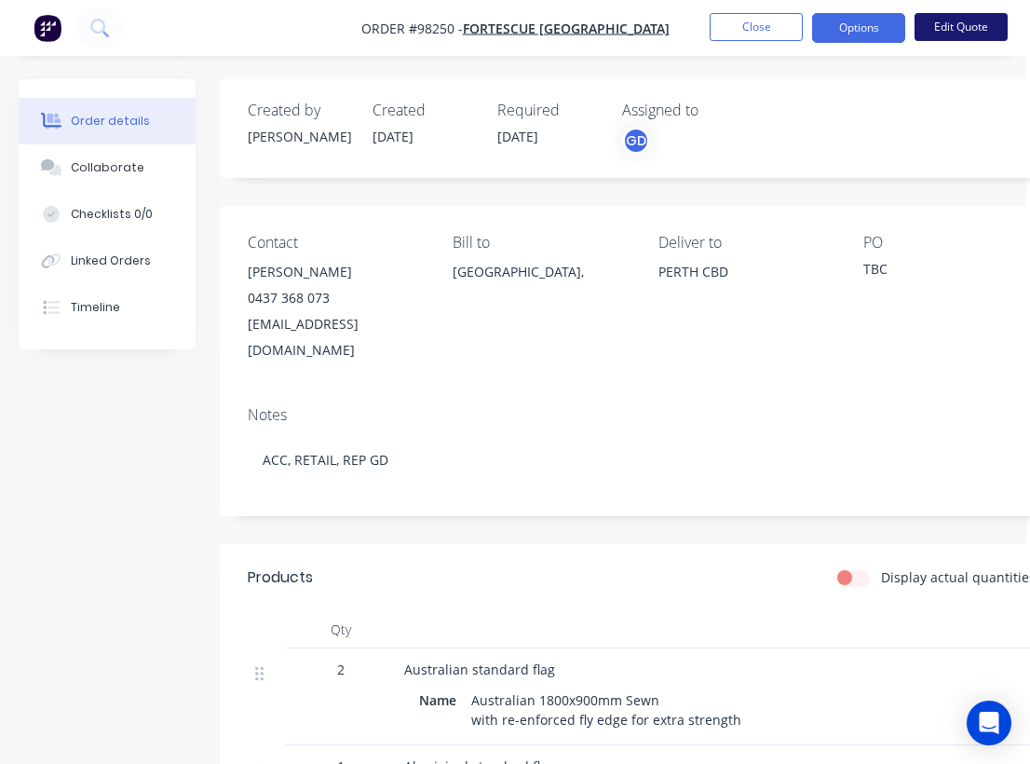
click at [964, 23] on button "Edit Quote" at bounding box center [961, 27] width 93 height 28
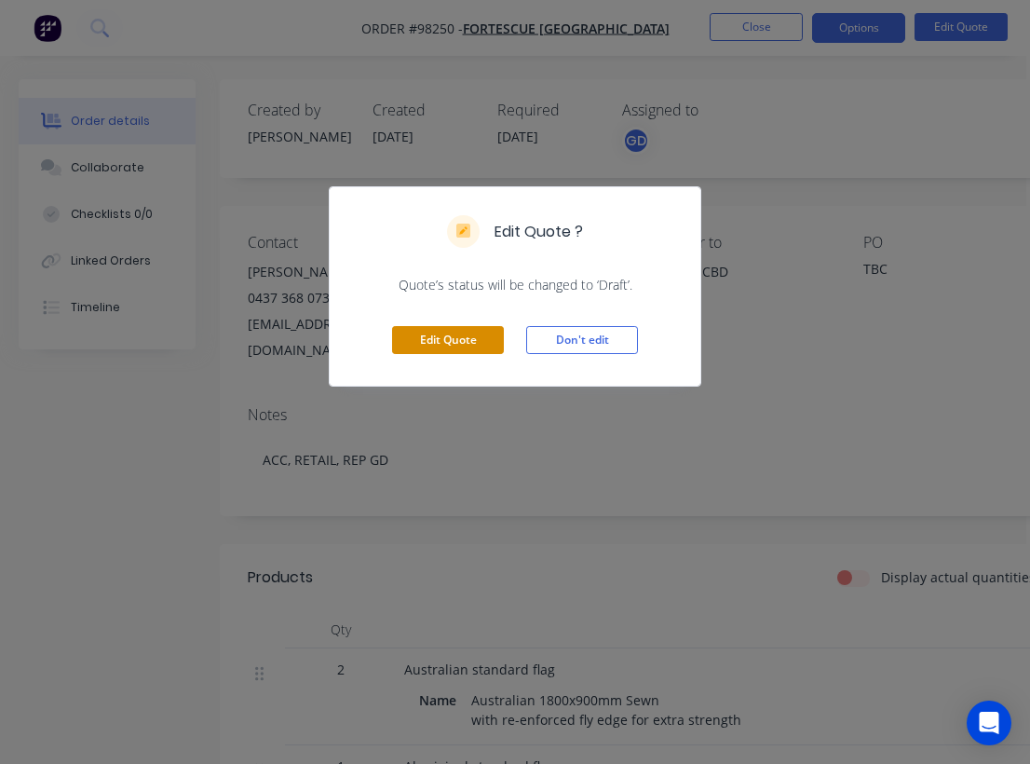
click at [460, 342] on button "Edit Quote" at bounding box center [448, 340] width 112 height 28
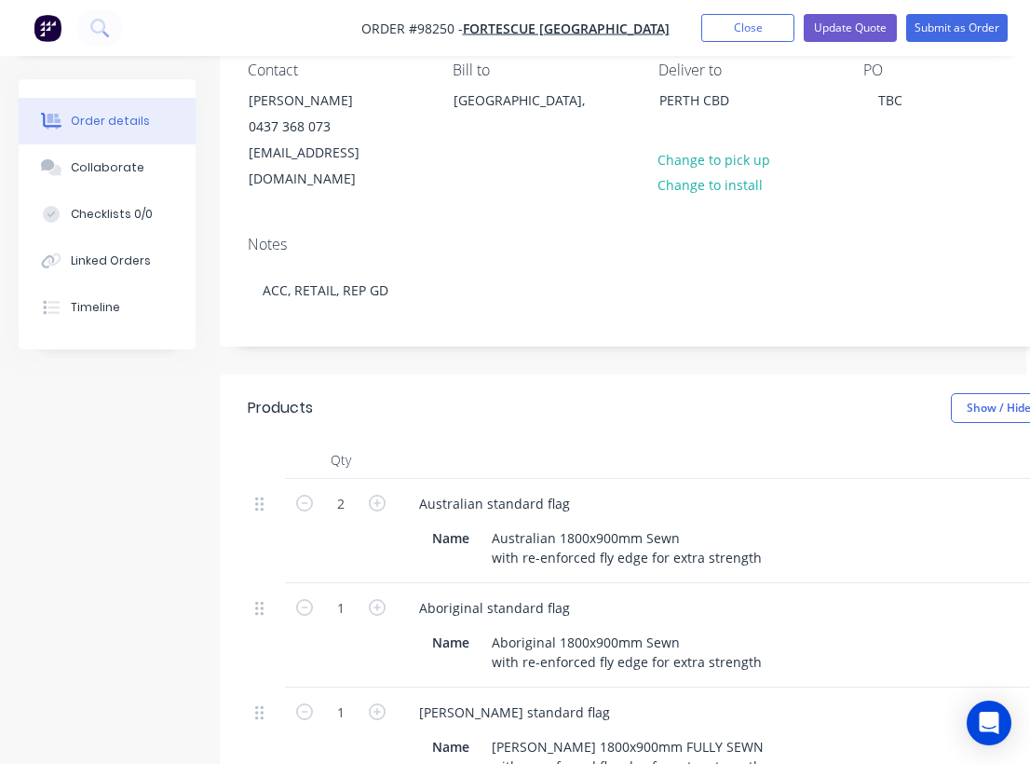
scroll to position [206, 4]
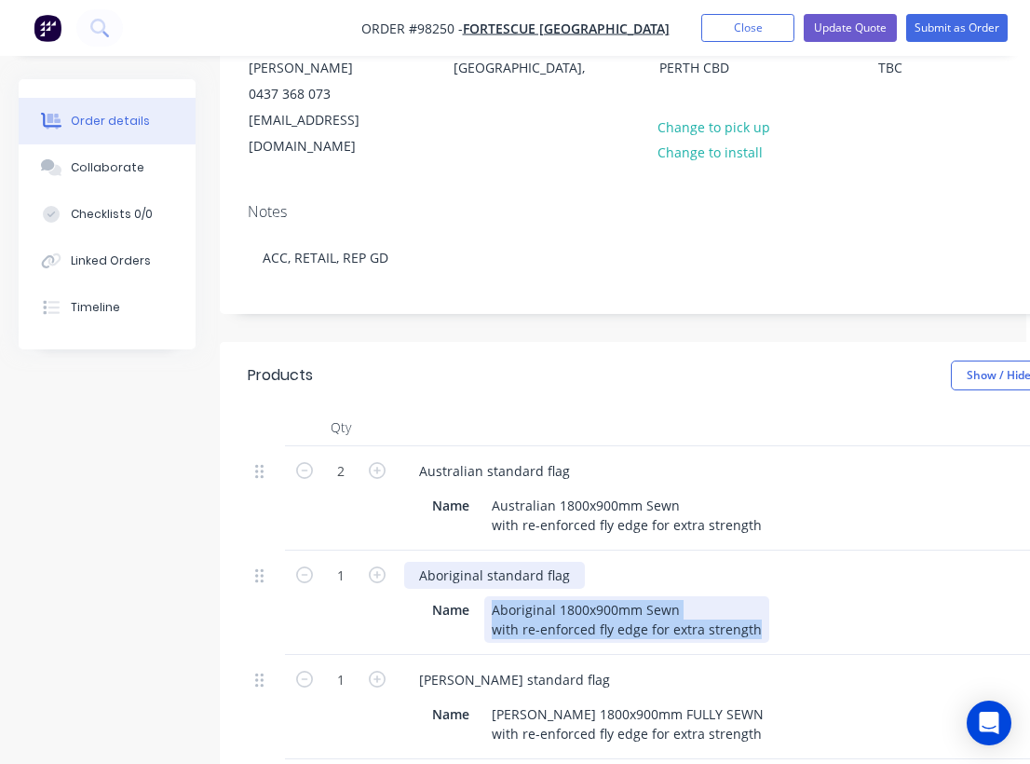
drag, startPoint x: 757, startPoint y: 606, endPoint x: 406, endPoint y: 539, distance: 357.4
click at [406, 551] on div "Aboriginal standard flag Name Aboriginal 1800x900mm Sewn with re-enforced fly e…" at bounding box center [769, 603] width 745 height 104
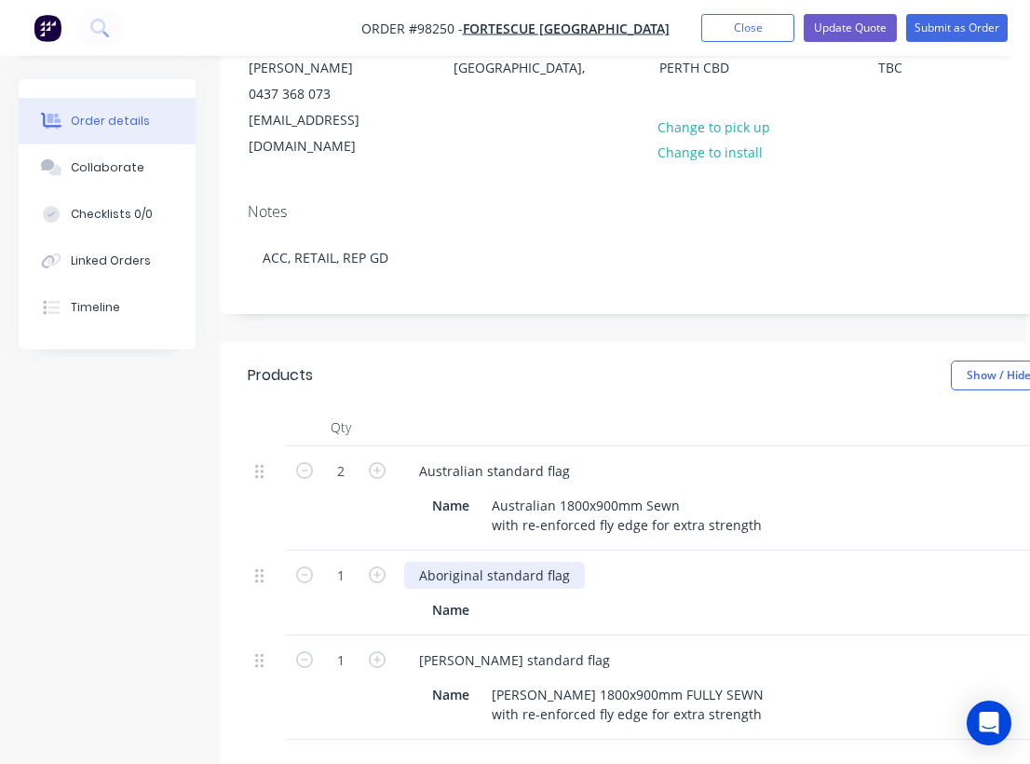
click at [559, 562] on div "Aboriginal standard flag" at bounding box center [494, 575] width 181 height 27
drag, startPoint x: 566, startPoint y: 552, endPoint x: 417, endPoint y: 552, distance: 149.1
click at [416, 562] on div "Aboriginal standard flg" at bounding box center [490, 575] width 173 height 27
click at [302, 566] on icon "button" at bounding box center [304, 574] width 17 height 17
type input "0"
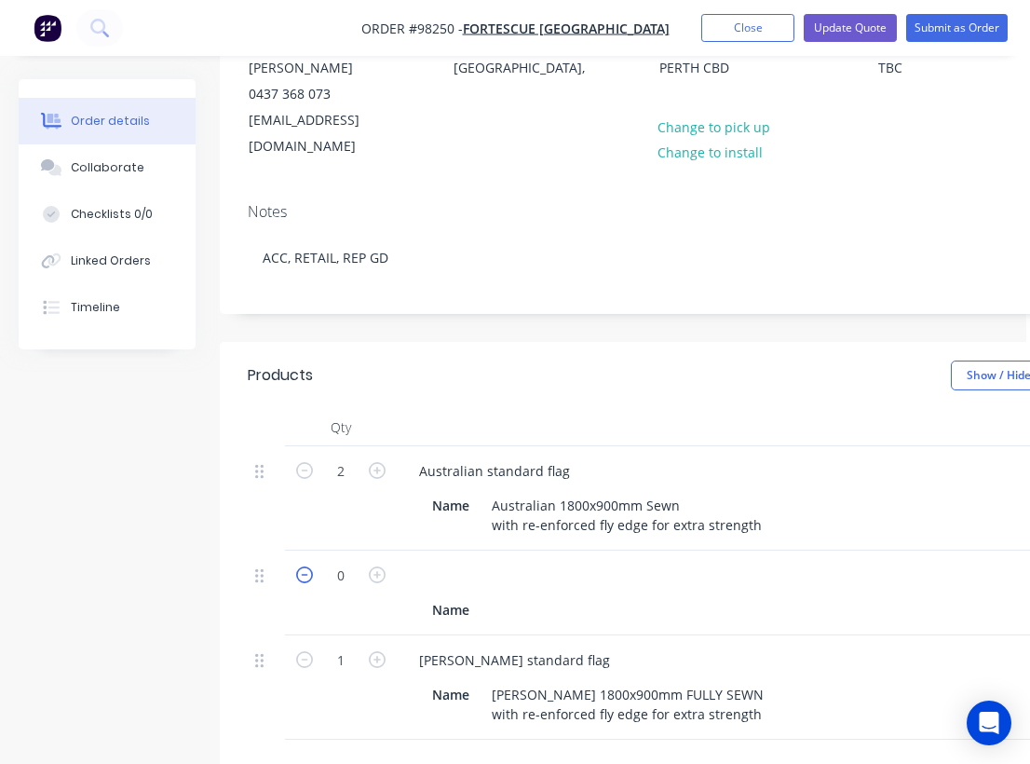
type input "$0.00"
click at [552, 647] on div "Torres standard flag" at bounding box center [514, 660] width 221 height 27
drag, startPoint x: 552, startPoint y: 634, endPoint x: 399, endPoint y: 631, distance: 152.8
click at [399, 635] on div "Torres standard flag Name Torres 1800x900mm FULLY SEWN with re-enforced fly edg…" at bounding box center [769, 687] width 745 height 104
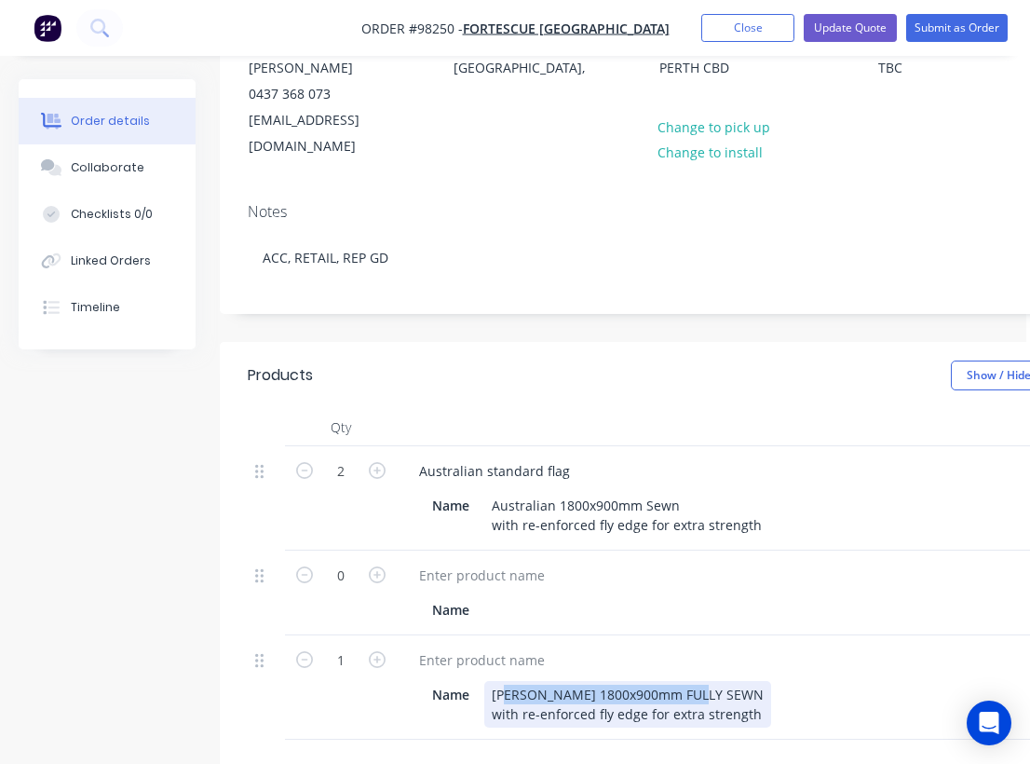
drag, startPoint x: 721, startPoint y: 674, endPoint x: 505, endPoint y: 669, distance: 216.2
click at [505, 681] on div "Torres 1800x900mm FULLY SEWN with re-enforced fly edge for extra strength" at bounding box center [627, 704] width 287 height 47
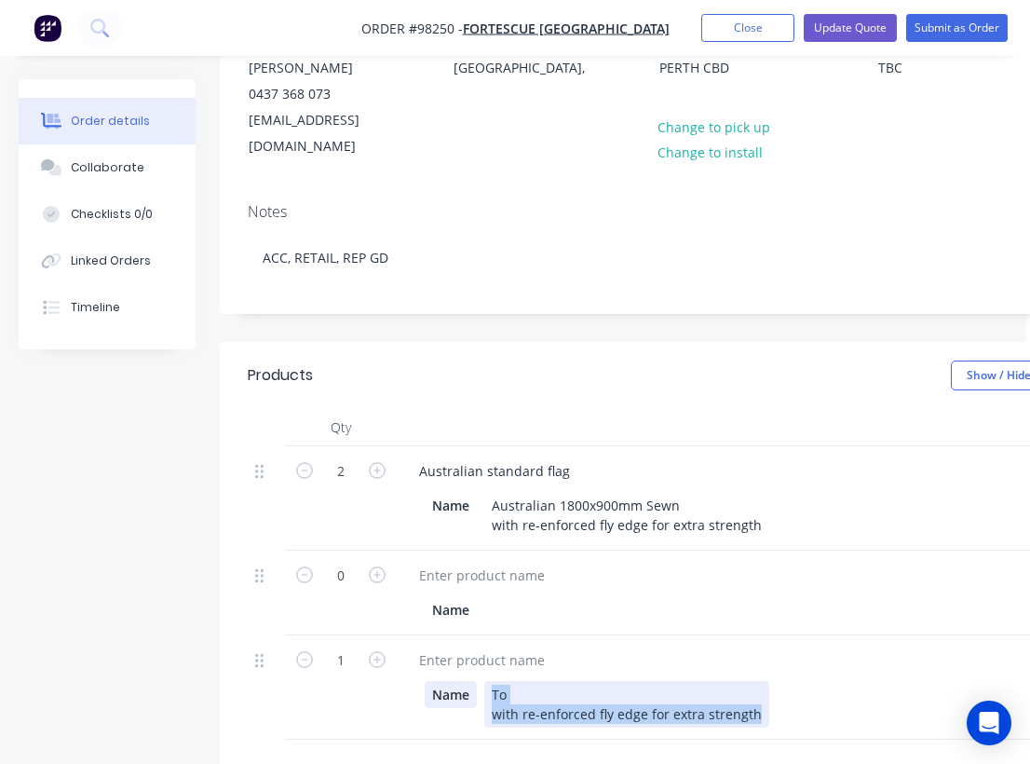
drag, startPoint x: 757, startPoint y: 692, endPoint x: 464, endPoint y: 667, distance: 293.6
click at [464, 681] on div "Name To with re-enforced fly edge for extra strength" at bounding box center [766, 704] width 682 height 47
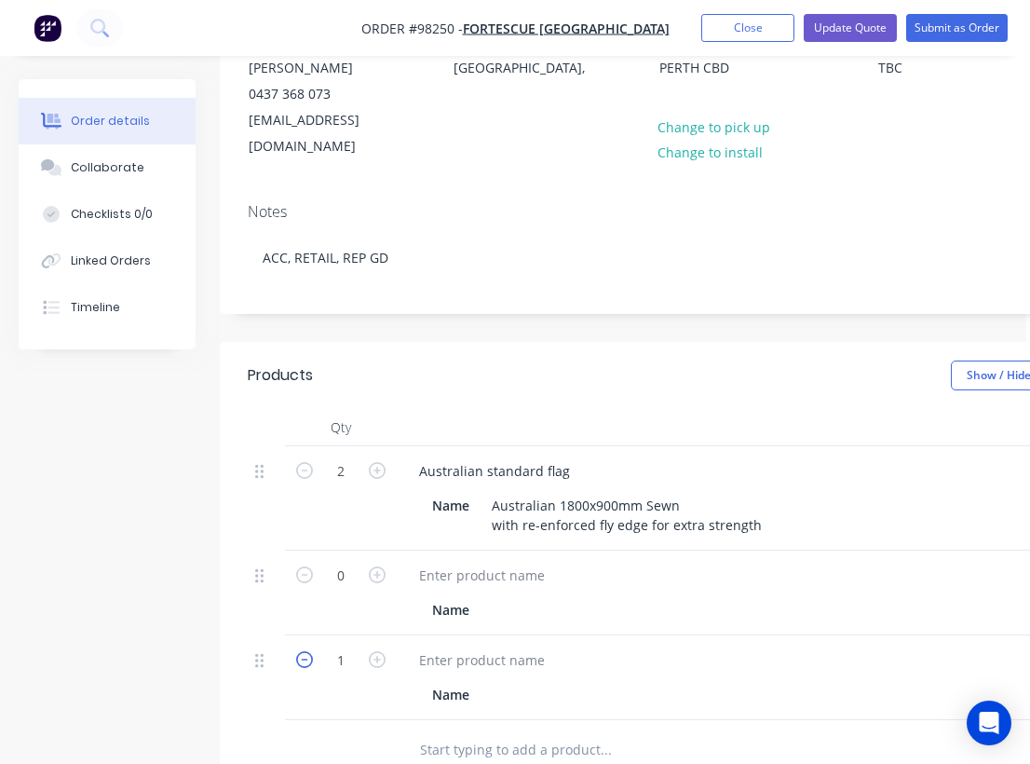
click at [301, 651] on icon "button" at bounding box center [304, 659] width 17 height 17
type input "0"
type input "$0.00"
click at [297, 462] on icon "button" at bounding box center [304, 470] width 17 height 17
type input "1"
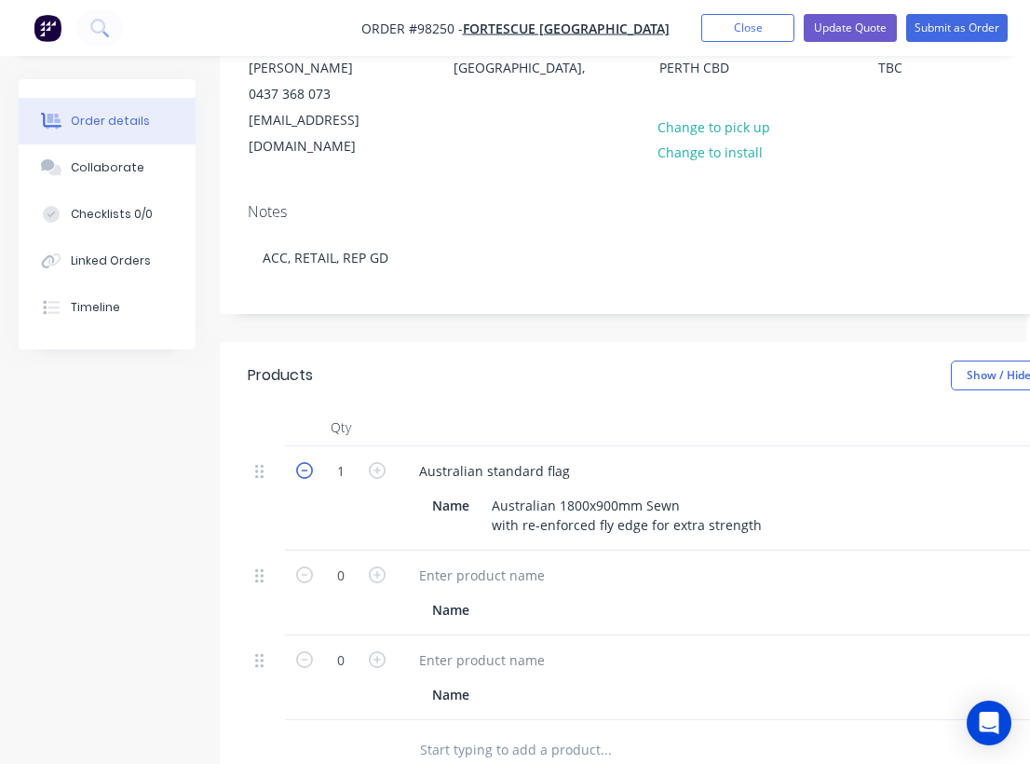
type input "$315.00"
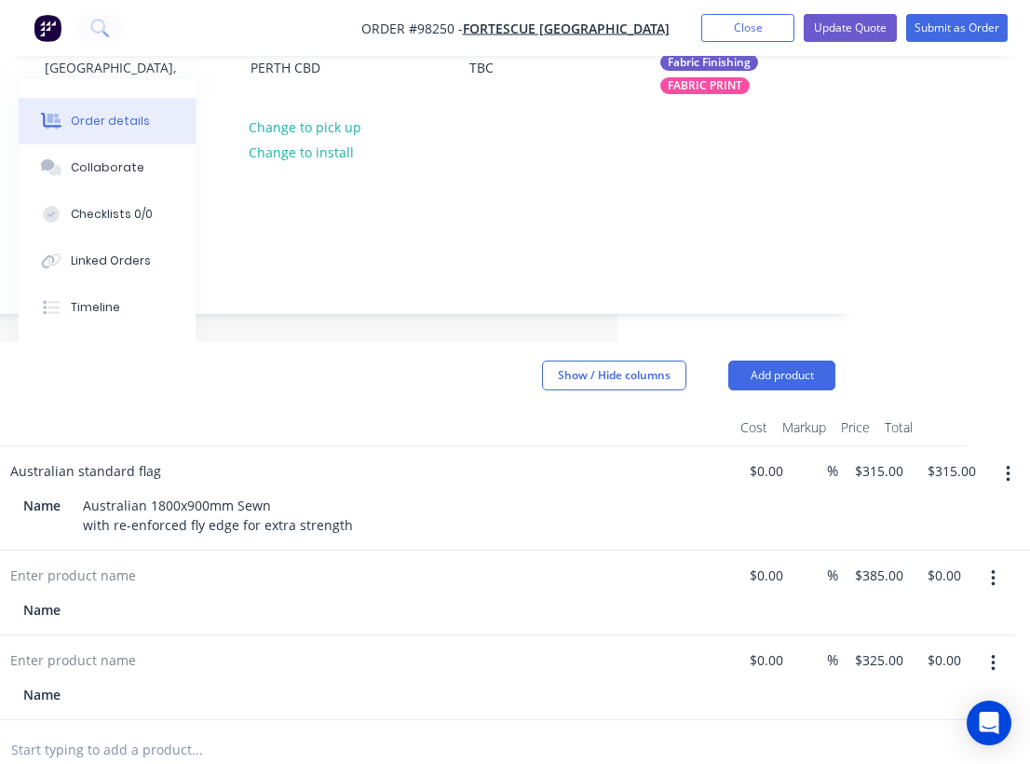
scroll to position [206, 413]
type input "385"
click at [836, 551] on div "0 Name $0.00 $0.00 % 385 $385.00 $0.00 $0.00" at bounding box center [337, 593] width 997 height 85
type input "$0.00"
click at [836, 635] on div "0 Name $0.00 $0.00 % 325 $325.00 $0.00 $0.00" at bounding box center [337, 677] width 997 height 85
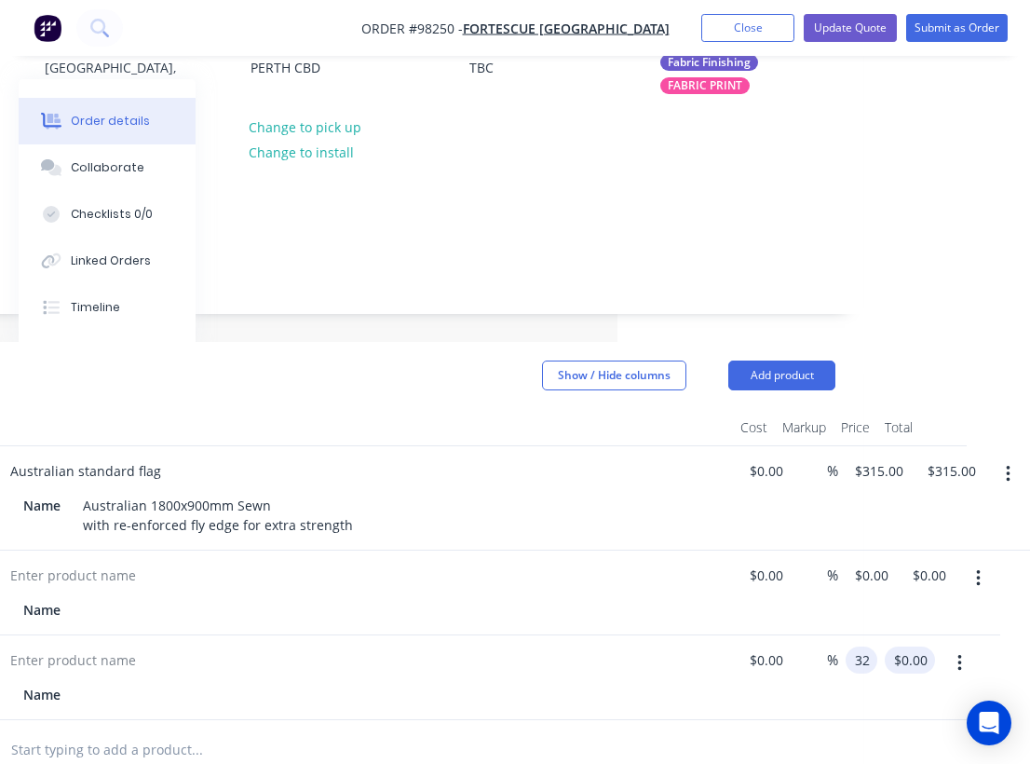
type input "3"
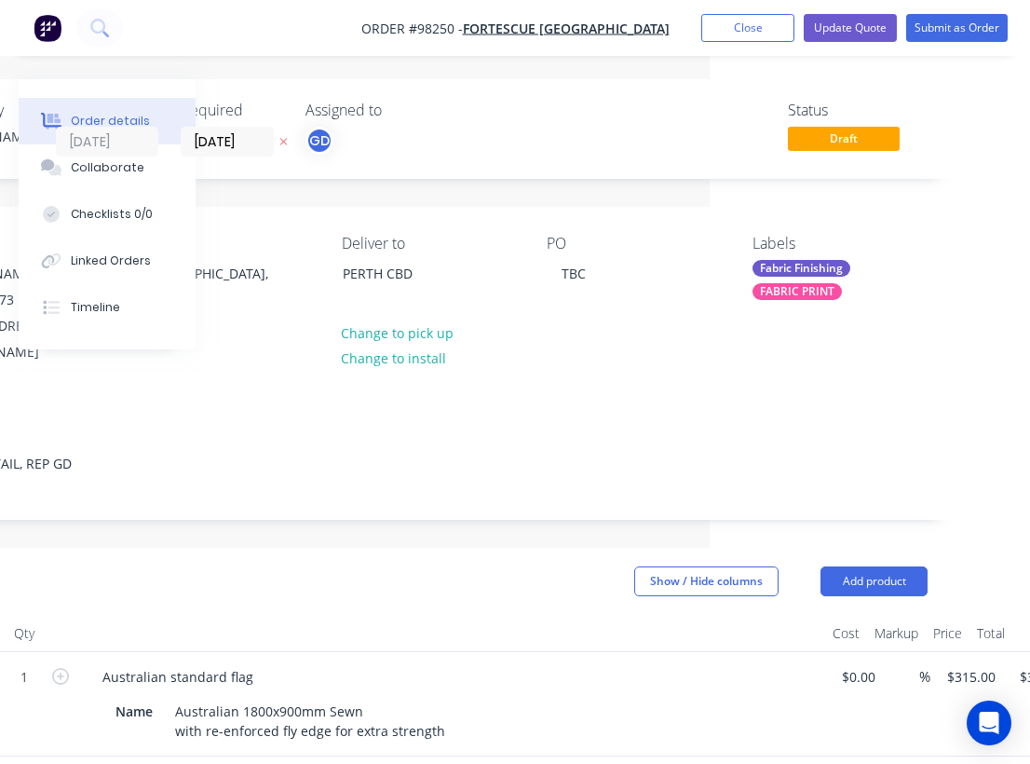
scroll to position [0, 317]
type input "$0.00"
click at [408, 336] on button "Change to pick up" at bounding box center [401, 332] width 132 height 25
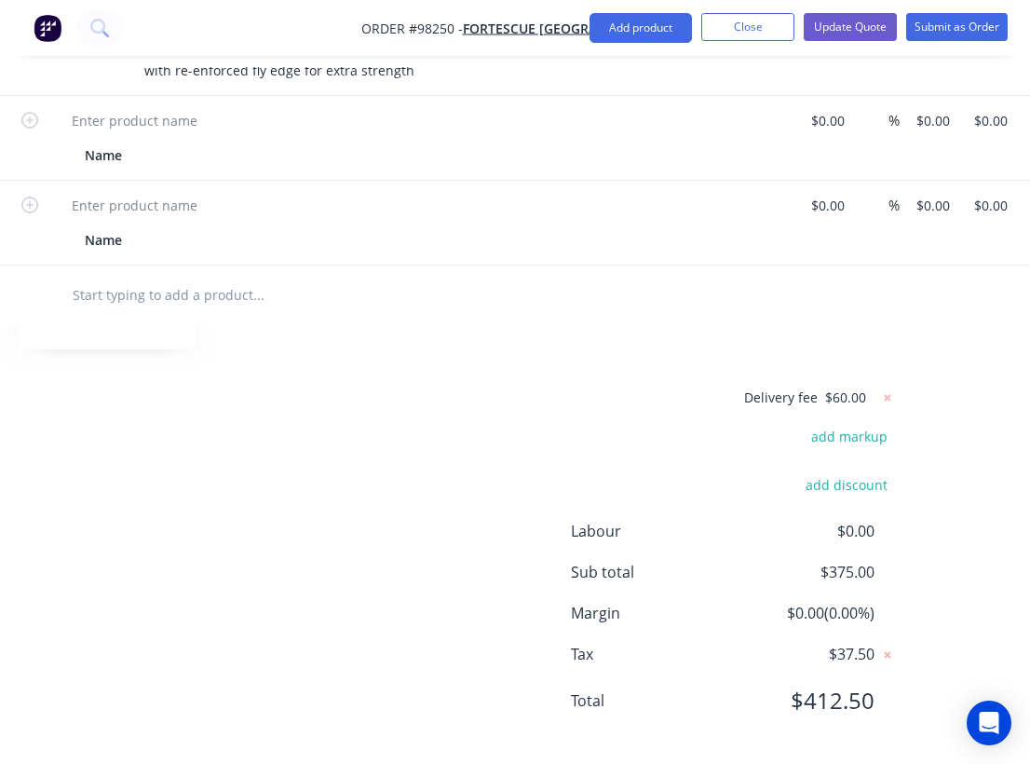
scroll to position [661, 351]
click at [889, 388] on icon at bounding box center [888, 397] width 19 height 19
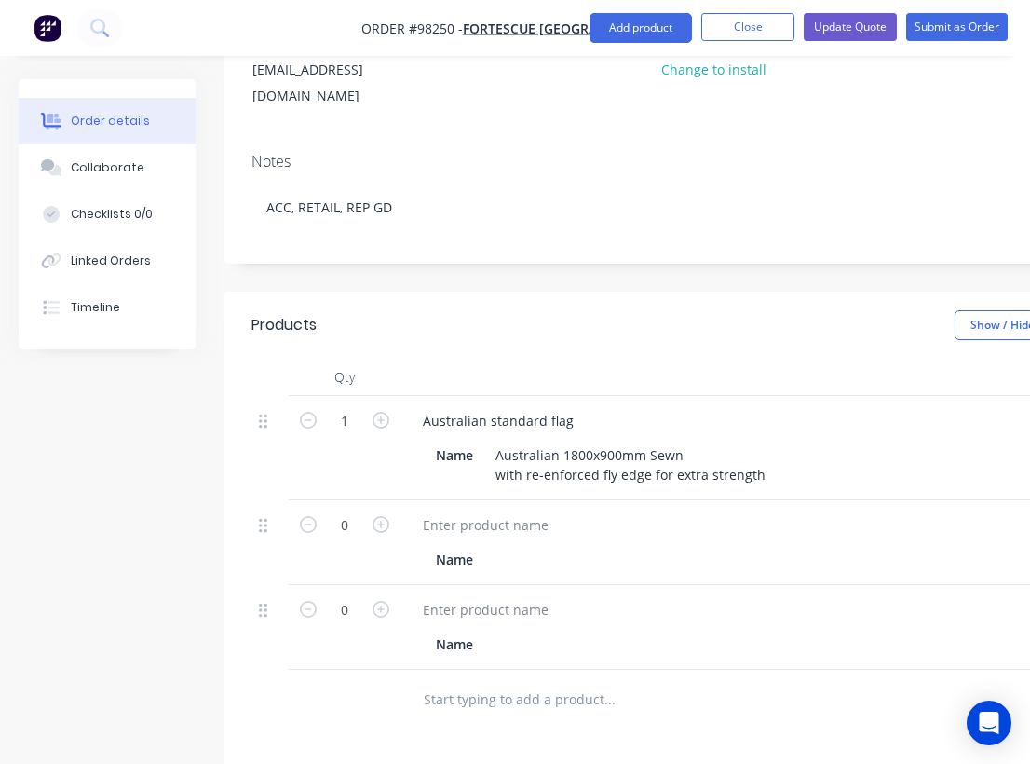
scroll to position [0, 0]
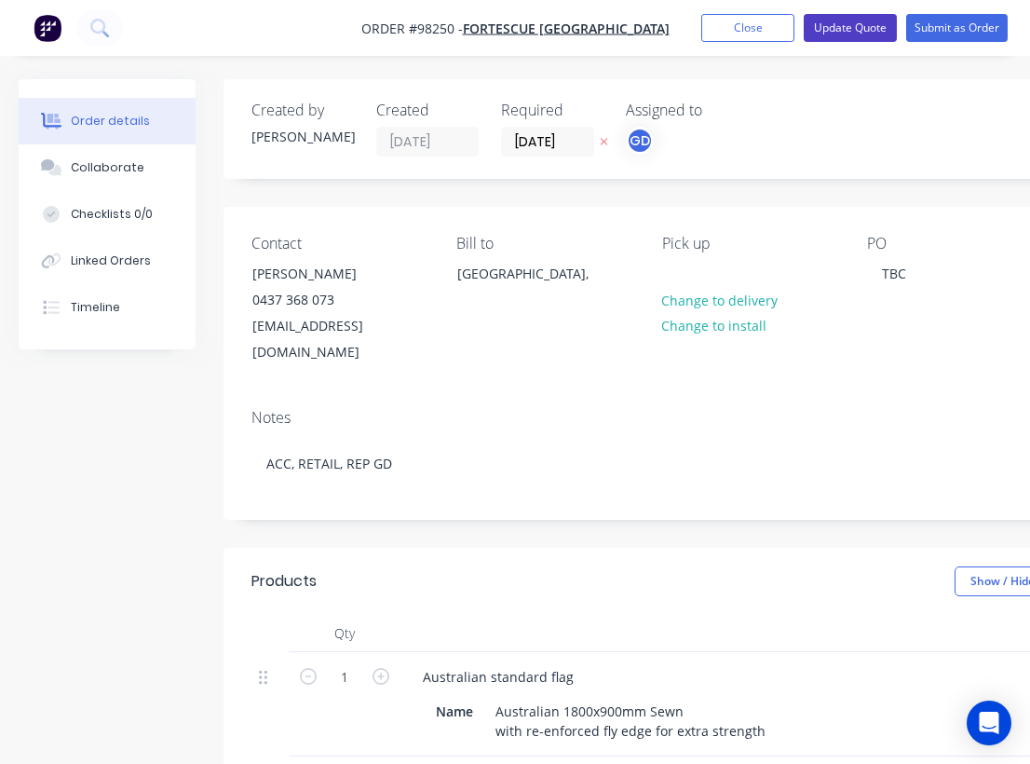
click at [843, 29] on button "Update Quote" at bounding box center [850, 28] width 93 height 28
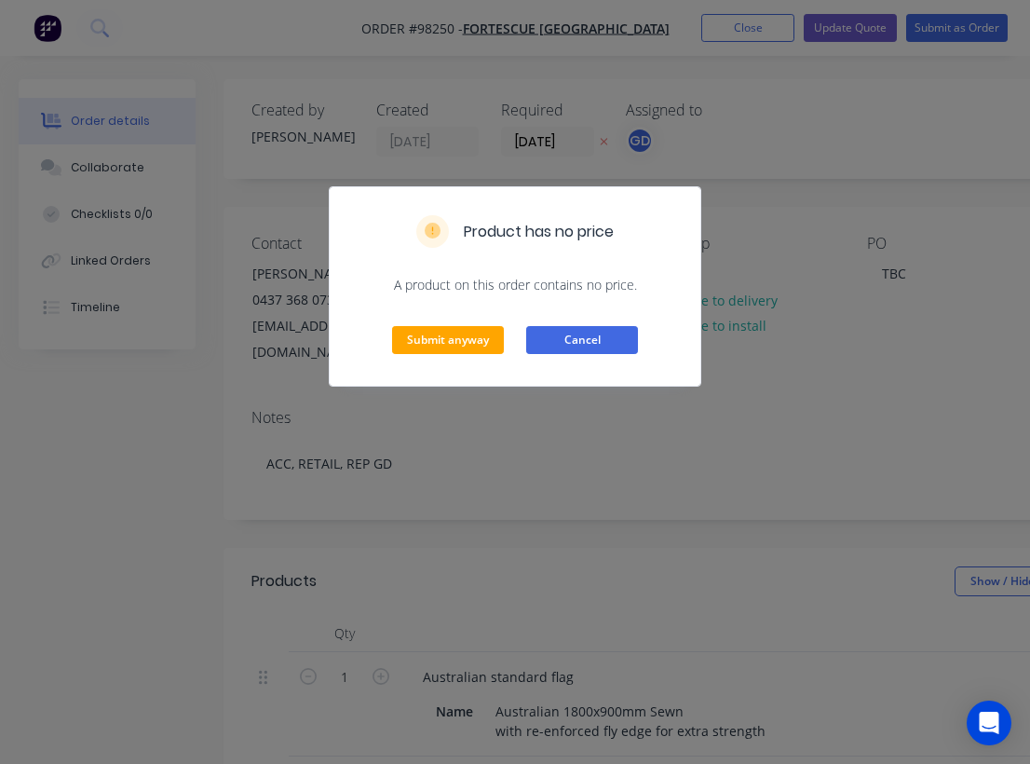
click at [585, 338] on button "Cancel" at bounding box center [582, 340] width 112 height 28
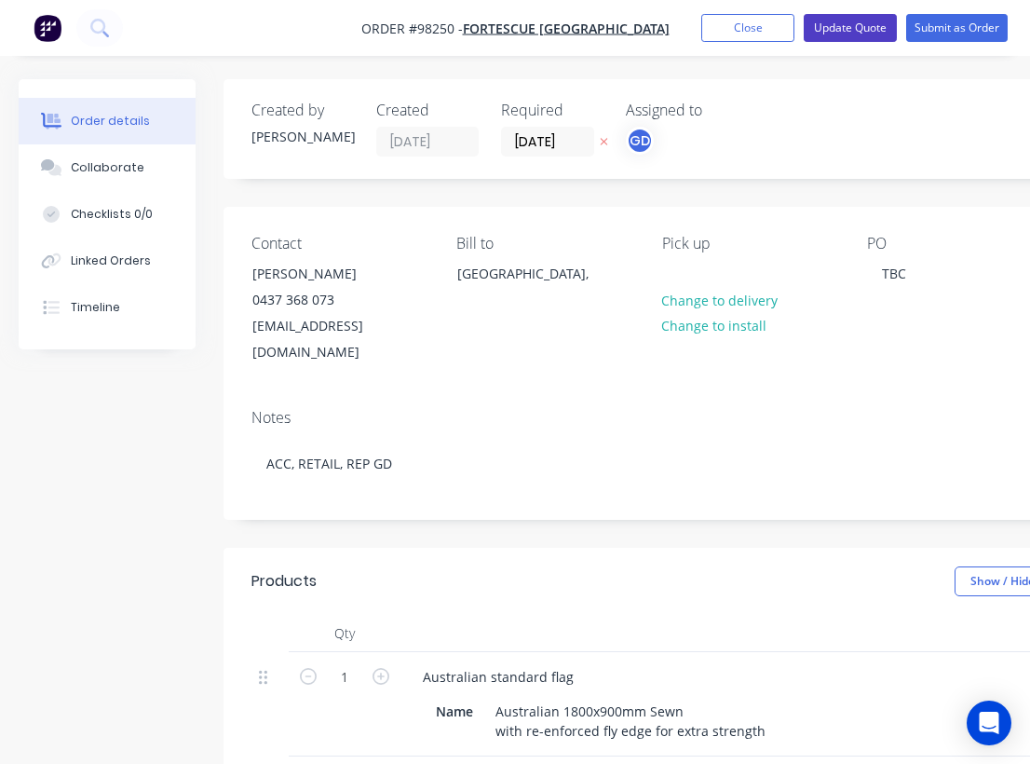
click at [833, 28] on button "Update Quote" at bounding box center [850, 28] width 93 height 28
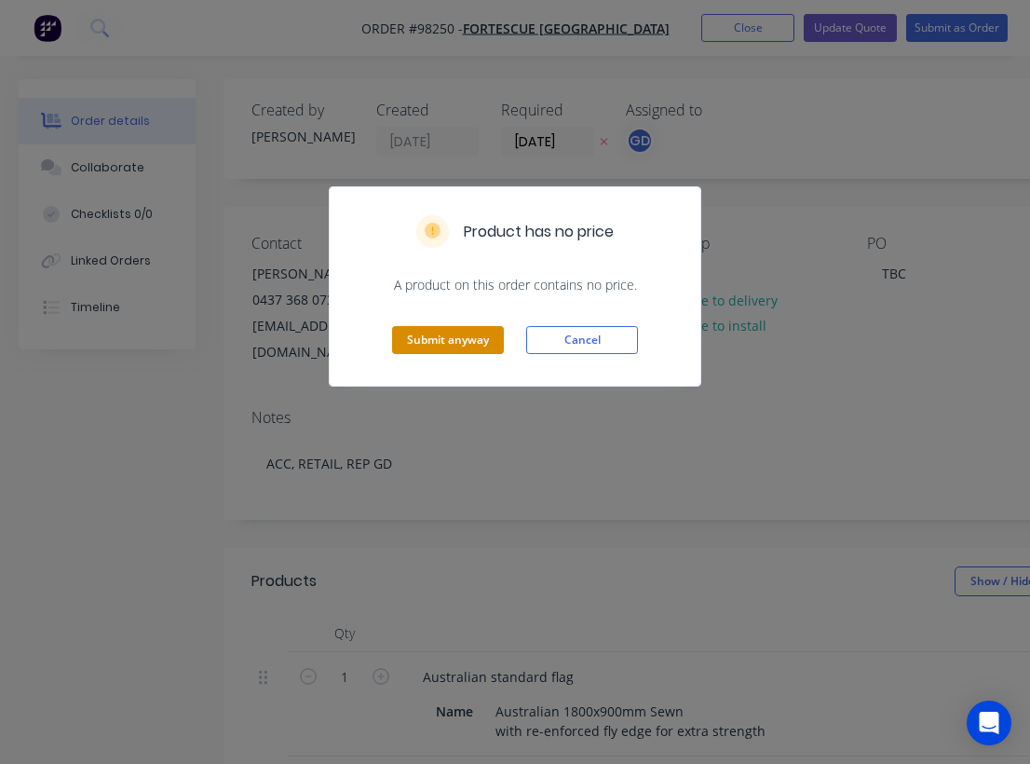
click at [447, 343] on button "Submit anyway" at bounding box center [448, 340] width 112 height 28
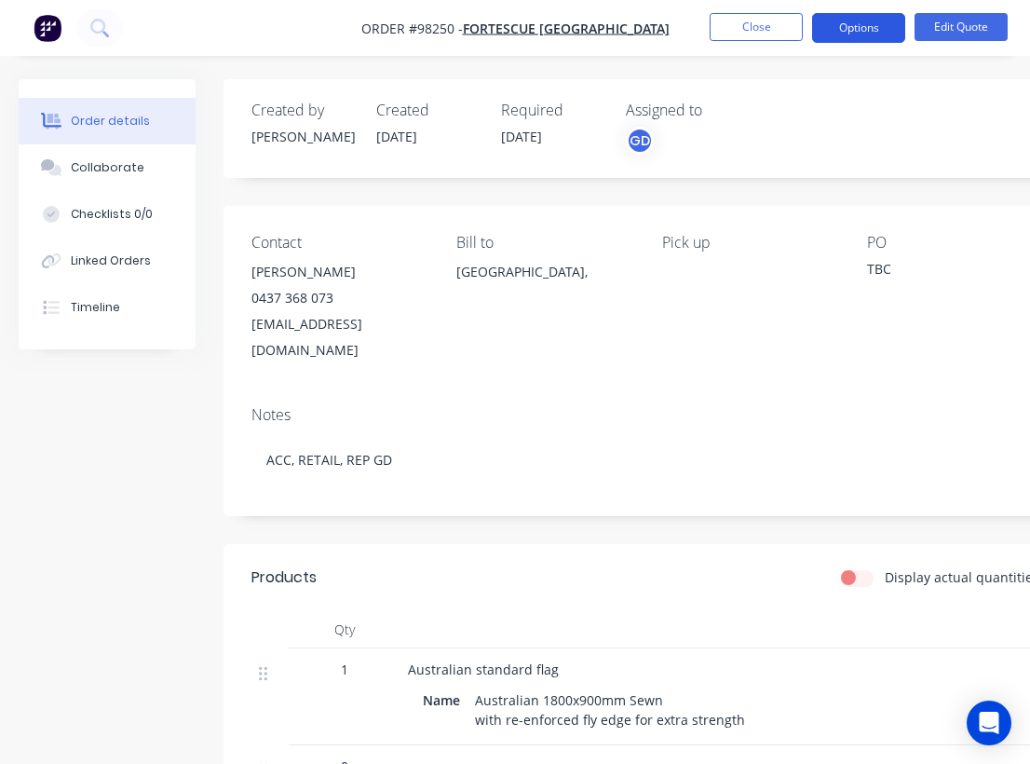
click at [858, 35] on button "Options" at bounding box center [858, 28] width 93 height 30
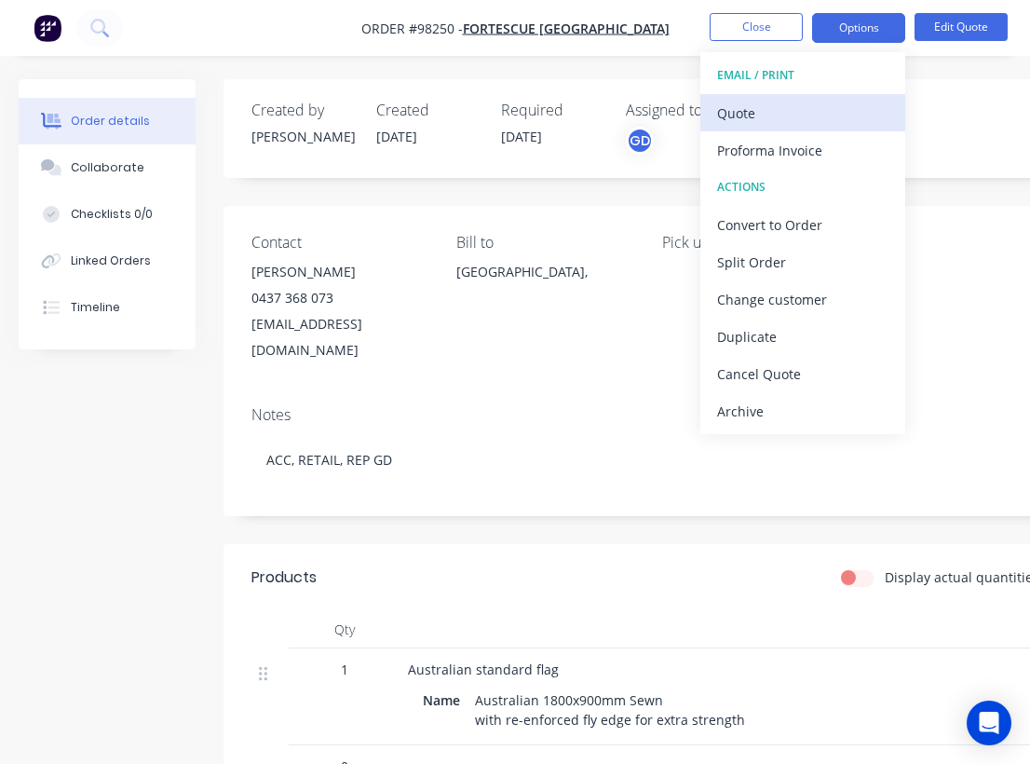
click at [744, 119] on div "Quote" at bounding box center [802, 113] width 171 height 27
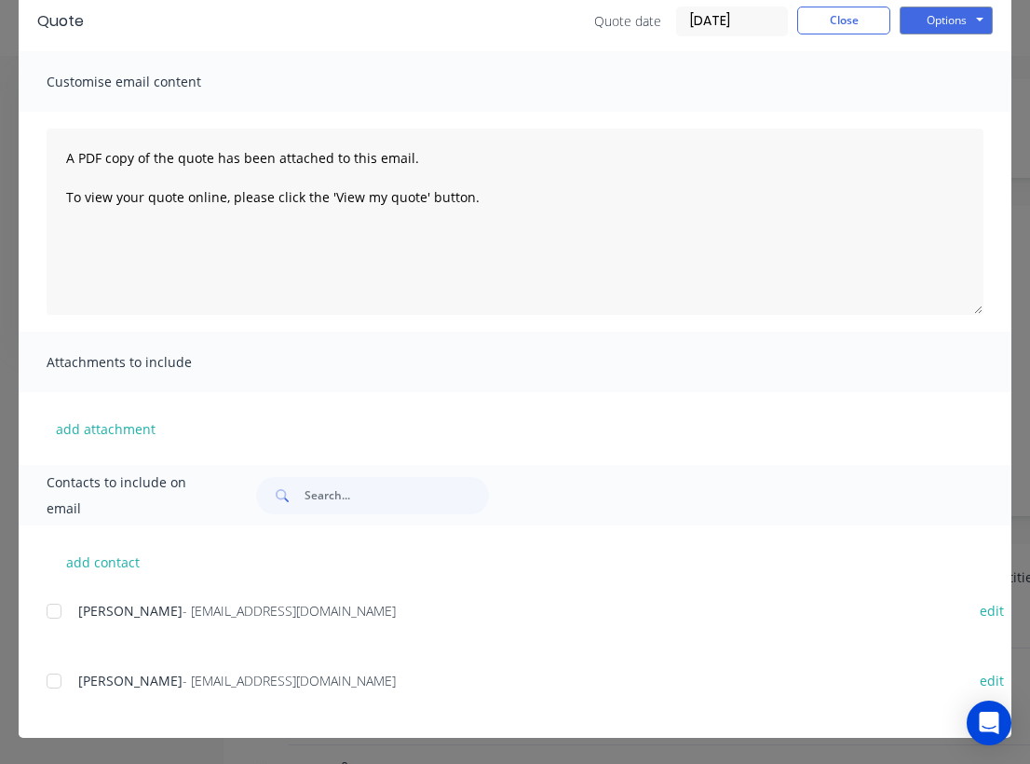
scroll to position [84, 0]
click at [53, 608] on div at bounding box center [53, 611] width 37 height 37
click at [52, 609] on div at bounding box center [53, 611] width 37 height 37
click at [60, 684] on div at bounding box center [53, 680] width 37 height 37
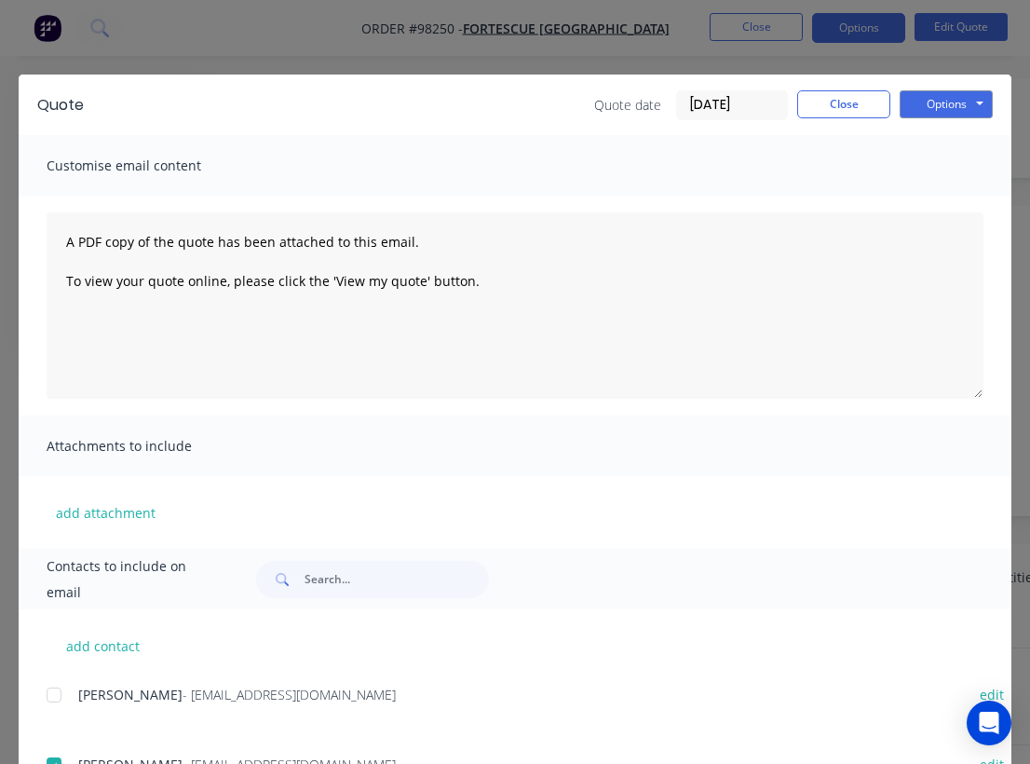
scroll to position [0, 0]
click at [934, 99] on button "Options" at bounding box center [946, 104] width 93 height 28
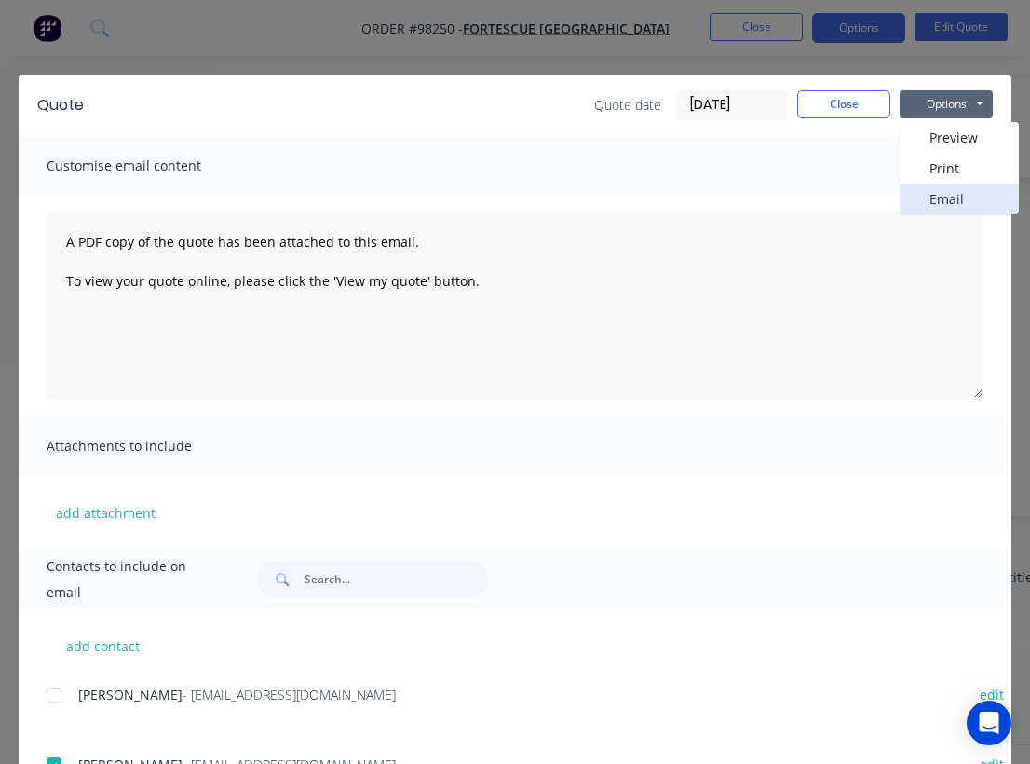
click at [953, 199] on button "Email" at bounding box center [959, 199] width 119 height 31
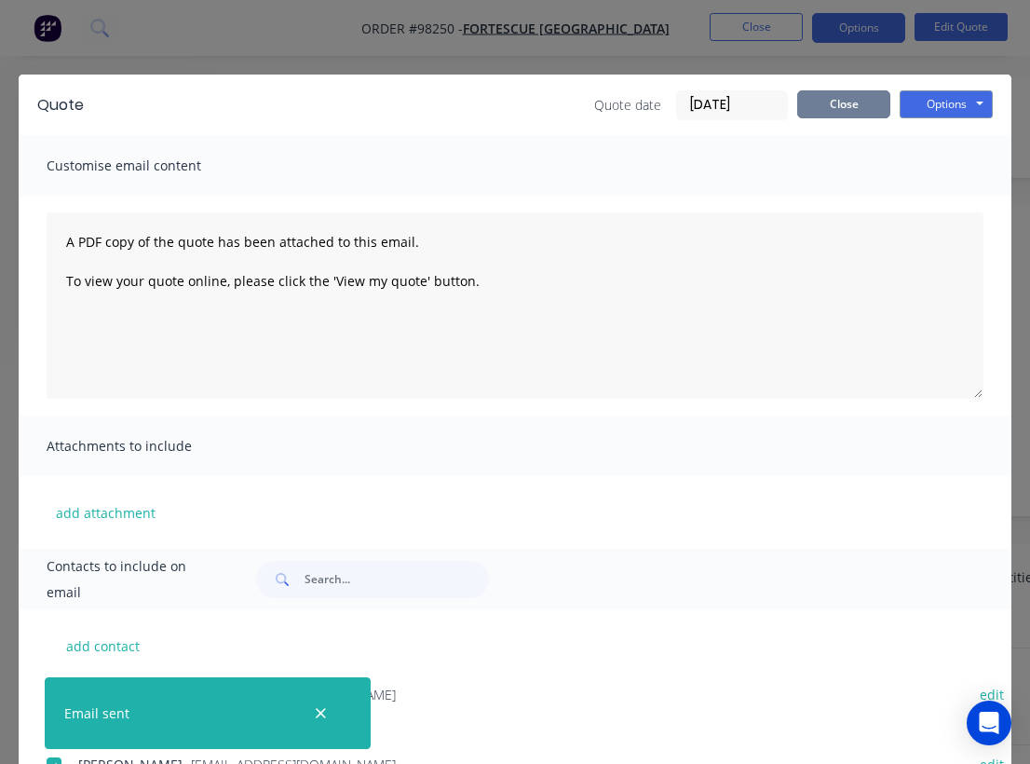
click at [851, 100] on button "Close" at bounding box center [844, 104] width 93 height 28
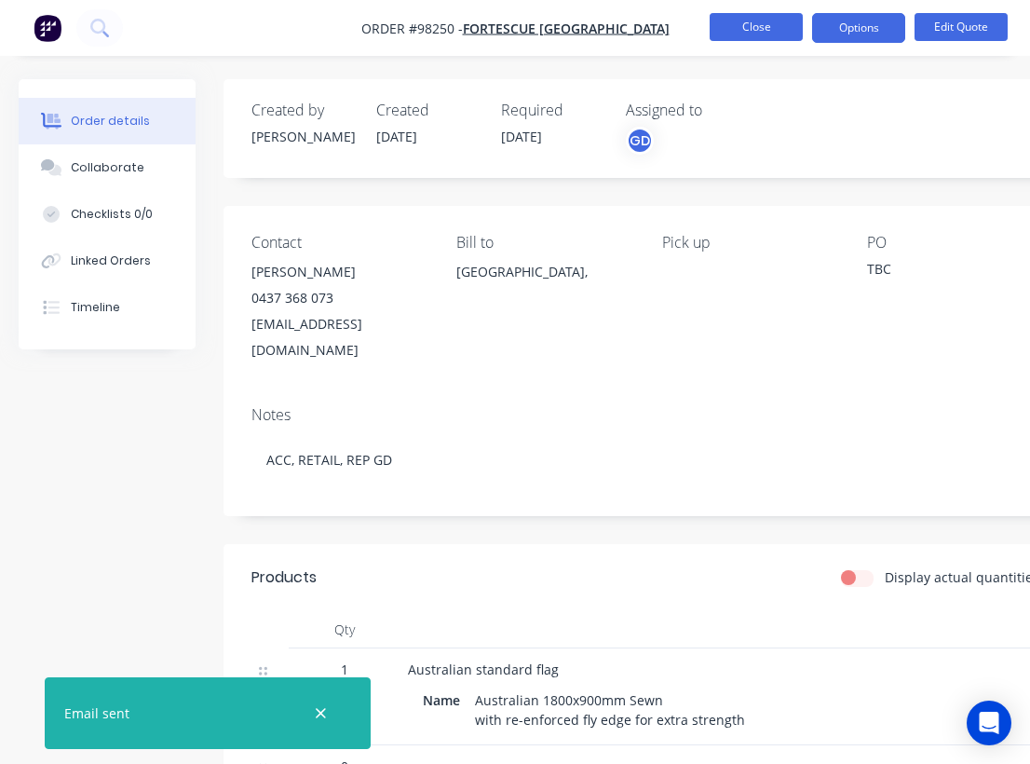
click at [752, 23] on button "Close" at bounding box center [756, 27] width 93 height 28
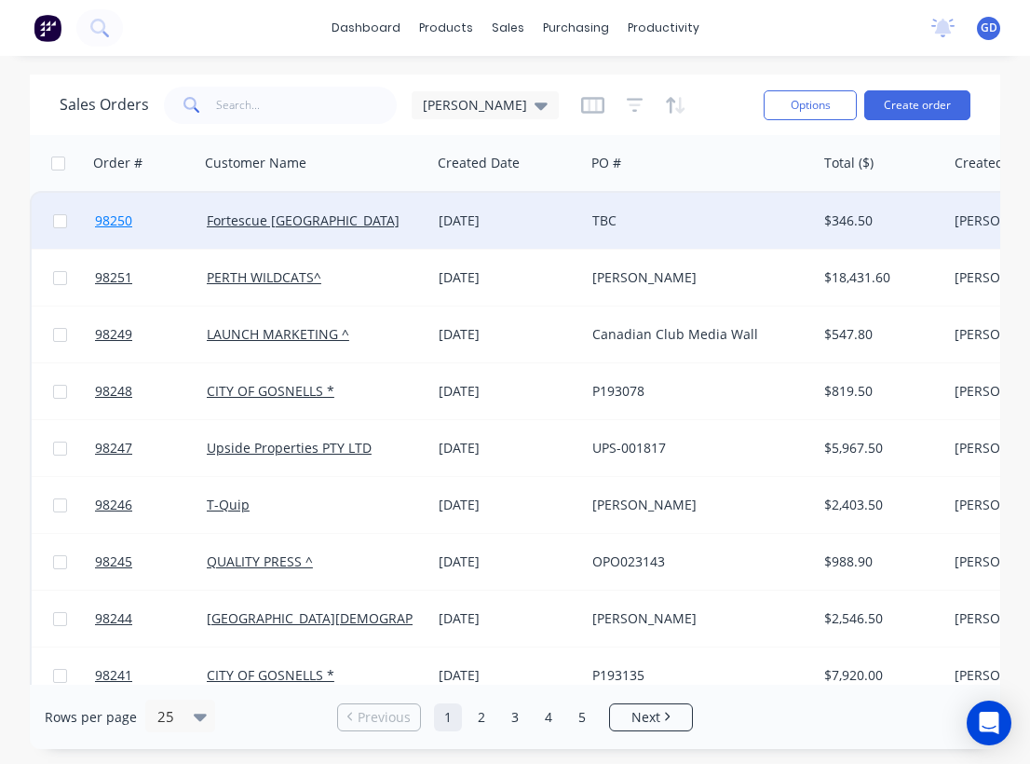
click at [128, 217] on span "98250" at bounding box center [113, 220] width 37 height 19
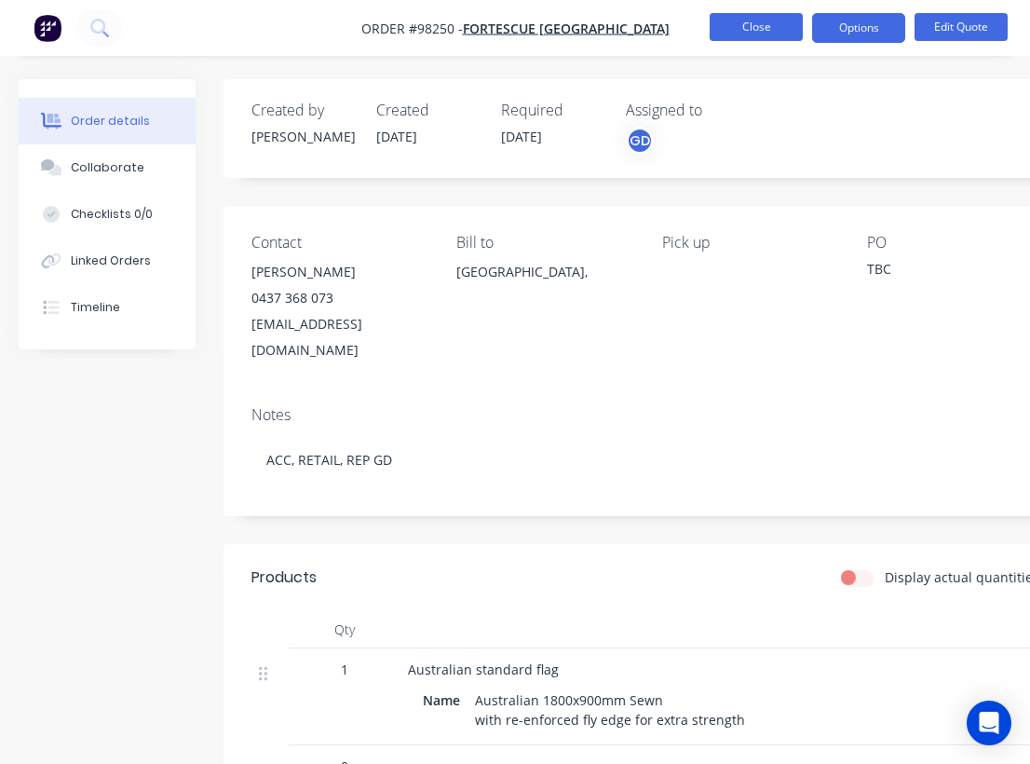
click at [775, 29] on button "Close" at bounding box center [756, 27] width 93 height 28
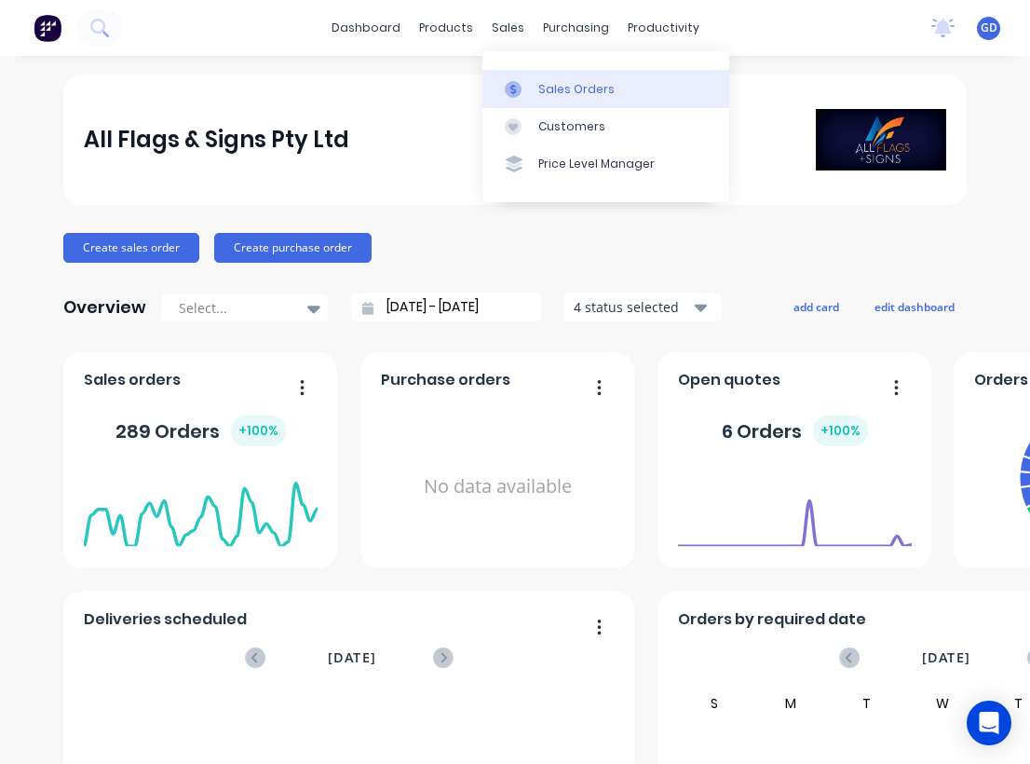
click at [549, 76] on link "Sales Orders" at bounding box center [606, 88] width 247 height 37
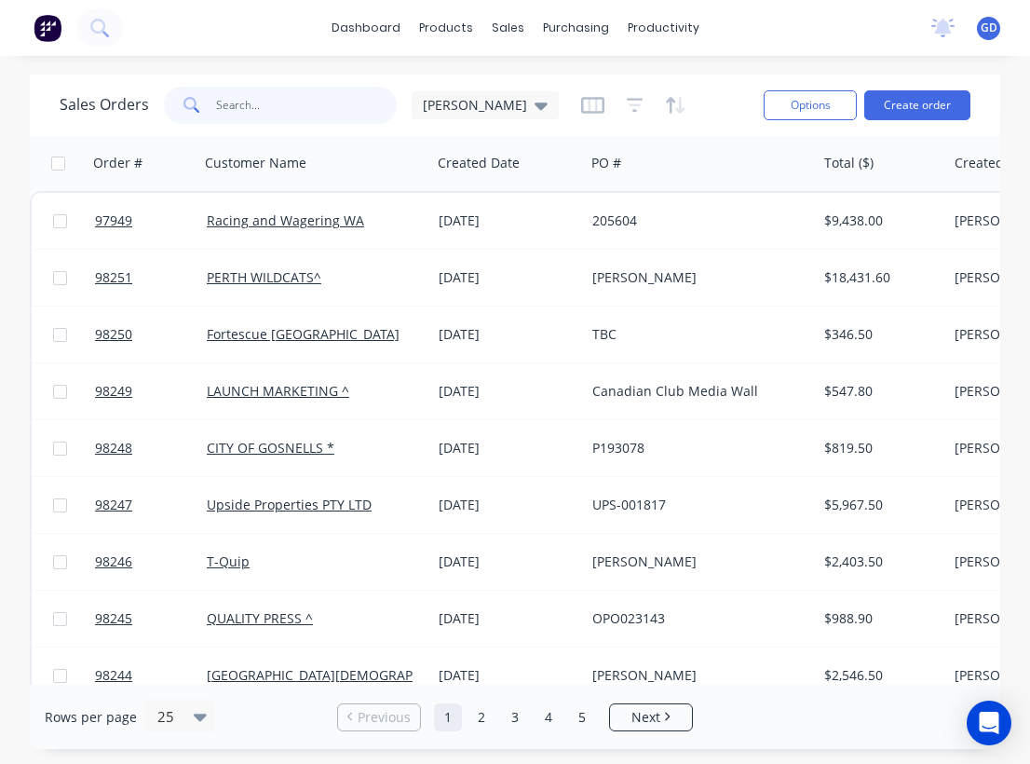
click at [263, 104] on input "text" at bounding box center [307, 105] width 182 height 37
type input "H"
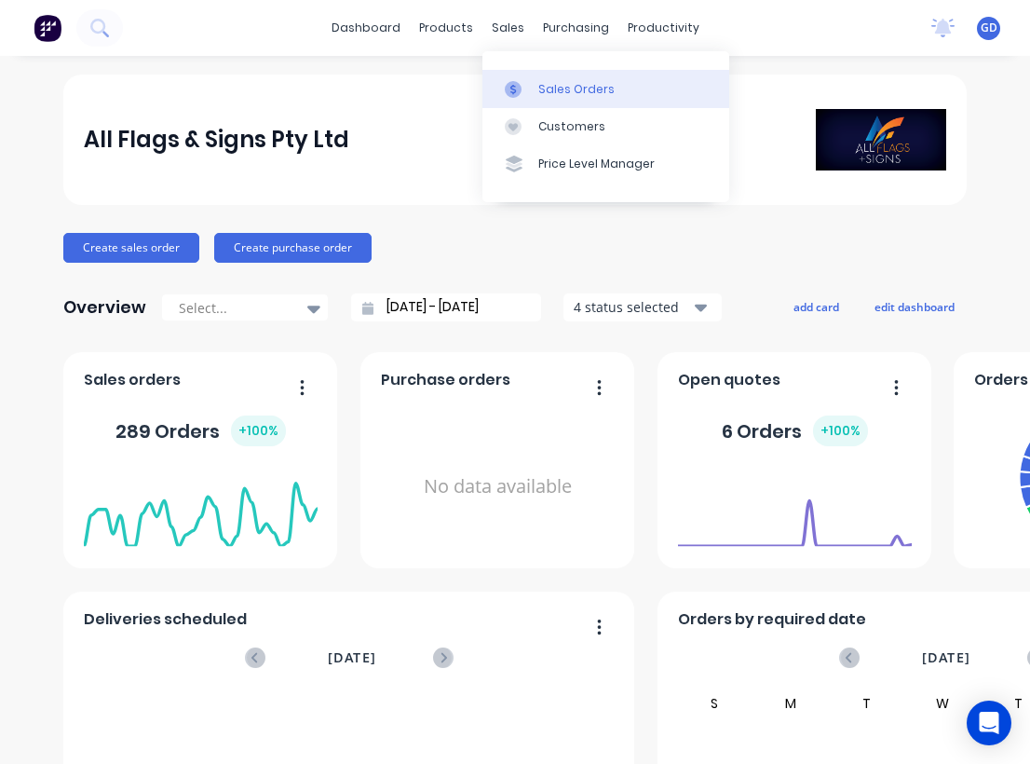
click at [552, 87] on div "Sales Orders" at bounding box center [577, 89] width 76 height 17
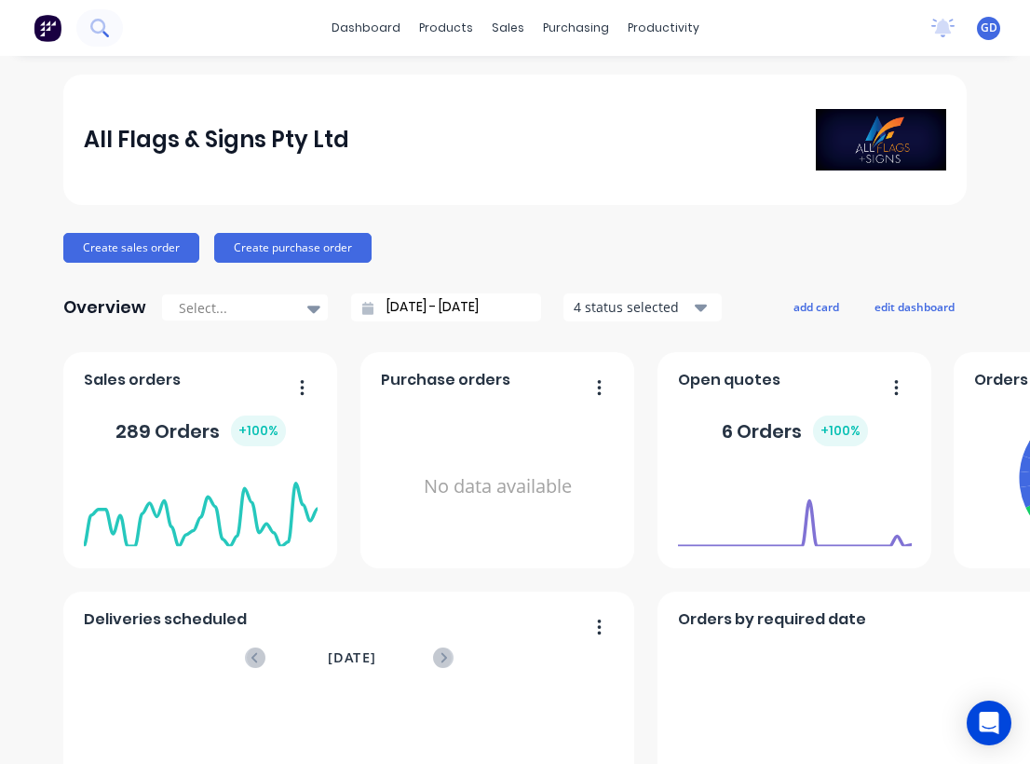
click at [100, 30] on icon at bounding box center [99, 28] width 18 height 18
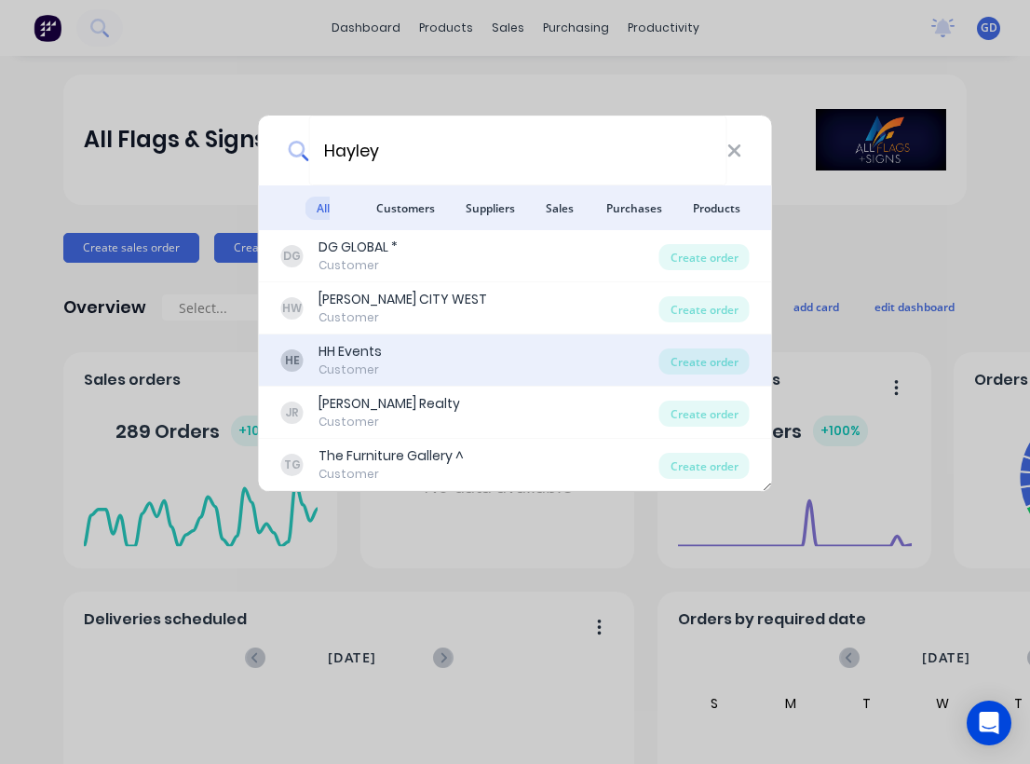
type input "Hayley"
click at [349, 360] on div "HH Events" at bounding box center [350, 352] width 63 height 20
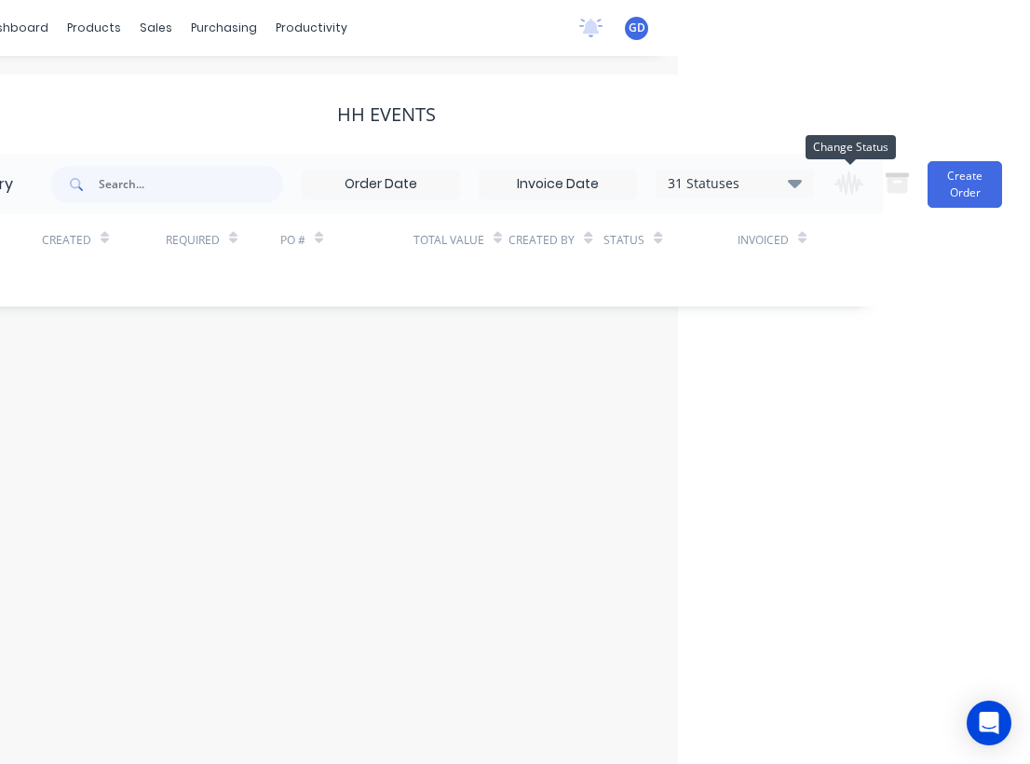
scroll to position [0, 352]
click at [801, 184] on icon at bounding box center [795, 183] width 14 height 8
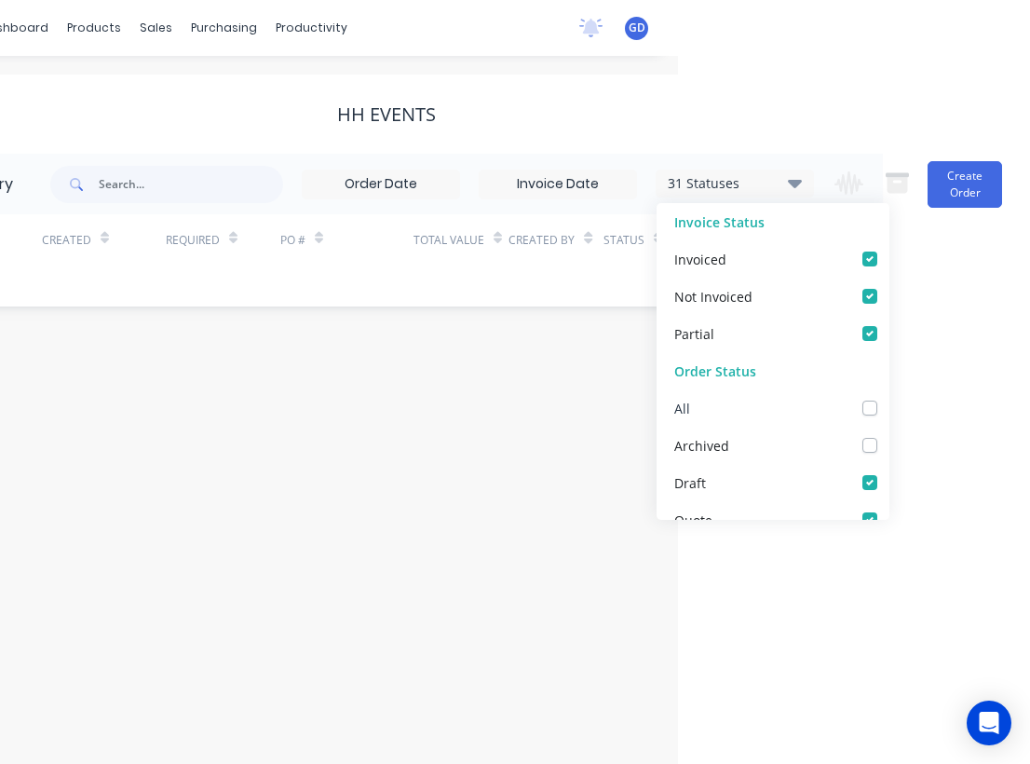
click at [889, 398] on label at bounding box center [889, 398] width 0 height 0
click at [889, 407] on input "checkbox" at bounding box center [896, 407] width 15 height 18
checkbox input "true"
click at [160, 271] on div "# Created Required PO # Total Value Created By Status Invoiced" at bounding box center [375, 251] width 971 height 74
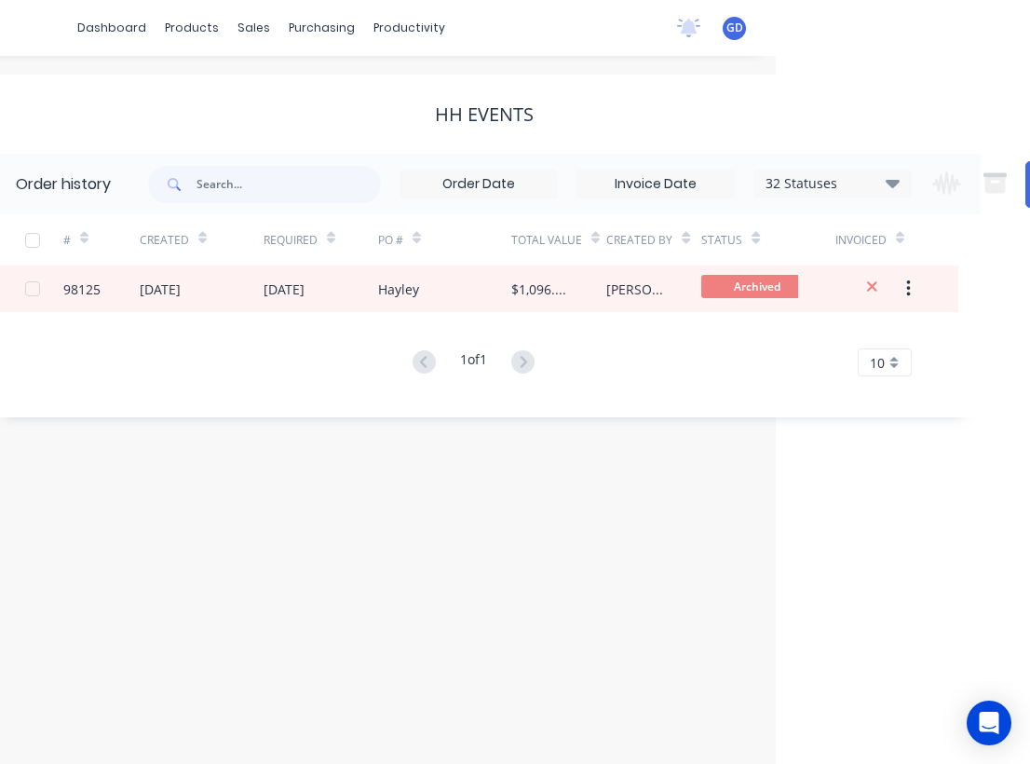
scroll to position [0, 252]
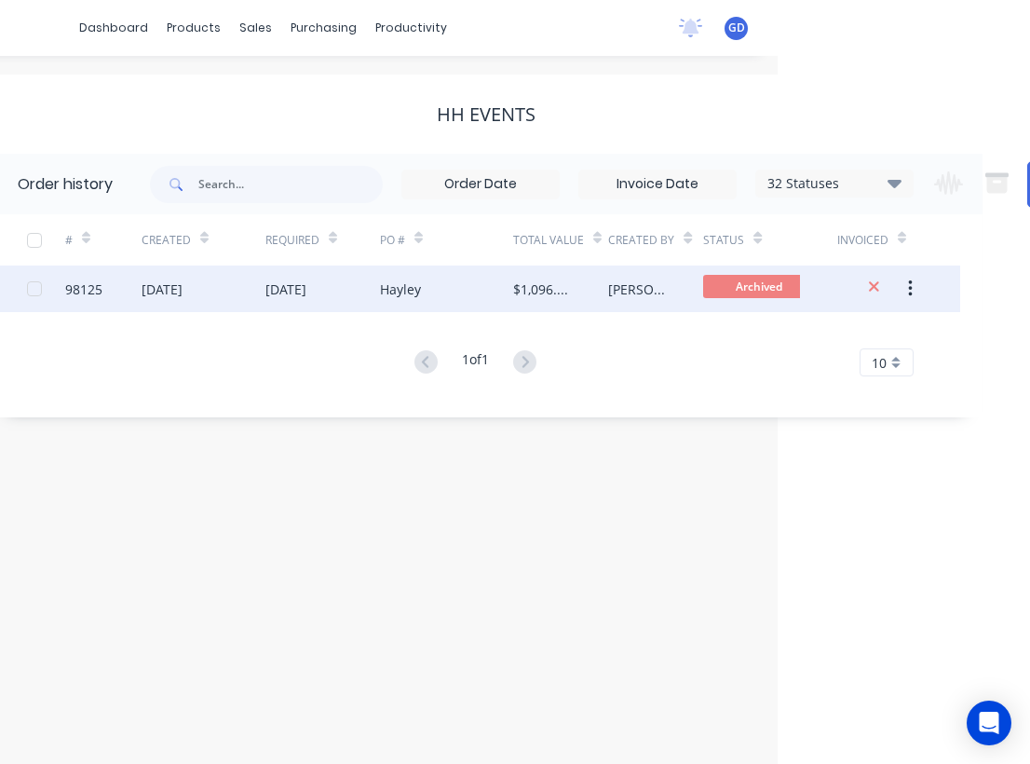
click at [77, 290] on div "98125" at bounding box center [83, 290] width 37 height 20
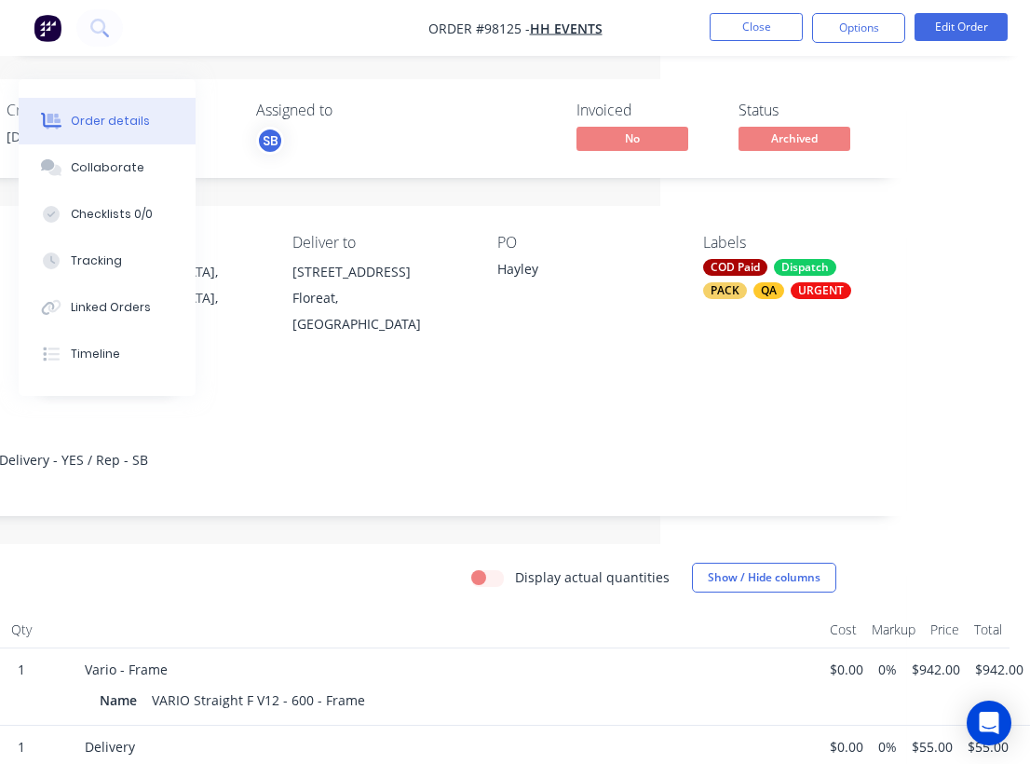
scroll to position [287, 370]
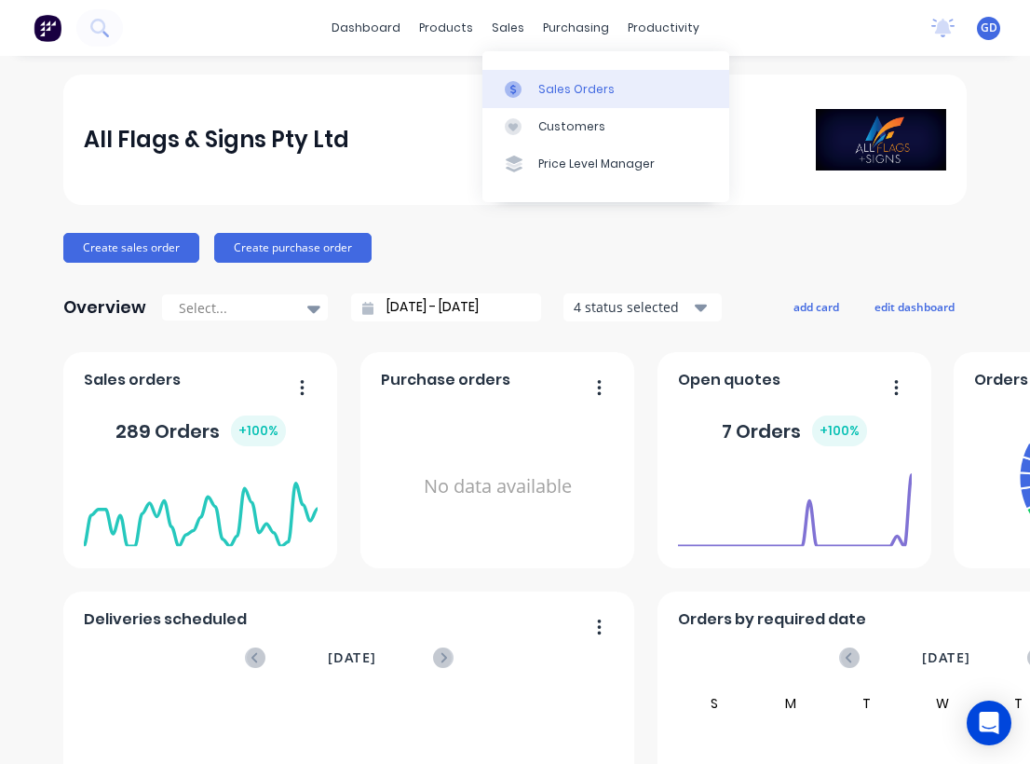
click at [570, 84] on div "Sales Orders" at bounding box center [577, 89] width 76 height 17
click at [553, 82] on div "Sales Orders" at bounding box center [577, 89] width 76 height 17
click at [548, 84] on div "Sales Orders" at bounding box center [577, 89] width 76 height 17
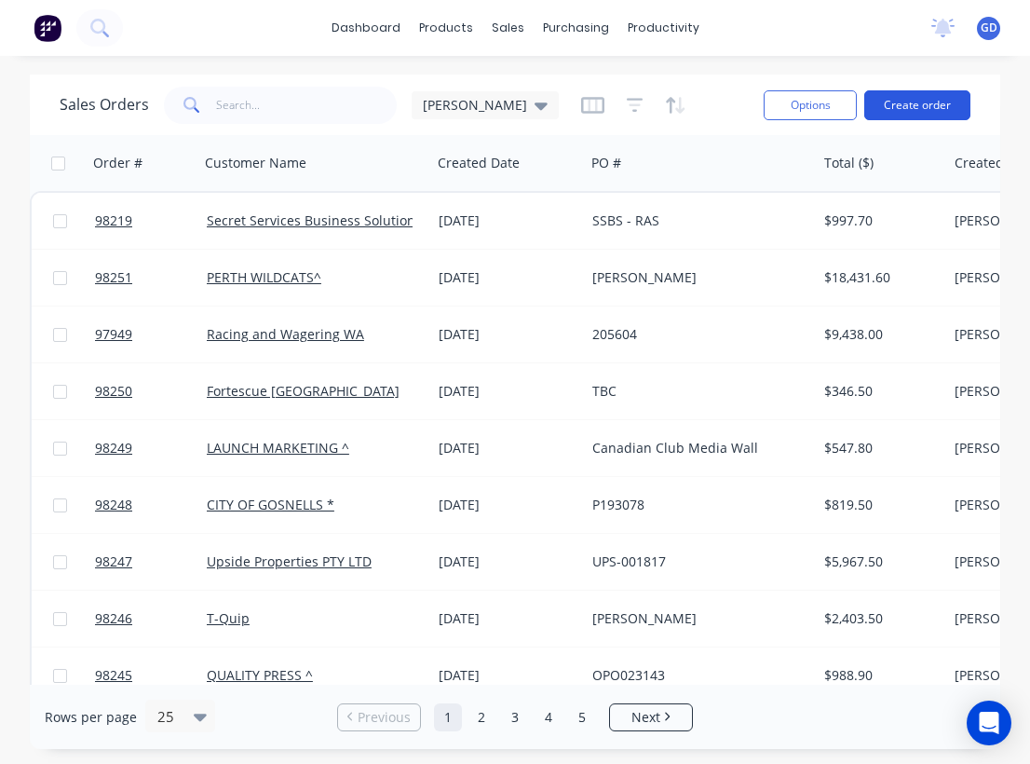
click at [952, 106] on button "Create order" at bounding box center [918, 105] width 106 height 30
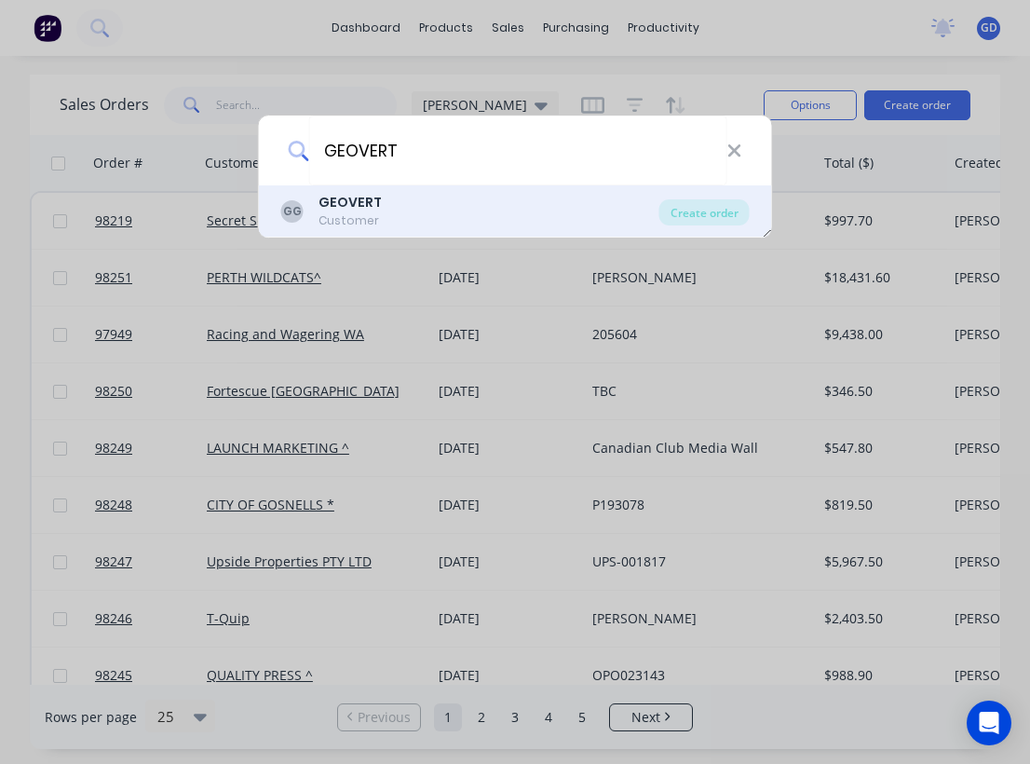
type input "GEOVERT"
click at [353, 213] on div "Customer" at bounding box center [350, 220] width 63 height 17
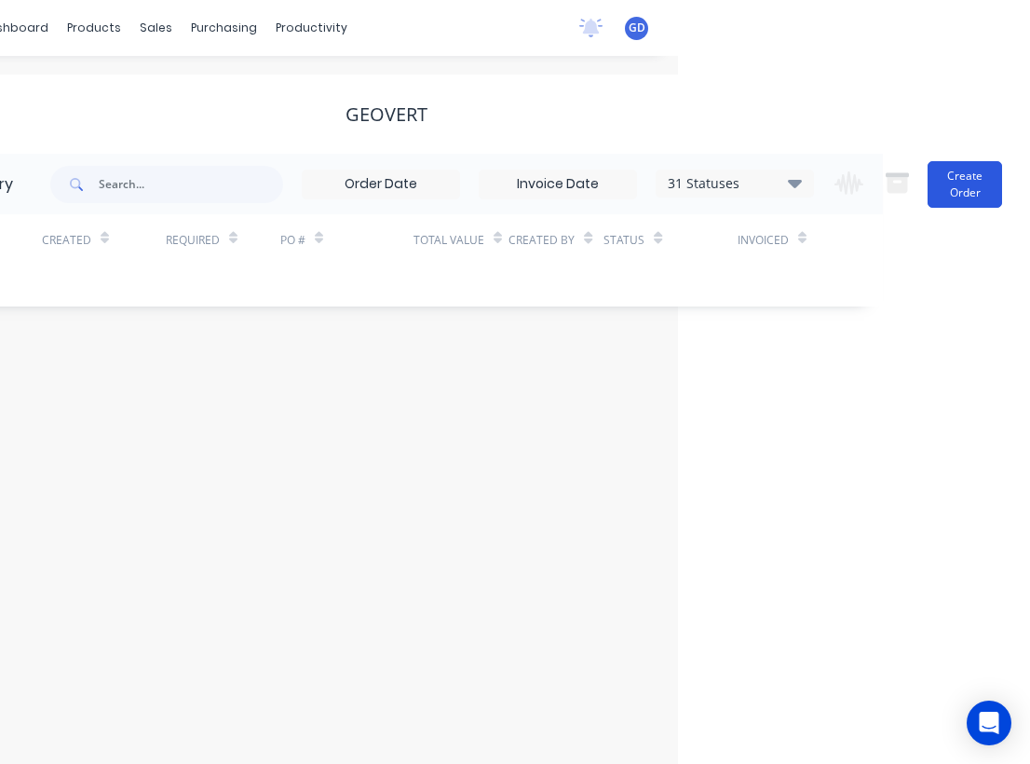
scroll to position [0, 354]
click at [949, 186] on button "Create Order" at bounding box center [965, 184] width 75 height 47
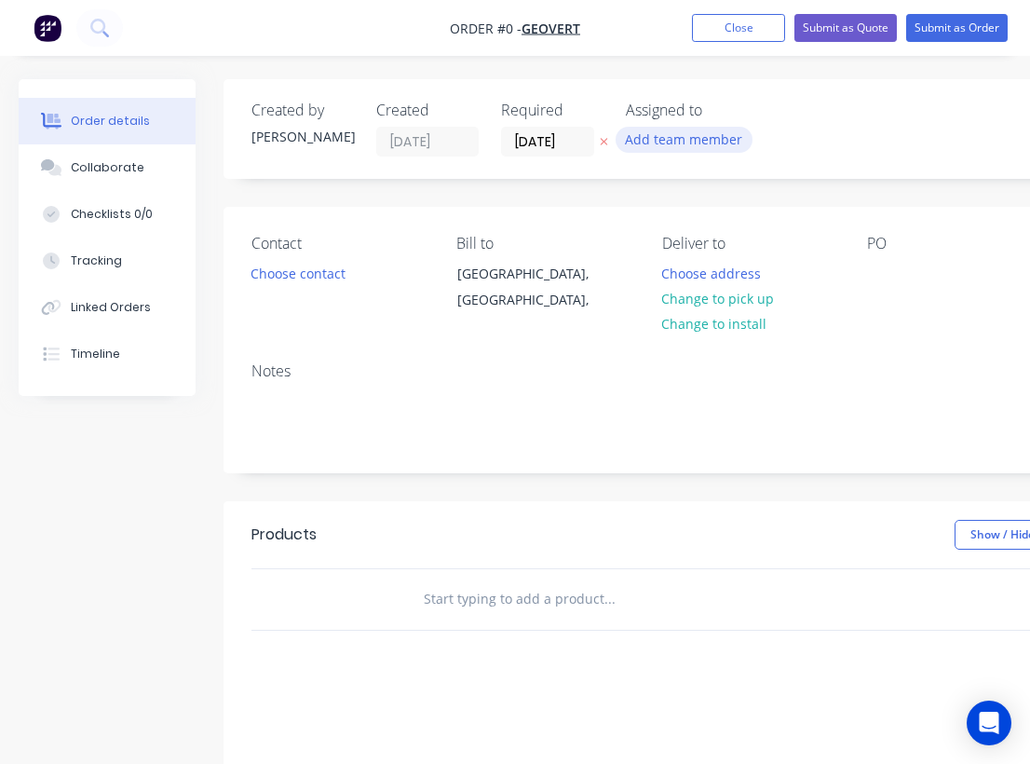
click at [679, 141] on button "Add team member" at bounding box center [684, 139] width 137 height 25
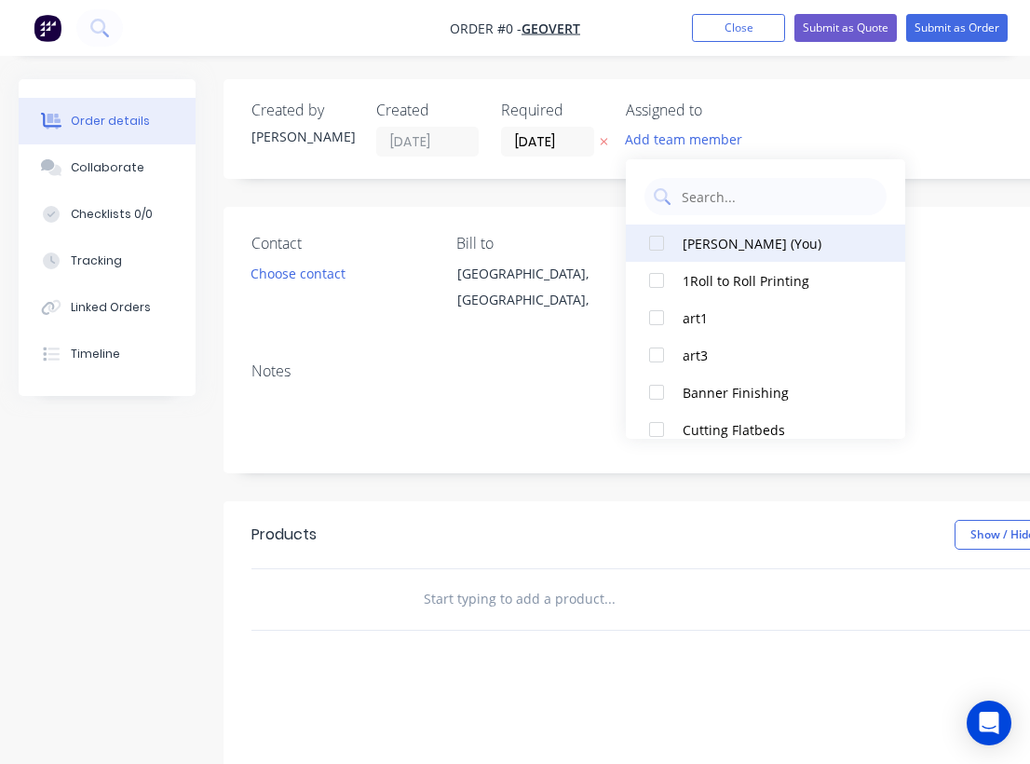
click at [659, 238] on div at bounding box center [656, 243] width 37 height 37
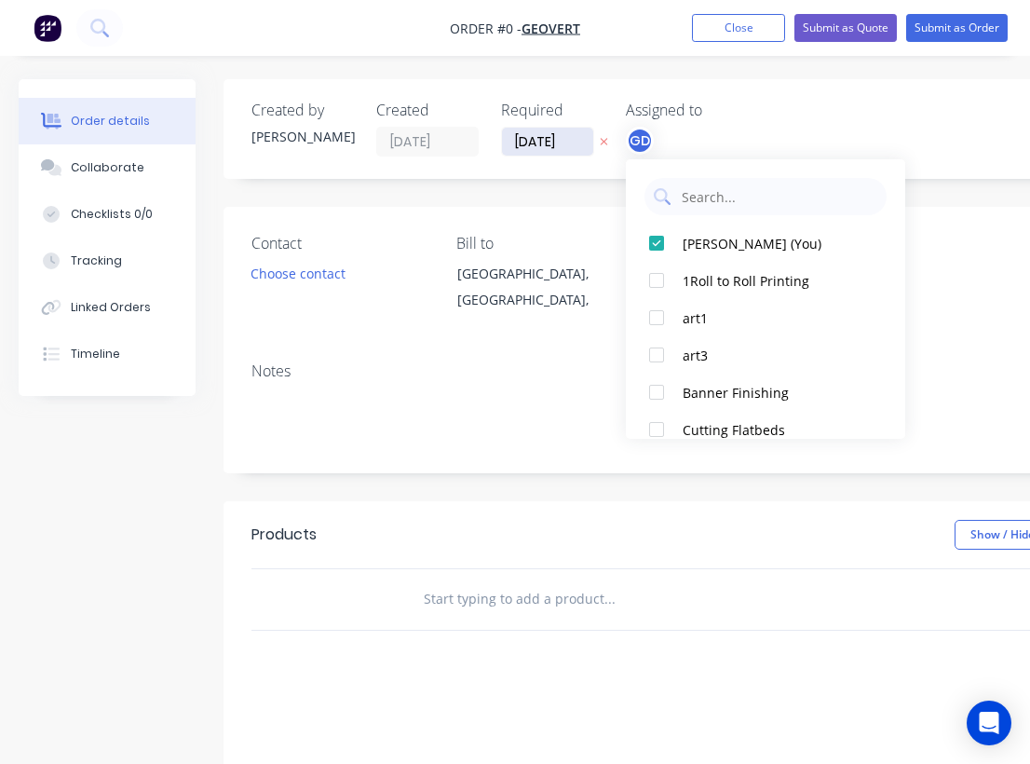
click at [537, 151] on div "Order details Collaborate Checklists 0/0 Tracking Linked Orders Timeline Order …" at bounding box center [647, 592] width 1295 height 1027
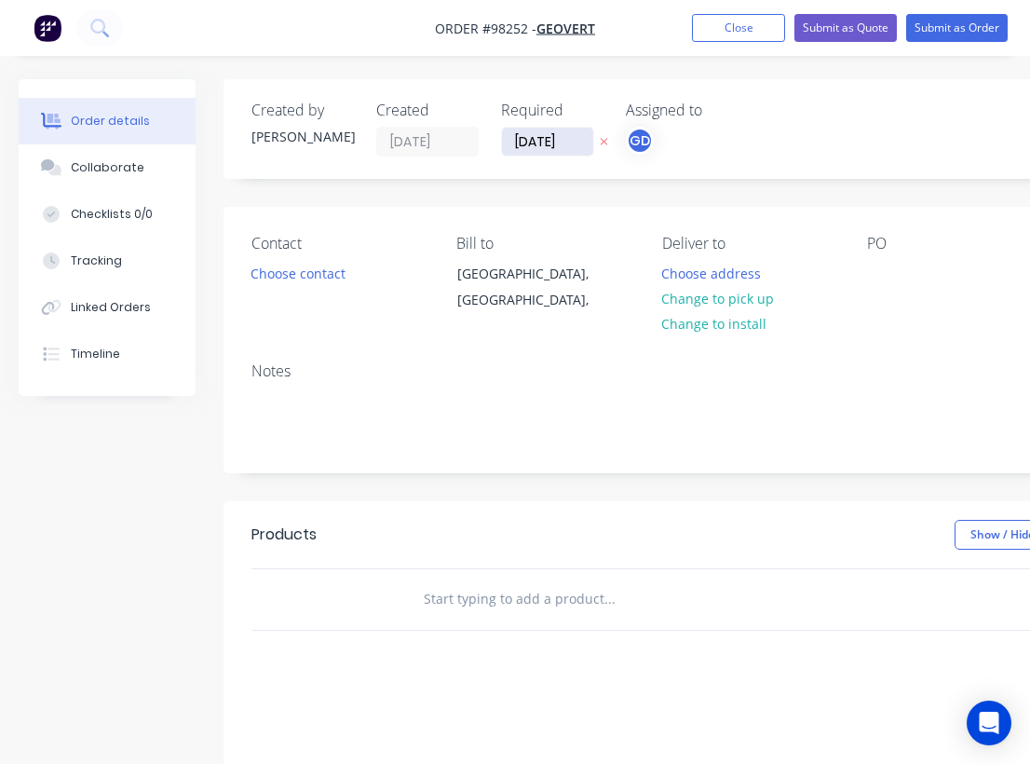
click at [538, 134] on input "[DATE]" at bounding box center [547, 142] width 91 height 28
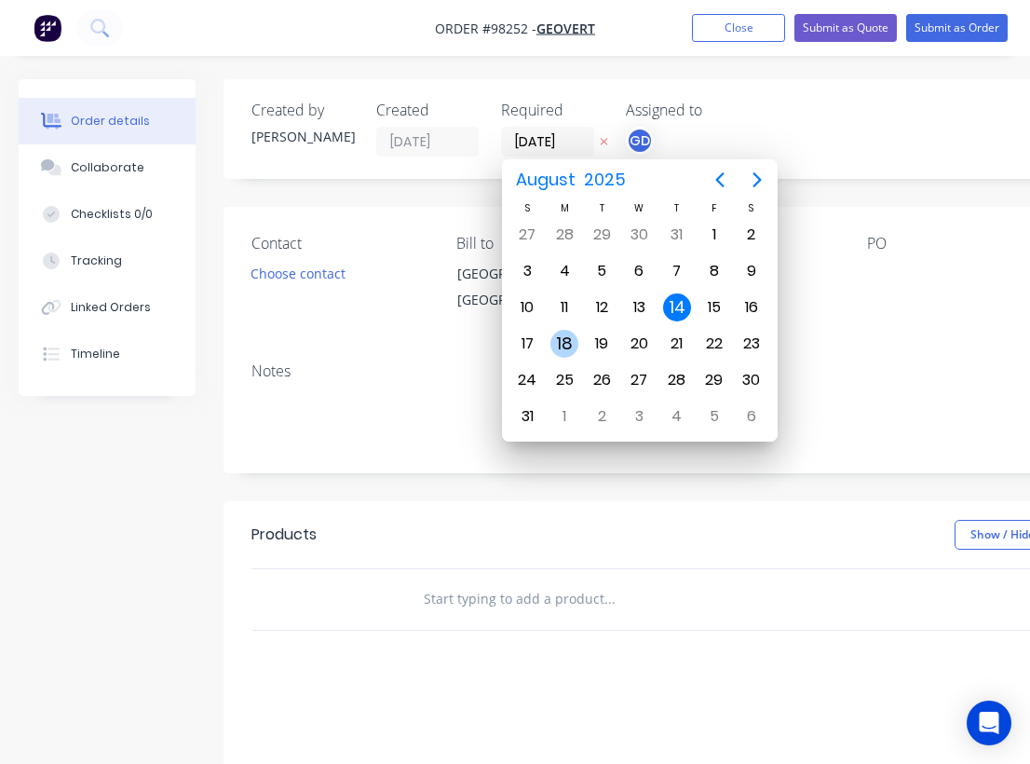
click at [563, 344] on div "18" at bounding box center [565, 344] width 28 height 28
type input "[DATE]"
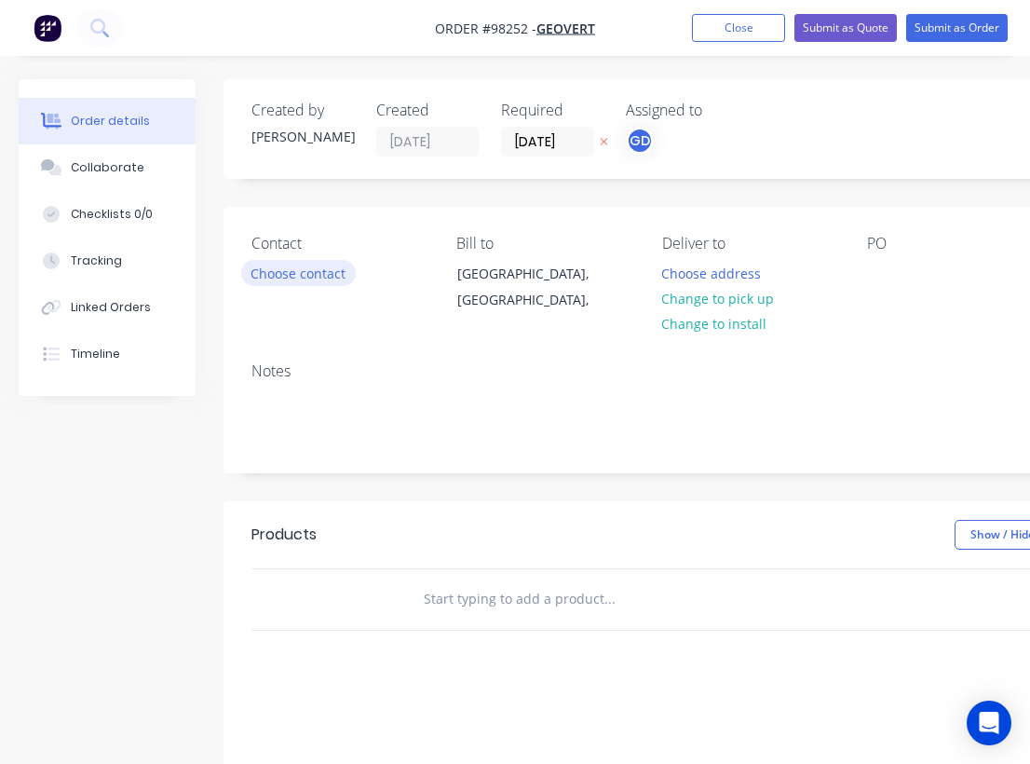
click at [284, 277] on button "Choose contact" at bounding box center [298, 272] width 115 height 25
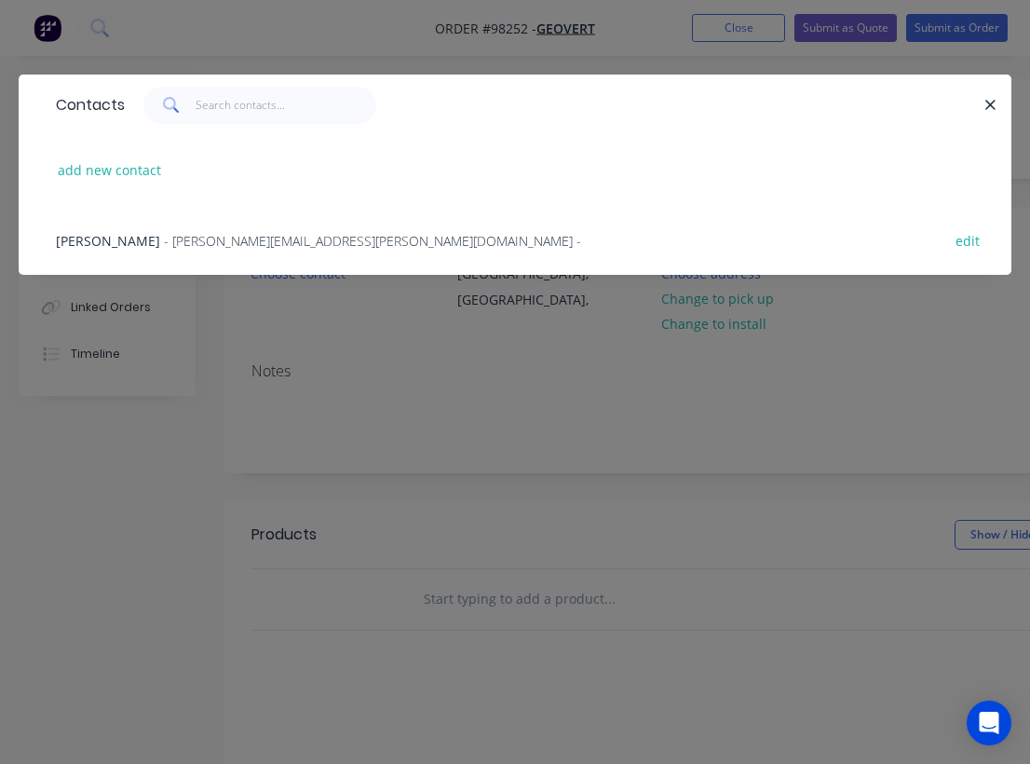
click at [126, 240] on span "[PERSON_NAME]" at bounding box center [108, 241] width 104 height 18
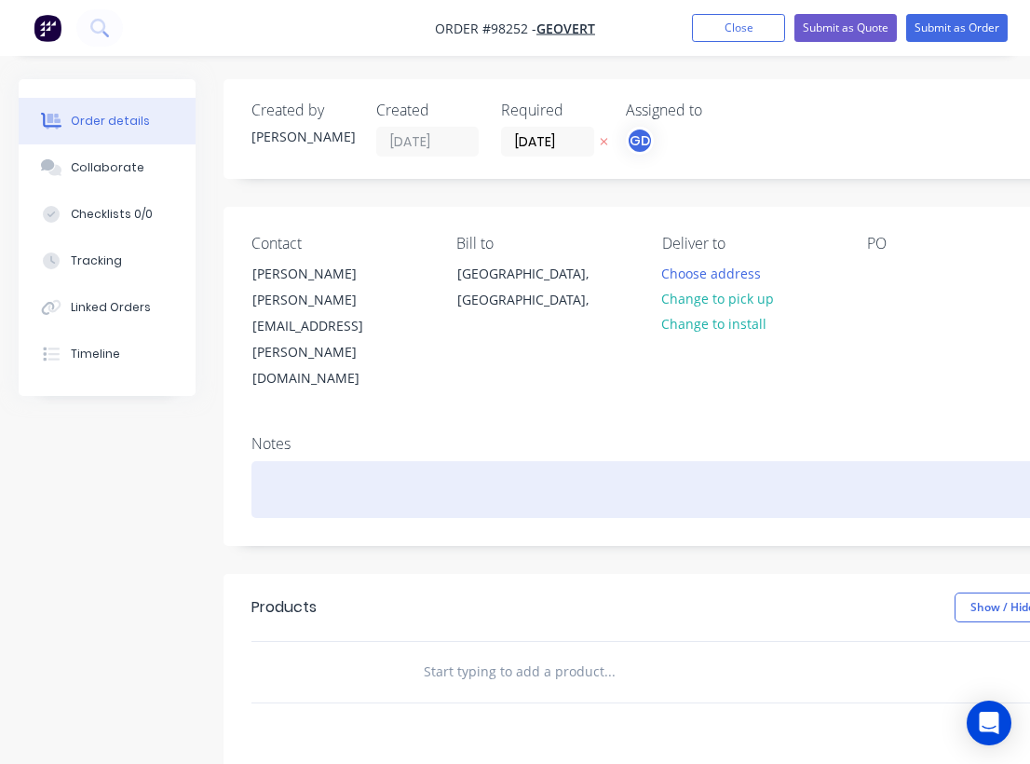
click at [279, 461] on div at bounding box center [750, 489] width 997 height 57
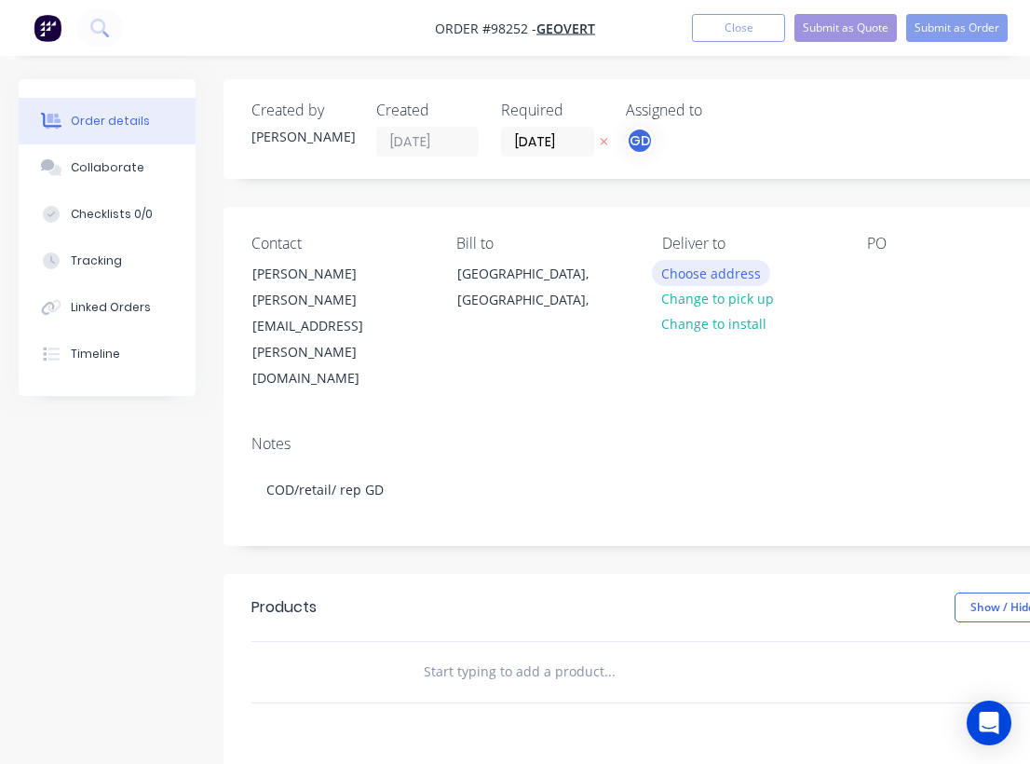
click at [701, 274] on button "Choose address" at bounding box center [711, 272] width 119 height 25
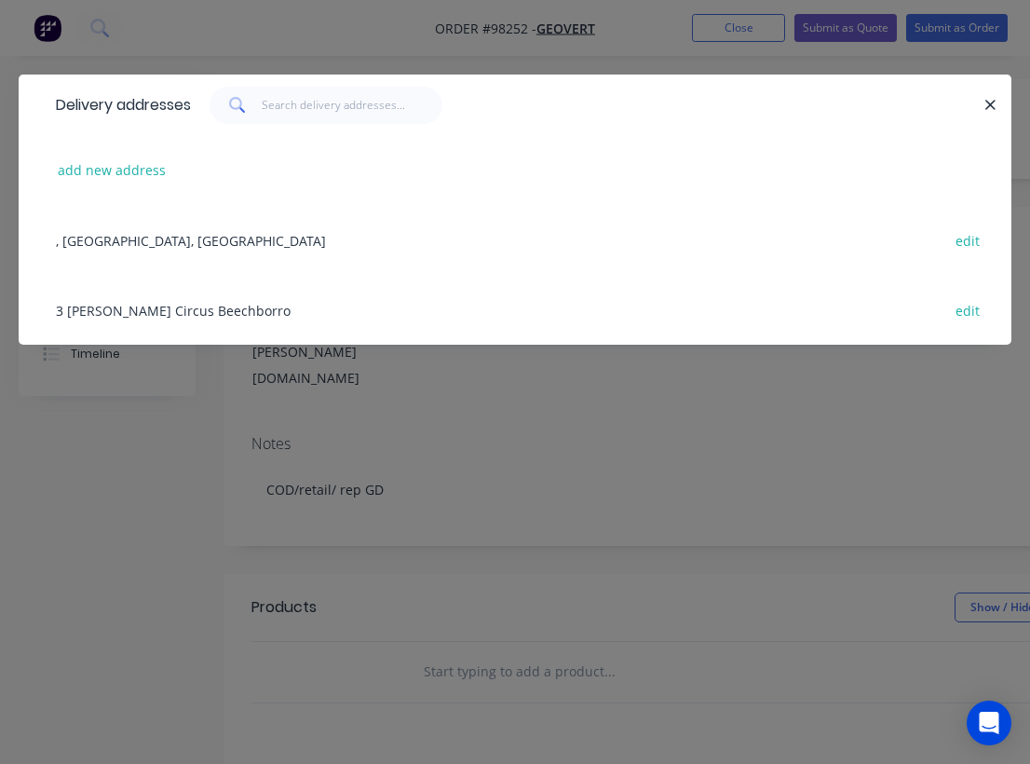
click at [167, 308] on div "3 [PERSON_NAME] Circus Beechborro edit" at bounding box center [515, 310] width 937 height 70
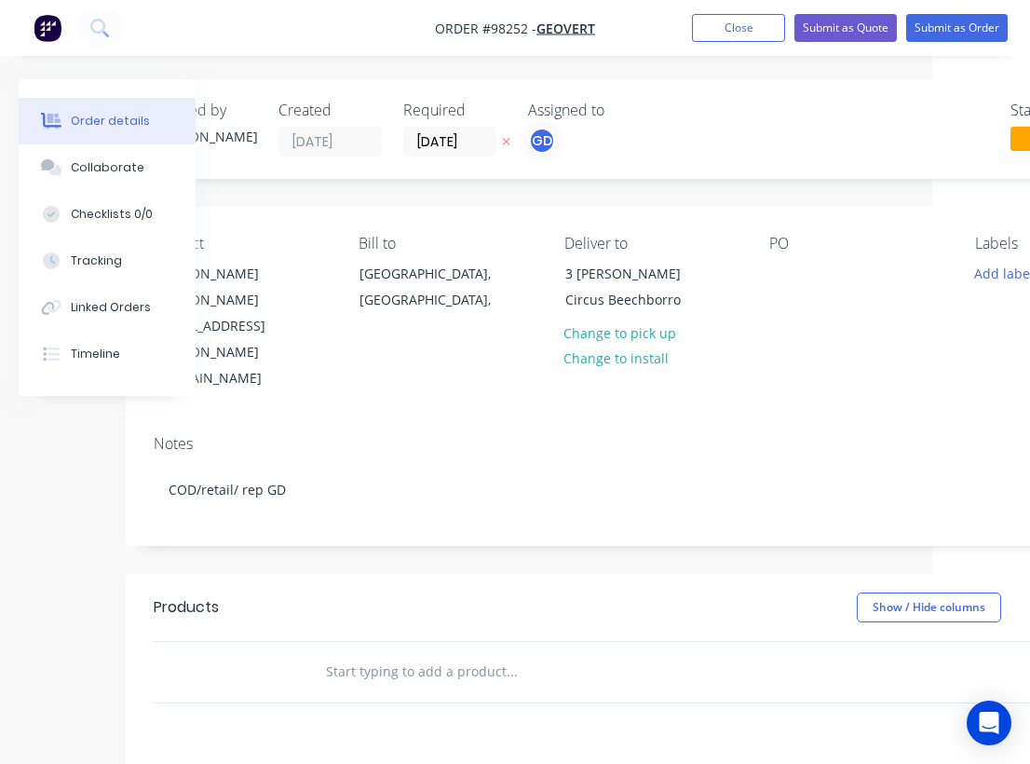
scroll to position [0, 206]
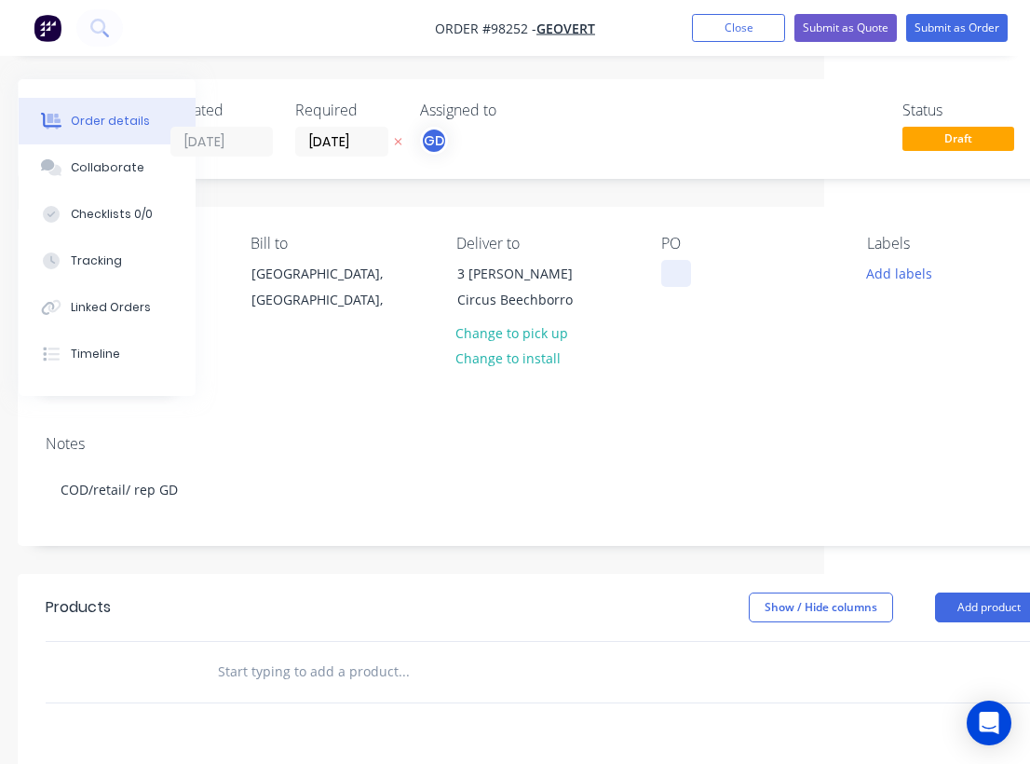
click at [678, 270] on div at bounding box center [676, 273] width 30 height 27
click at [698, 347] on div "Contact [PERSON_NAME] [PERSON_NAME][EMAIL_ADDRESS][PERSON_NAME][DOMAIN_NAME] [P…" at bounding box center [544, 313] width 1053 height 213
click at [886, 275] on button "Add labels" at bounding box center [899, 272] width 86 height 25
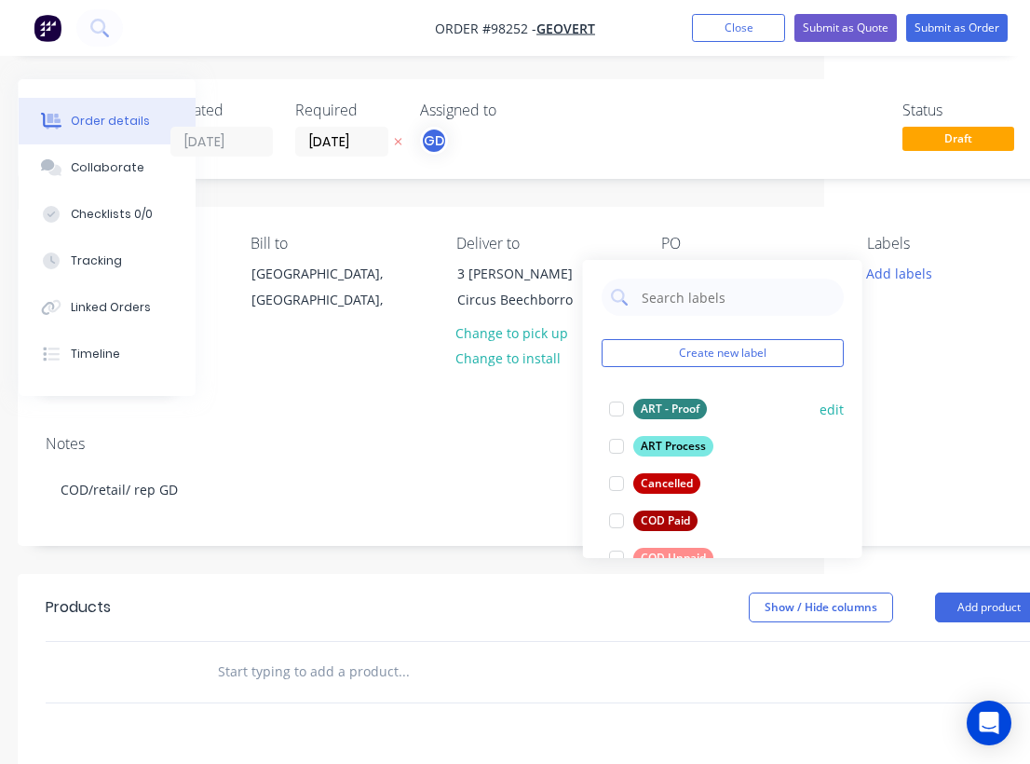
click at [682, 412] on div "ART - Proof" at bounding box center [671, 409] width 74 height 20
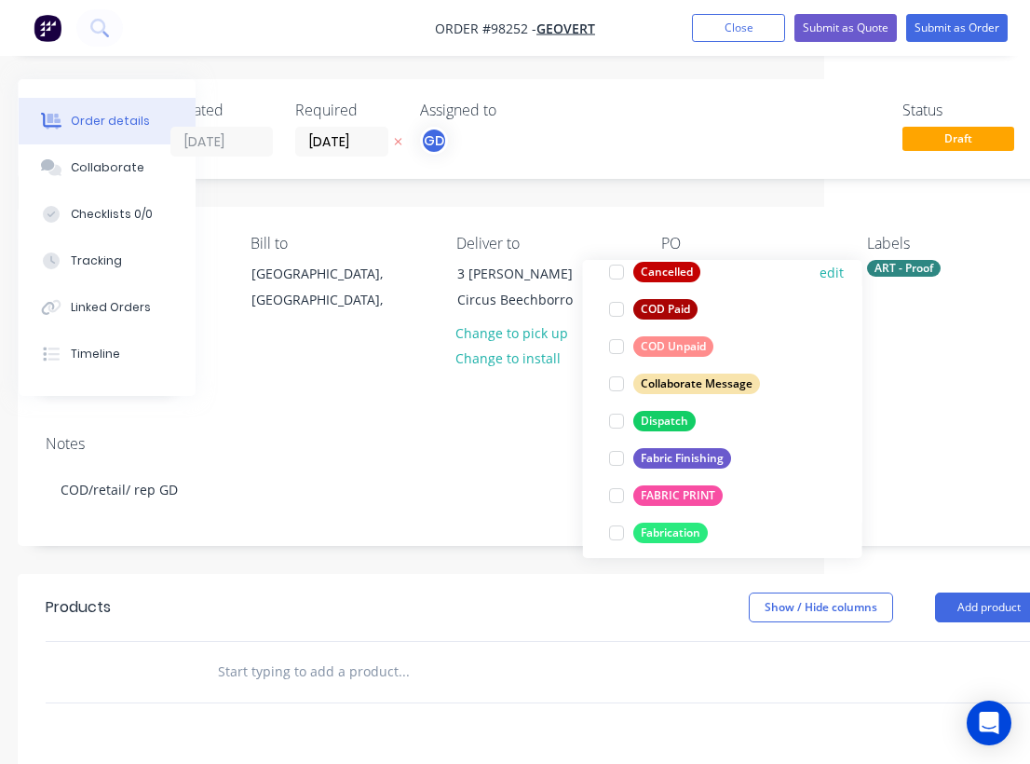
scroll to position [212, 0]
click at [665, 347] on div "COD Unpaid" at bounding box center [674, 345] width 80 height 20
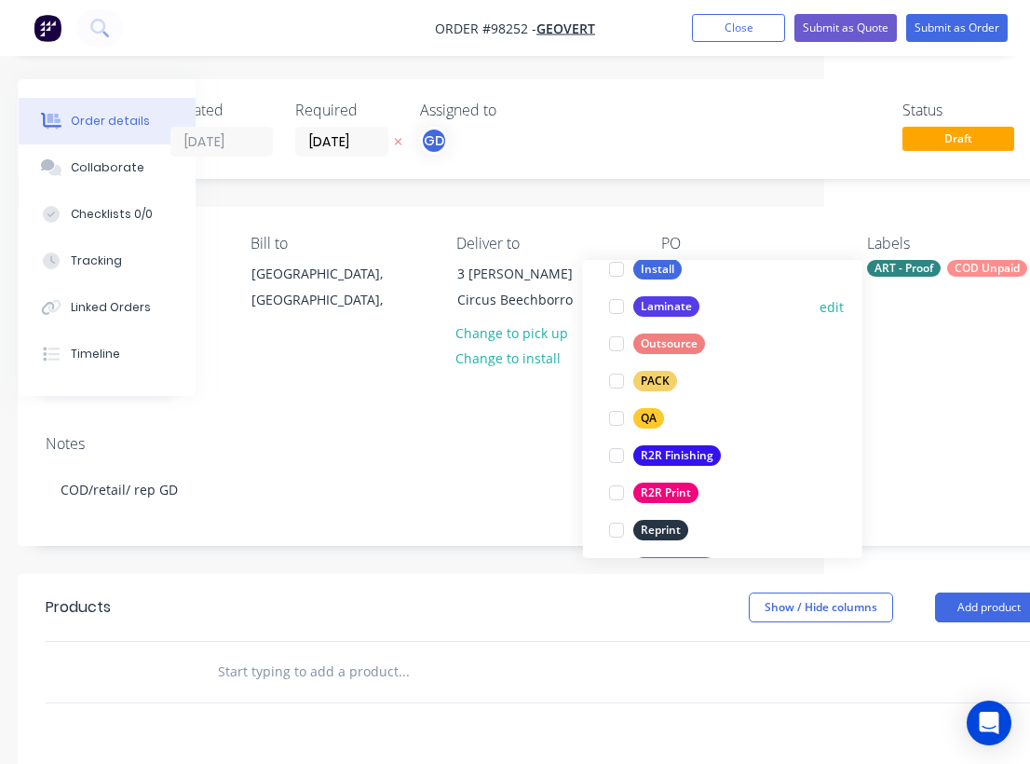
scroll to position [629, 0]
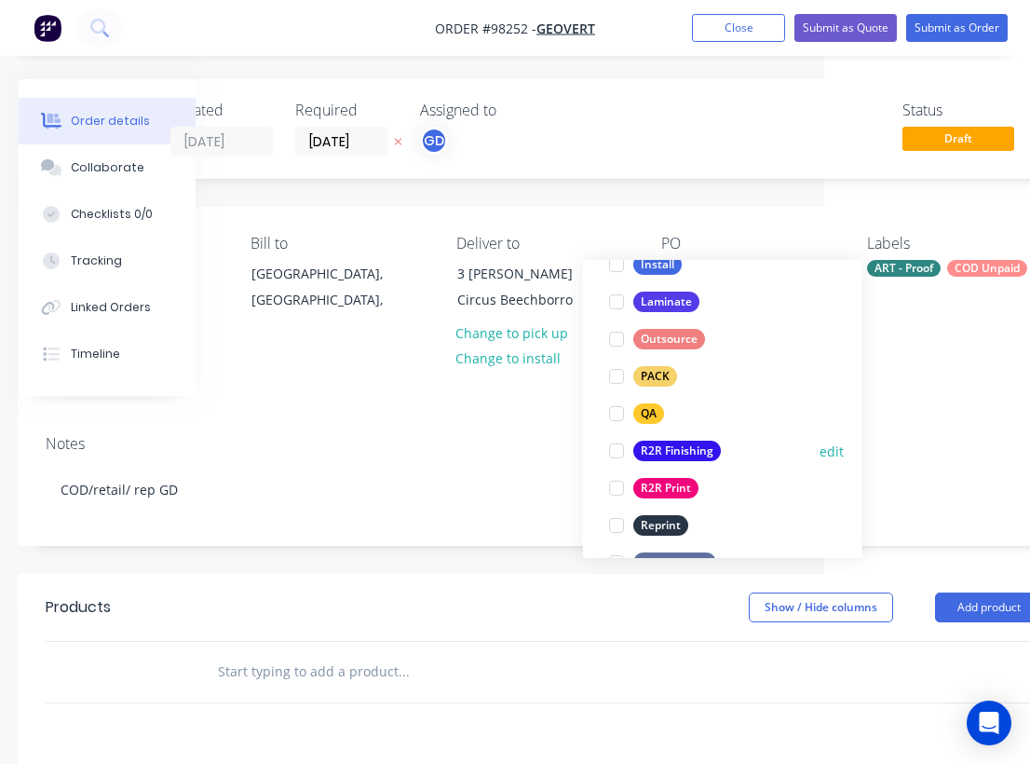
click at [693, 439] on button "R2R Finishing" at bounding box center [665, 451] width 127 height 26
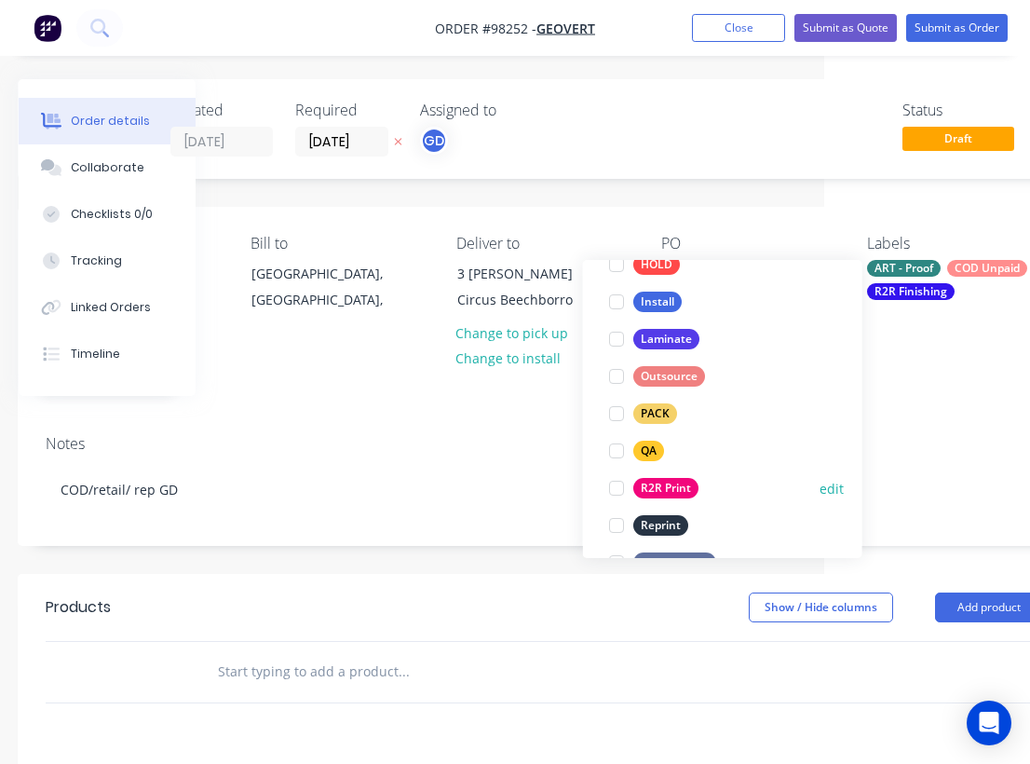
click at [687, 479] on div "R2R Print" at bounding box center [666, 488] width 65 height 20
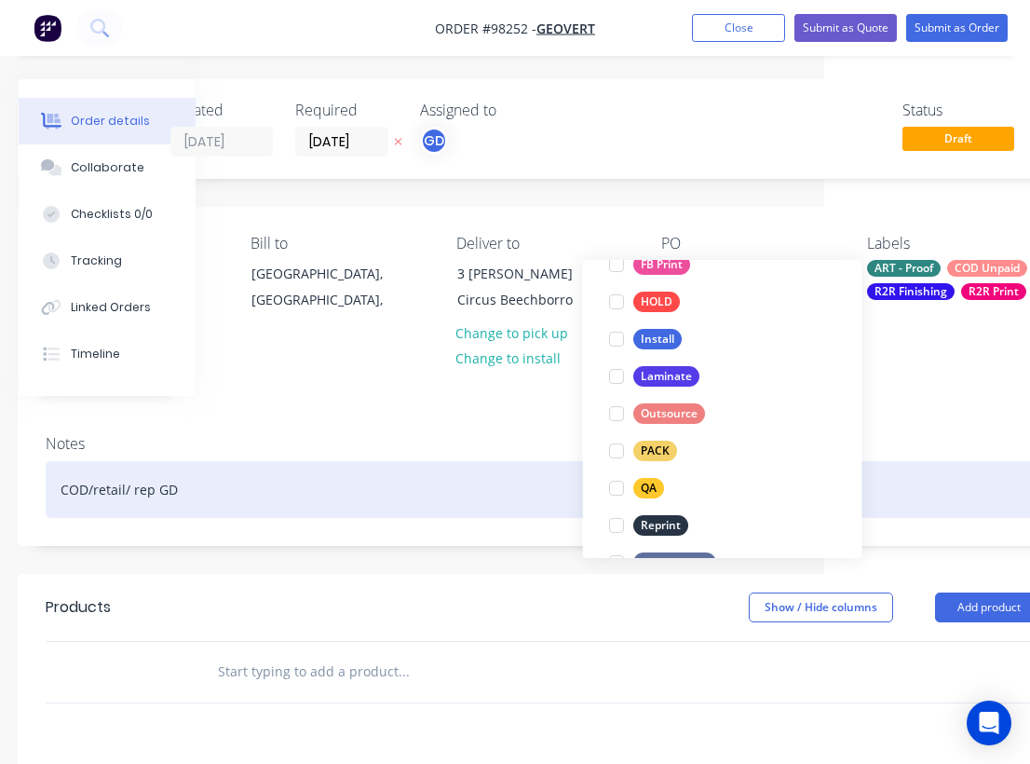
click at [540, 461] on div "COD/retail/ rep GD" at bounding box center [544, 489] width 997 height 57
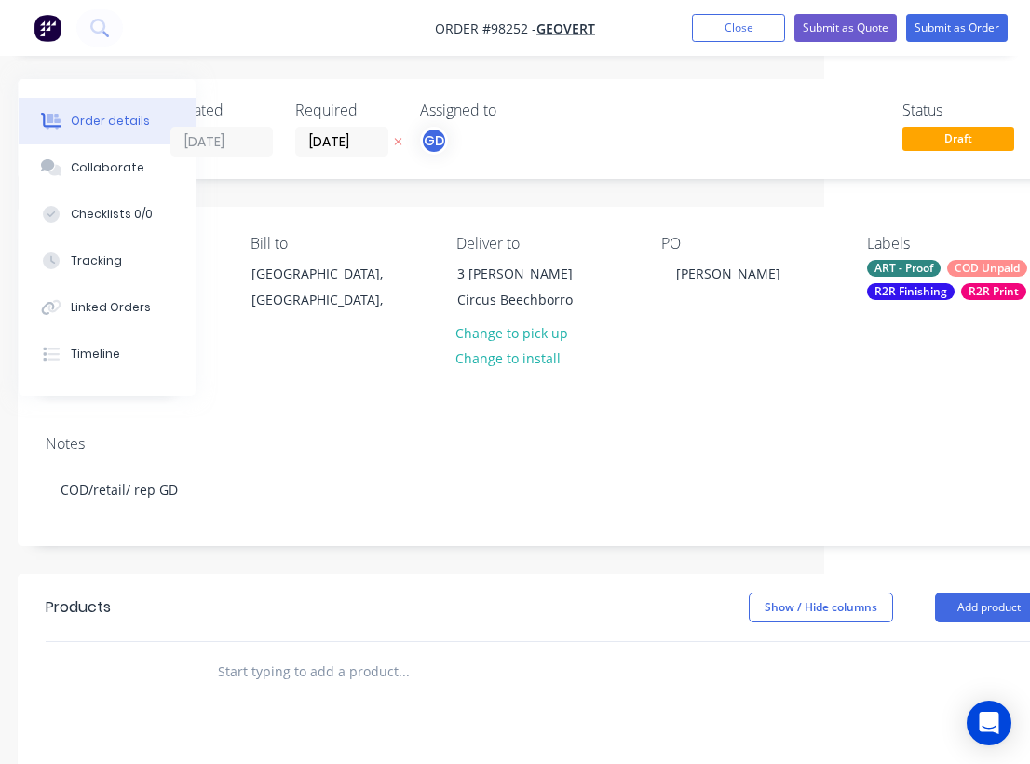
click at [246, 653] on input "text" at bounding box center [403, 671] width 373 height 37
paste input "510gsm vinyl banner with eyelets – dimensions need to be 3m x 2m"
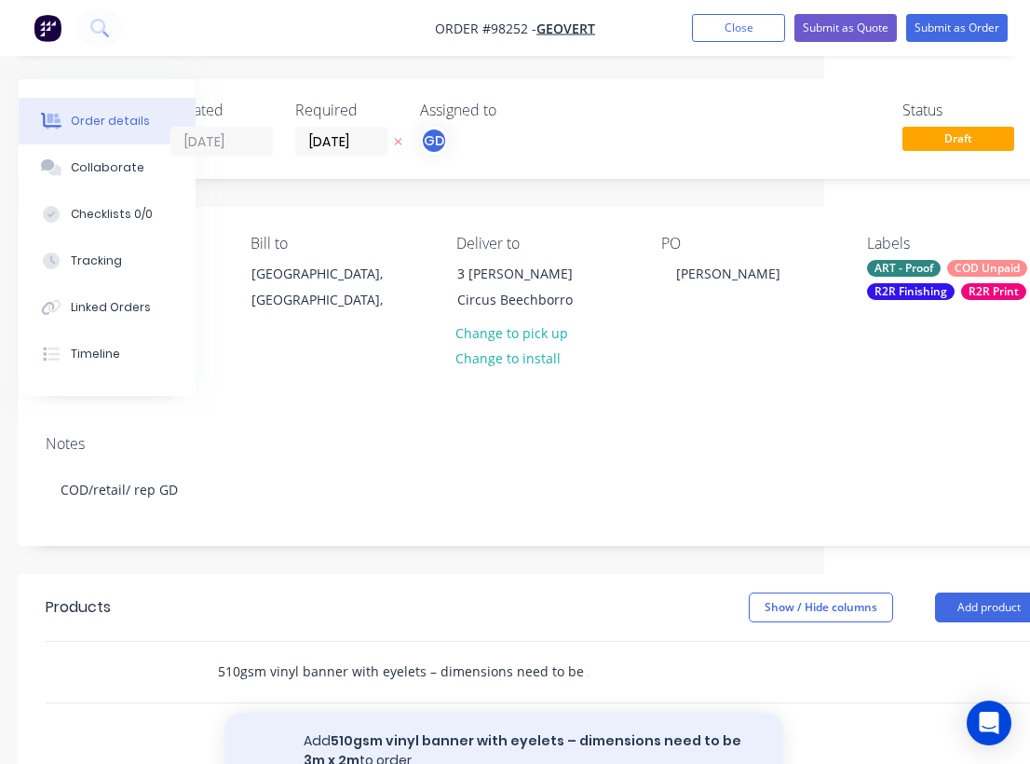
type input "510gsm vinyl banner with eyelets – dimensions need to be 3m x 2m"
click at [415, 713] on button "Add 510gsm vinyl banner with eyelets – dimensions need to be 3m x 2m to order" at bounding box center [504, 751] width 559 height 76
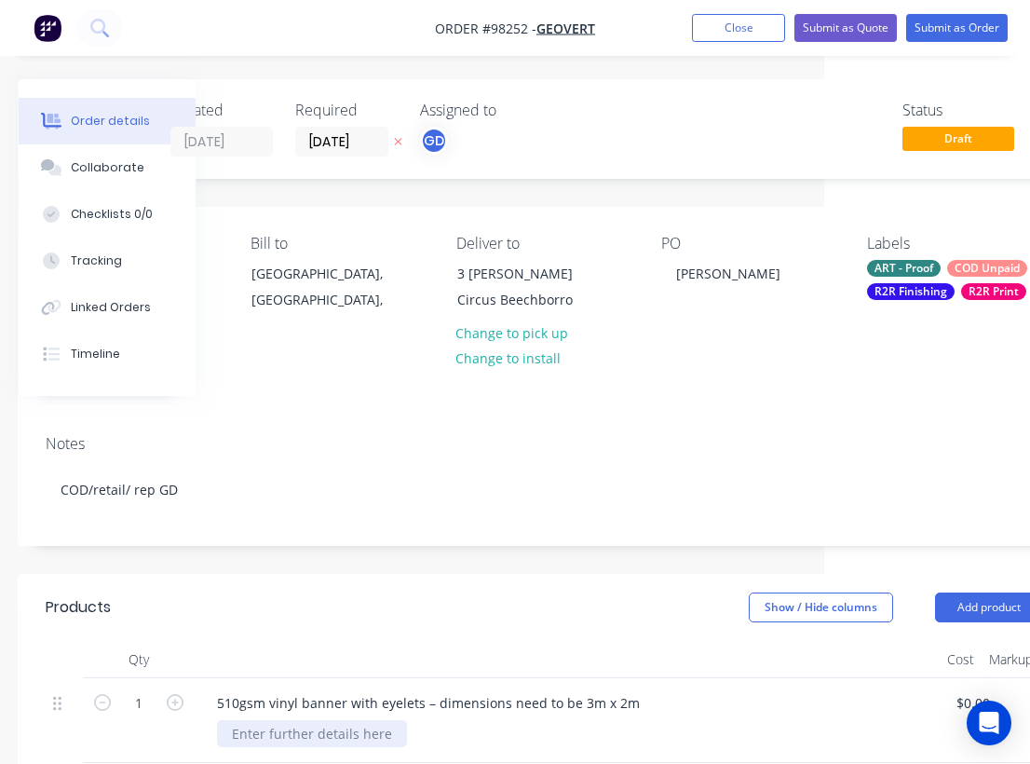
click at [259, 720] on div at bounding box center [312, 733] width 190 height 27
click at [181, 694] on icon "button" at bounding box center [175, 702] width 17 height 17
type input "2"
click at [304, 641] on div at bounding box center [567, 659] width 745 height 37
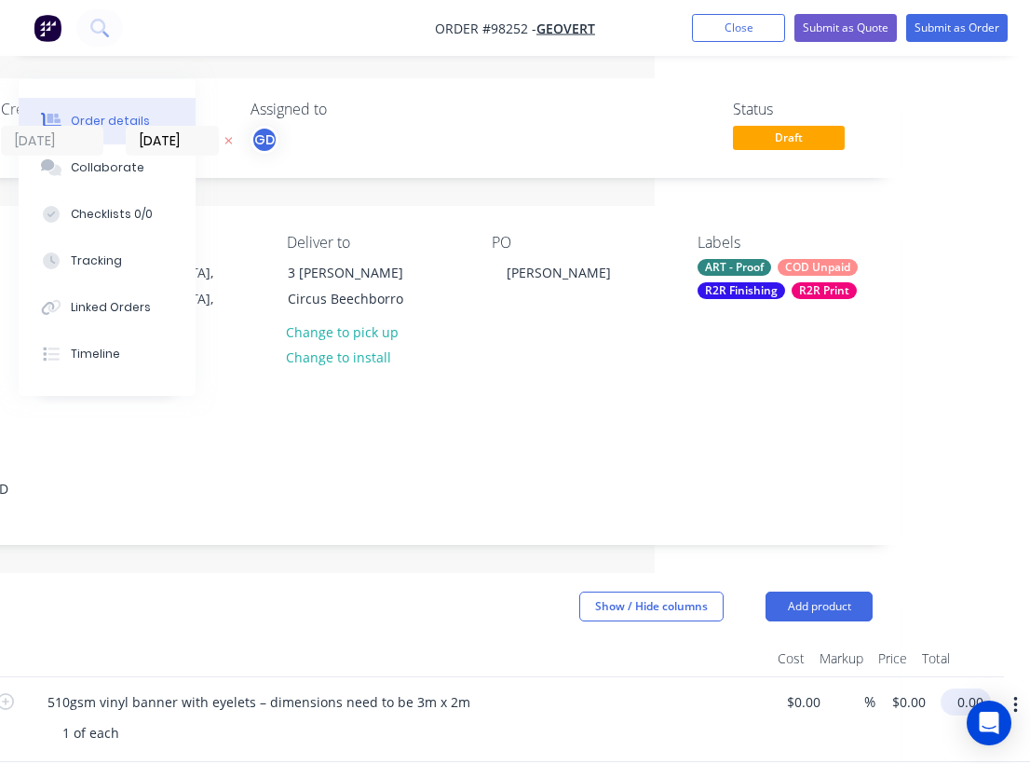
click at [961, 689] on input "0.00" at bounding box center [969, 702] width 43 height 27
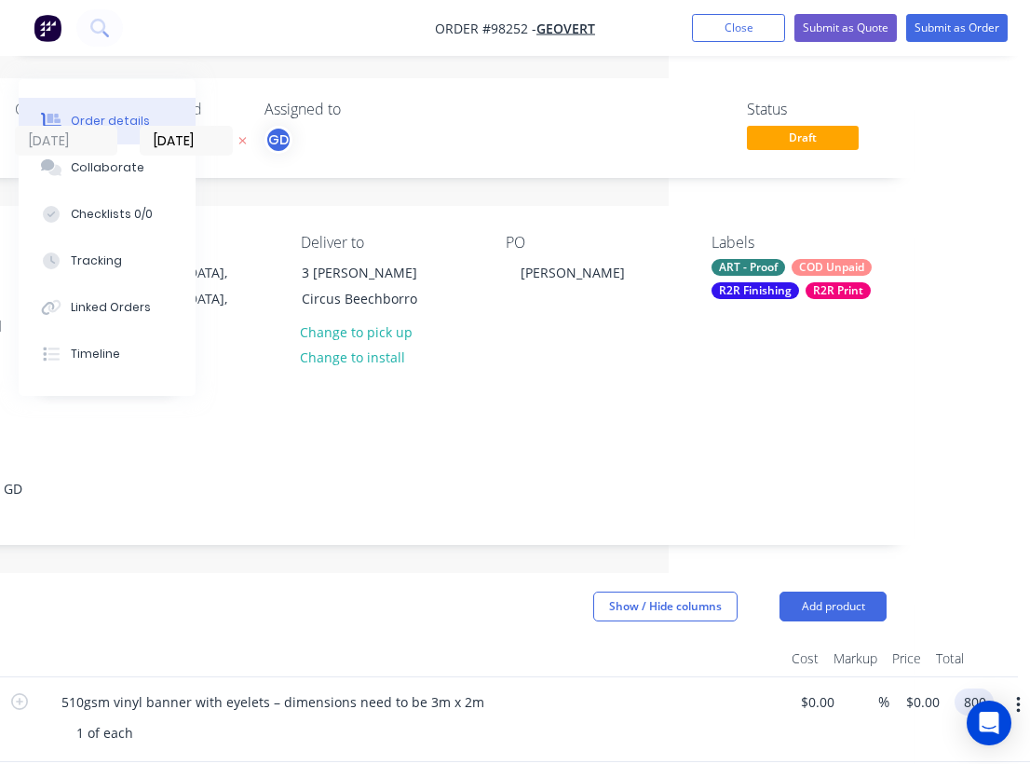
type input "$800.00"
type input "$400.00"
click at [606, 640] on div at bounding box center [411, 658] width 745 height 37
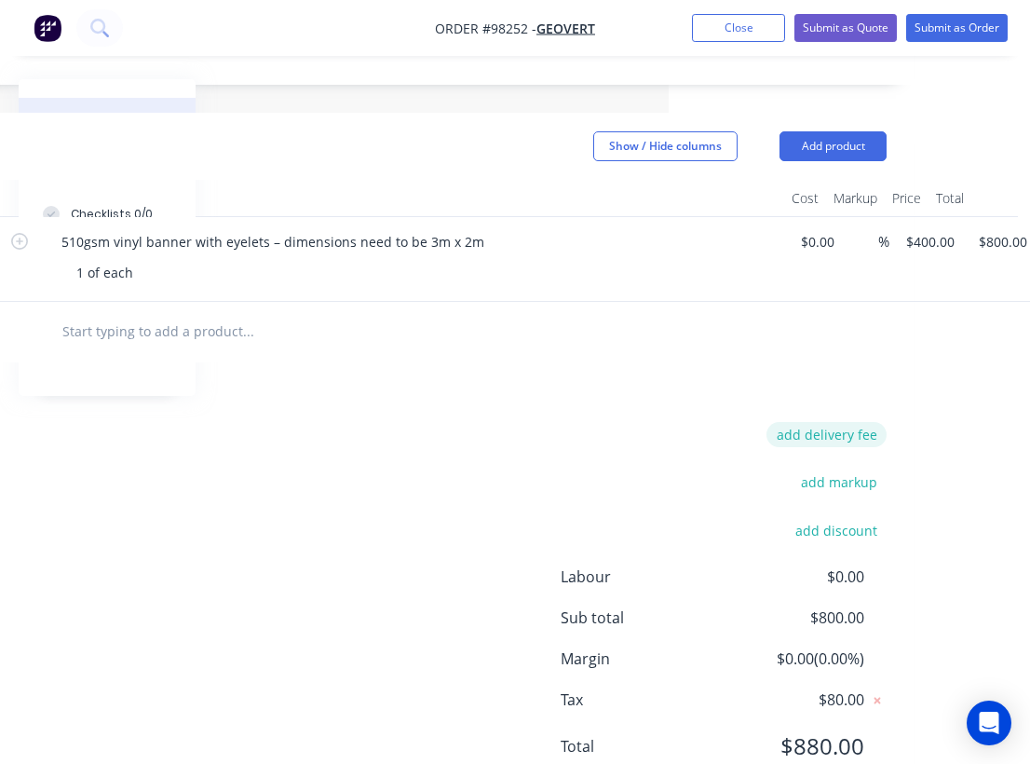
click at [852, 422] on button "add delivery fee" at bounding box center [827, 434] width 120 height 25
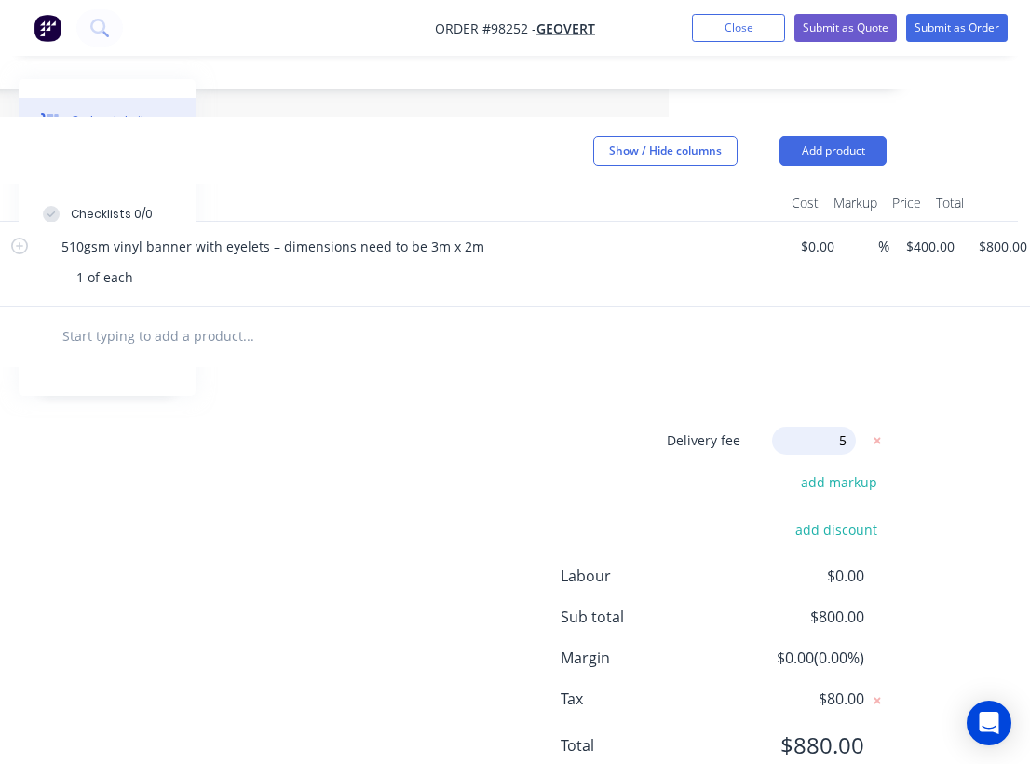
type input "55"
click at [522, 427] on div "Delivery fee Delivery fee Delivery fee name (Optional) 55 55 $0 add markup add …" at bounding box center [388, 604] width 997 height 355
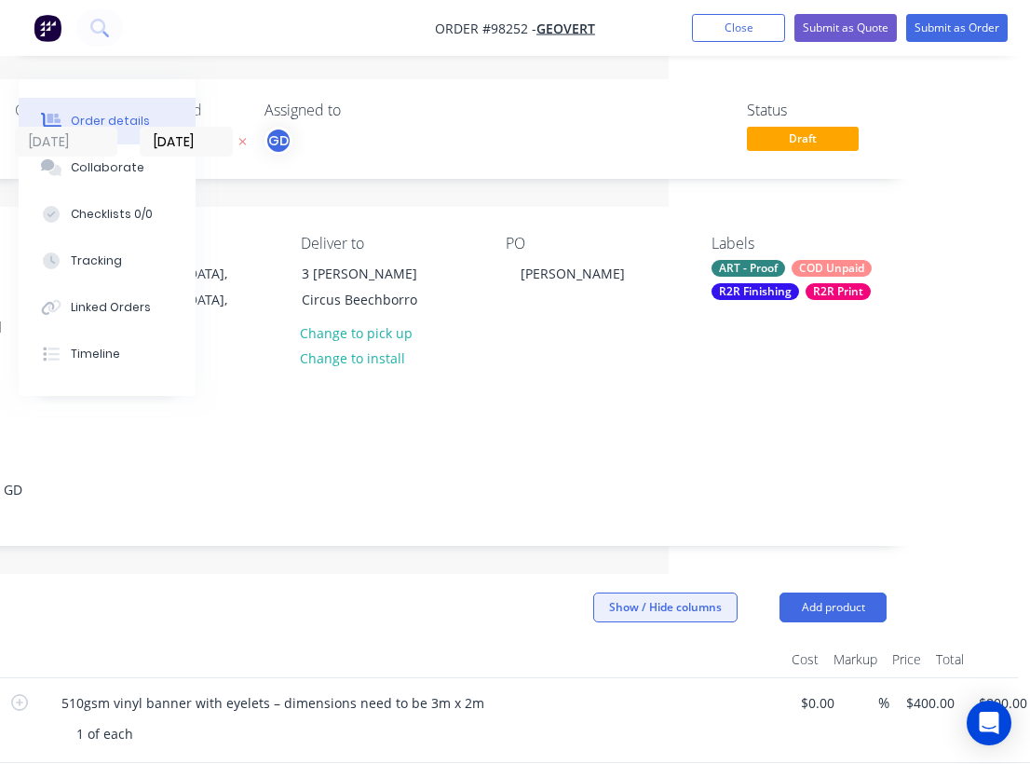
scroll to position [3, 272]
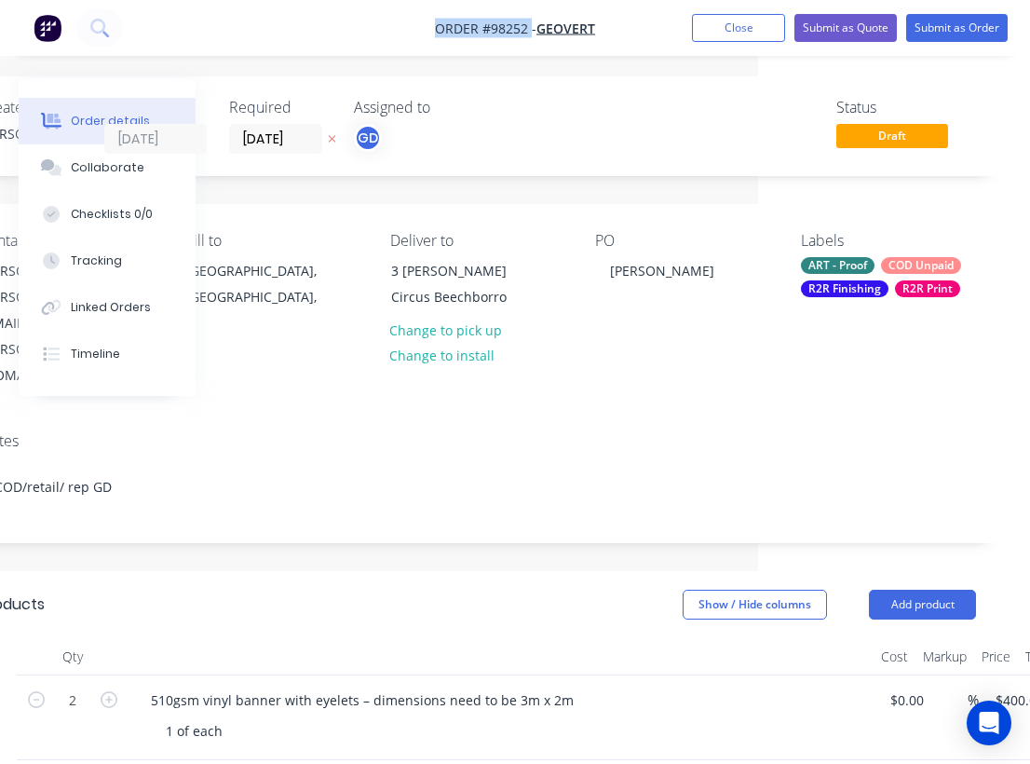
drag, startPoint x: 426, startPoint y: 26, endPoint x: 530, endPoint y: 25, distance: 104.4
click at [530, 25] on nav "Order #98252 - GEOVERT Add product Close Submit as Quote Submit as Order" at bounding box center [515, 28] width 1030 height 56
copy span "Order #98252"
click at [754, 24] on button "Close" at bounding box center [738, 28] width 93 height 28
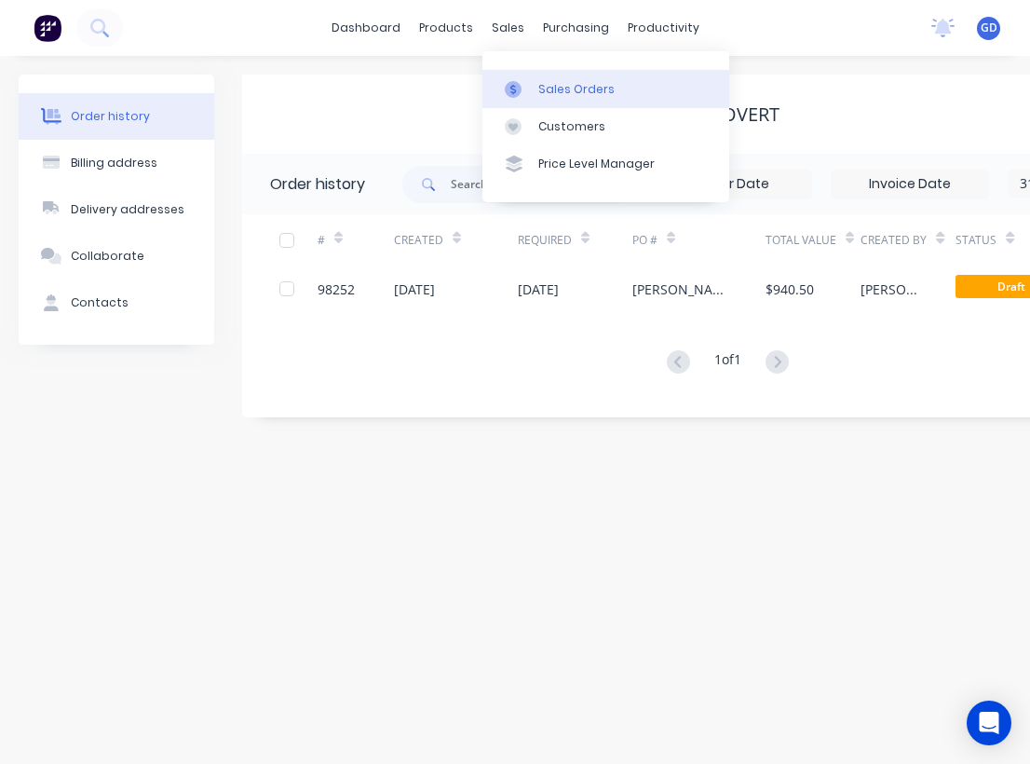
click at [548, 81] on div "Sales Orders" at bounding box center [577, 89] width 76 height 17
